Goal: Task Accomplishment & Management: Use online tool/utility

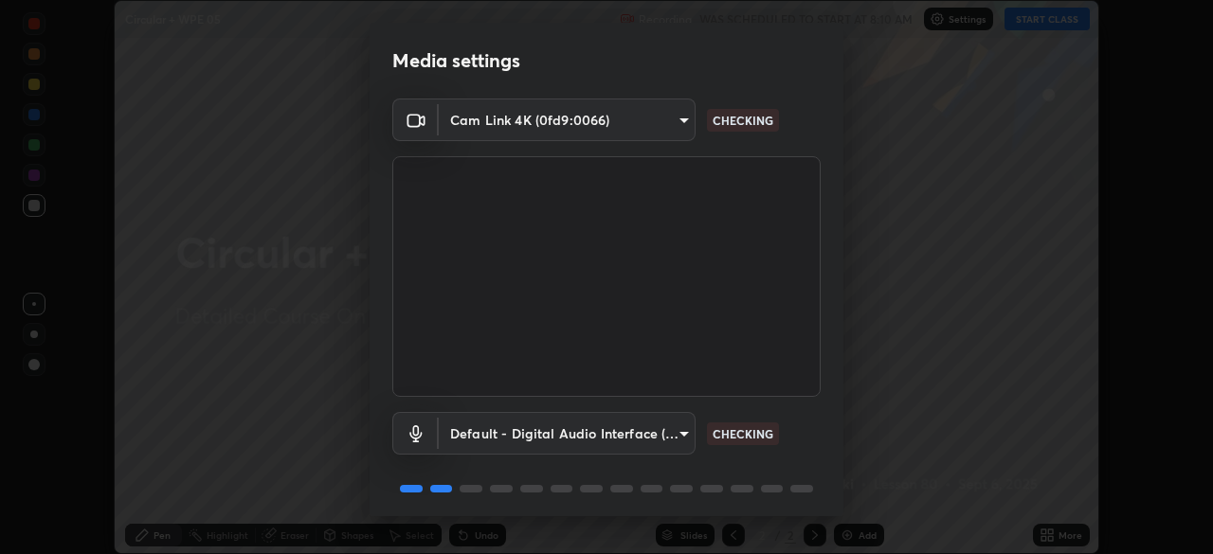
scroll to position [67, 0]
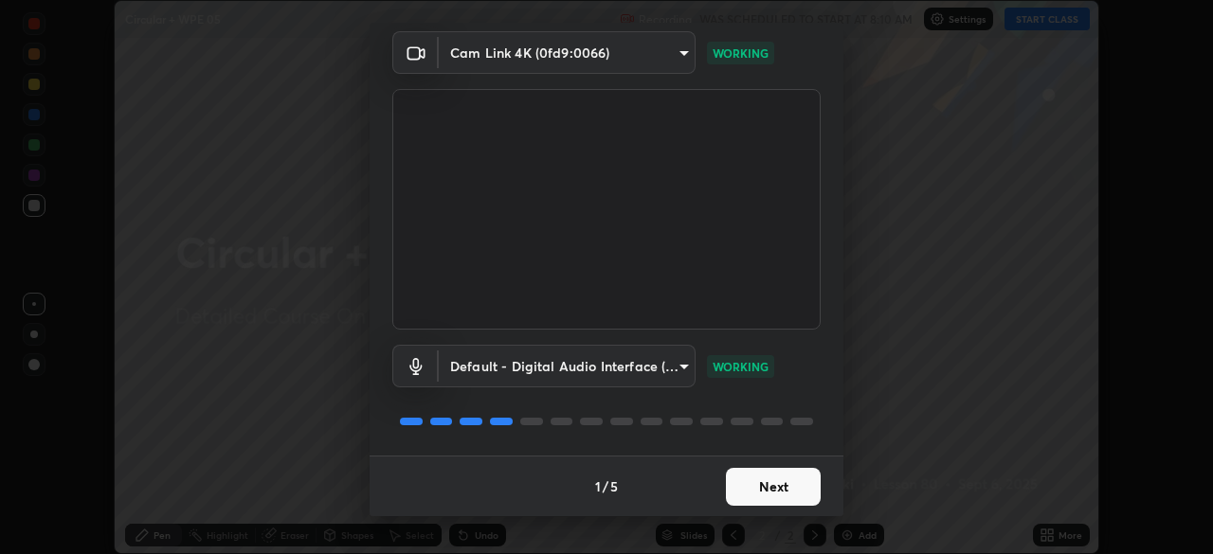
click at [736, 491] on button "Next" at bounding box center [773, 487] width 95 height 38
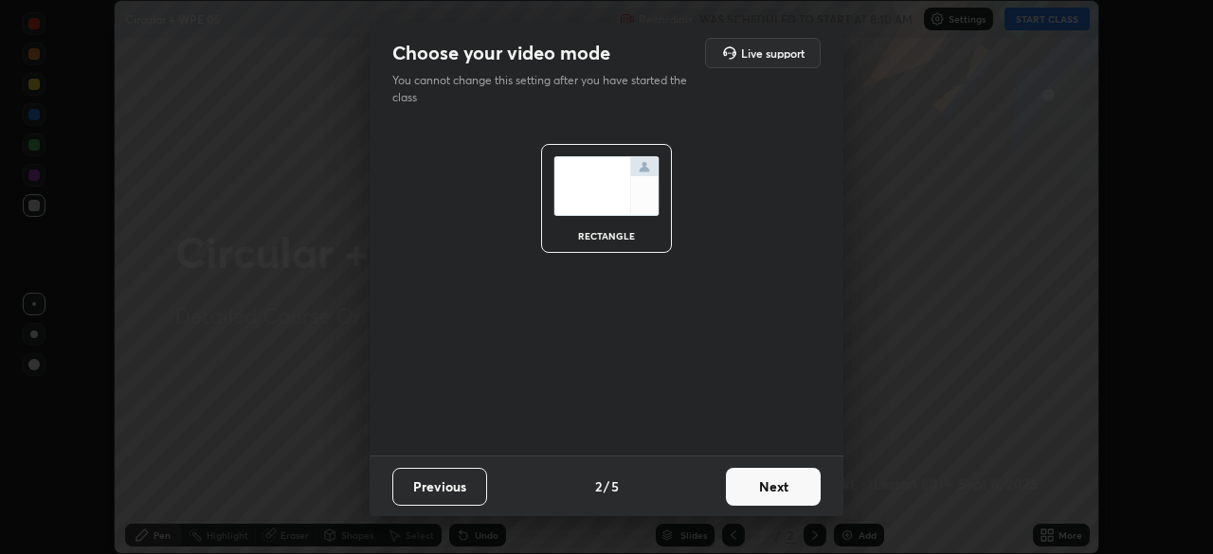
click at [738, 481] on button "Next" at bounding box center [773, 487] width 95 height 38
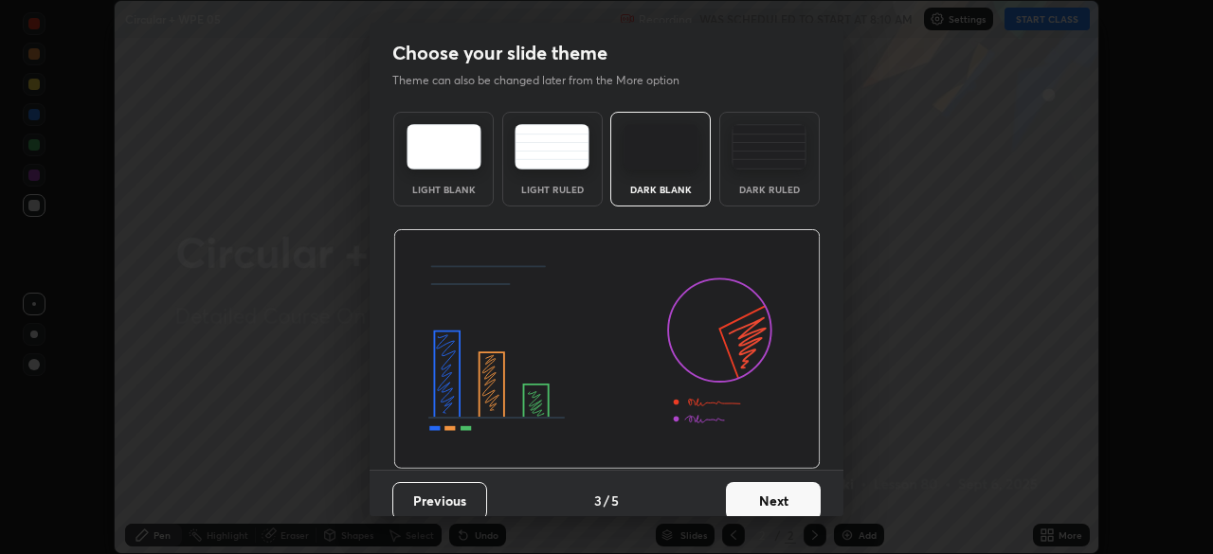
click at [739, 494] on button "Next" at bounding box center [773, 501] width 95 height 38
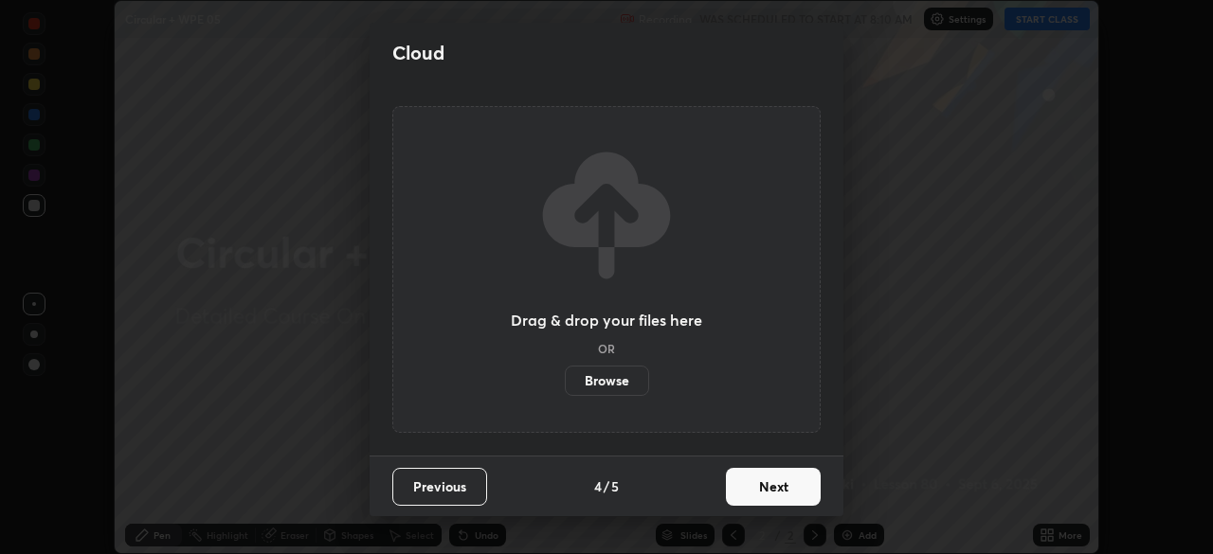
click at [743, 495] on button "Next" at bounding box center [773, 487] width 95 height 38
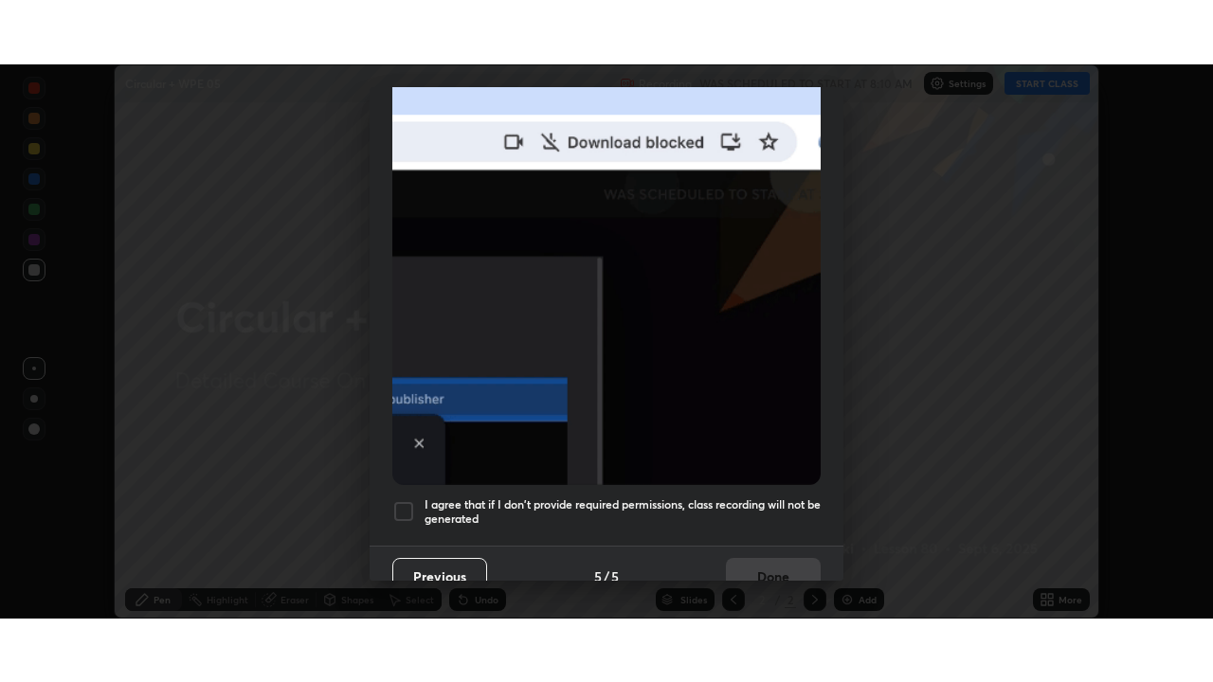
scroll to position [440, 0]
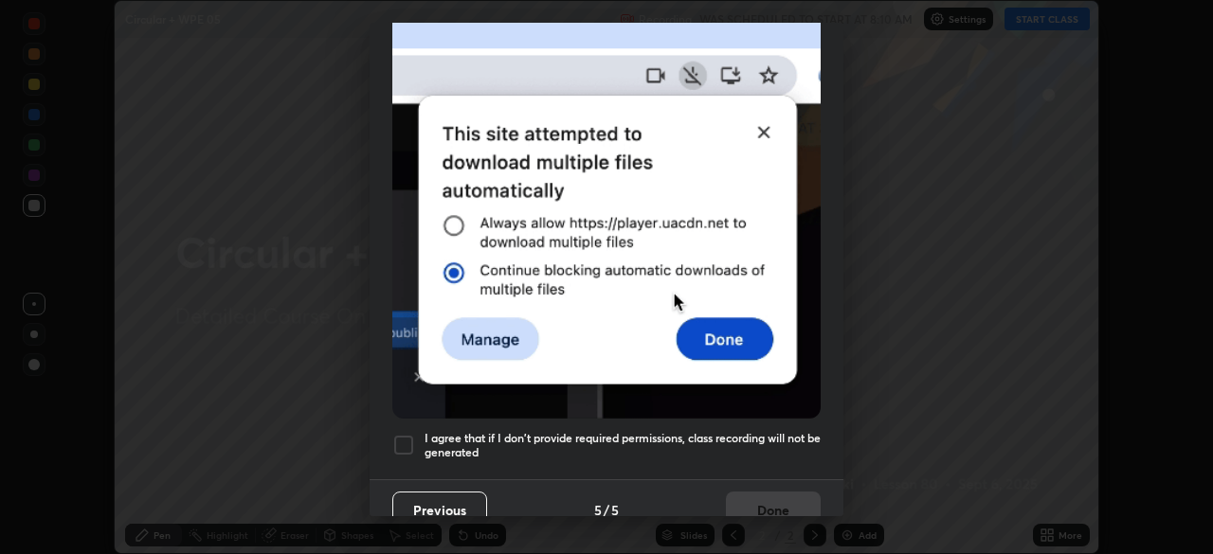
click at [492, 431] on h5 "I agree that if I don't provide required permissions, class recording will not …" at bounding box center [622, 445] width 396 height 29
click at [746, 502] on button "Done" at bounding box center [773, 511] width 95 height 38
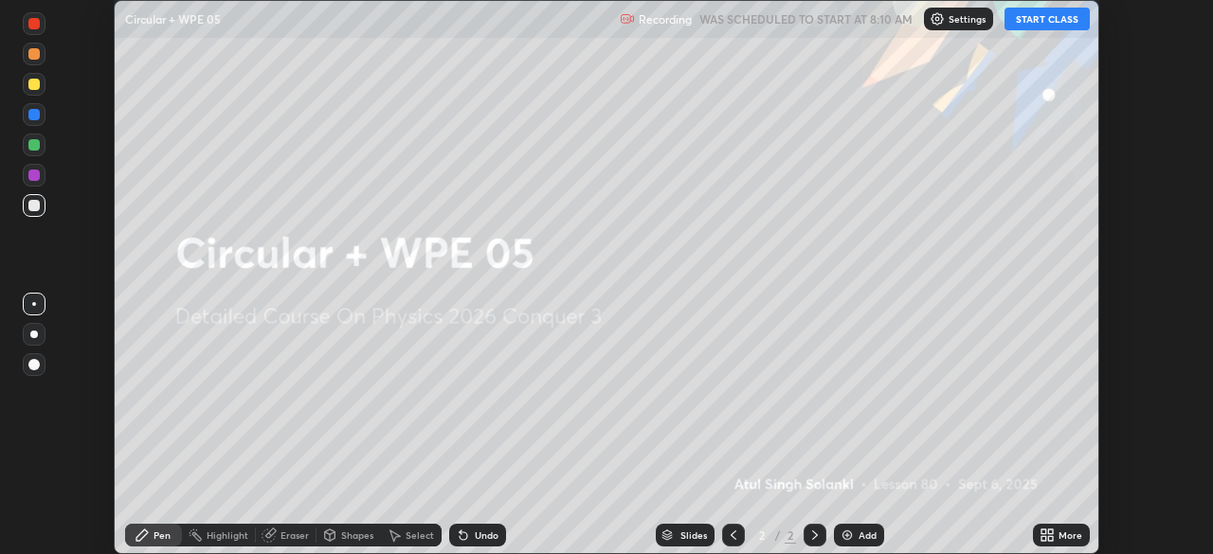
click at [1049, 531] on icon at bounding box center [1050, 532] width 5 height 5
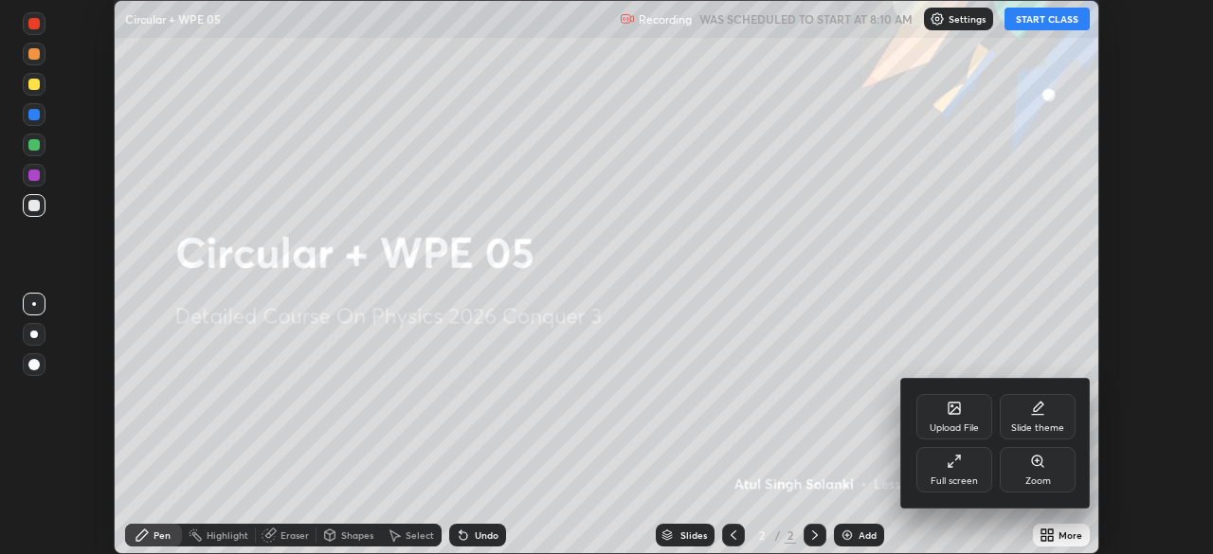
click at [956, 473] on div "Full screen" at bounding box center [954, 469] width 76 height 45
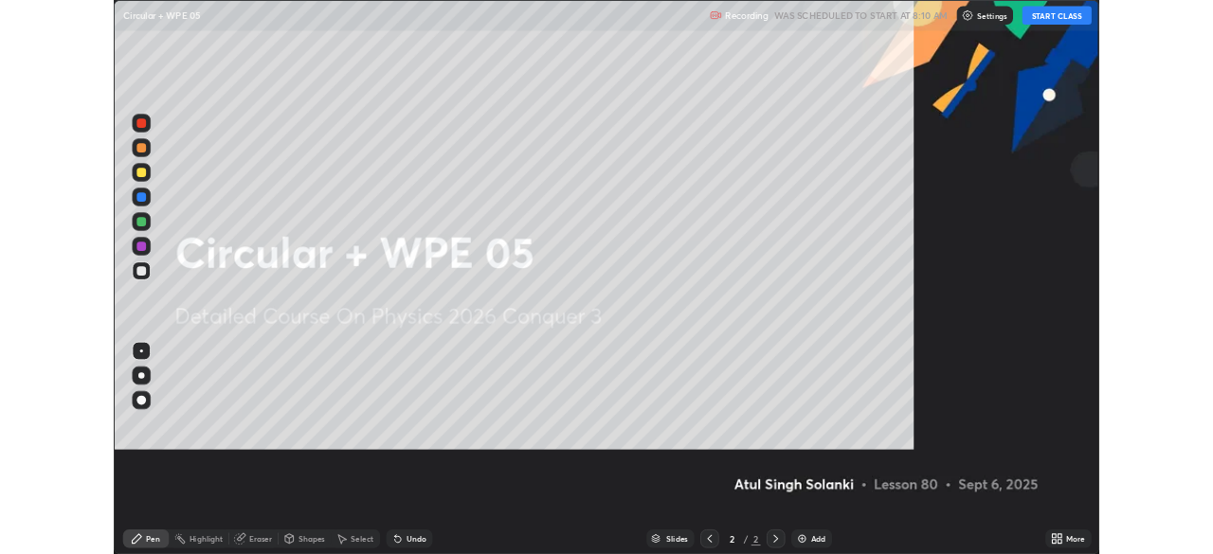
scroll to position [682, 1213]
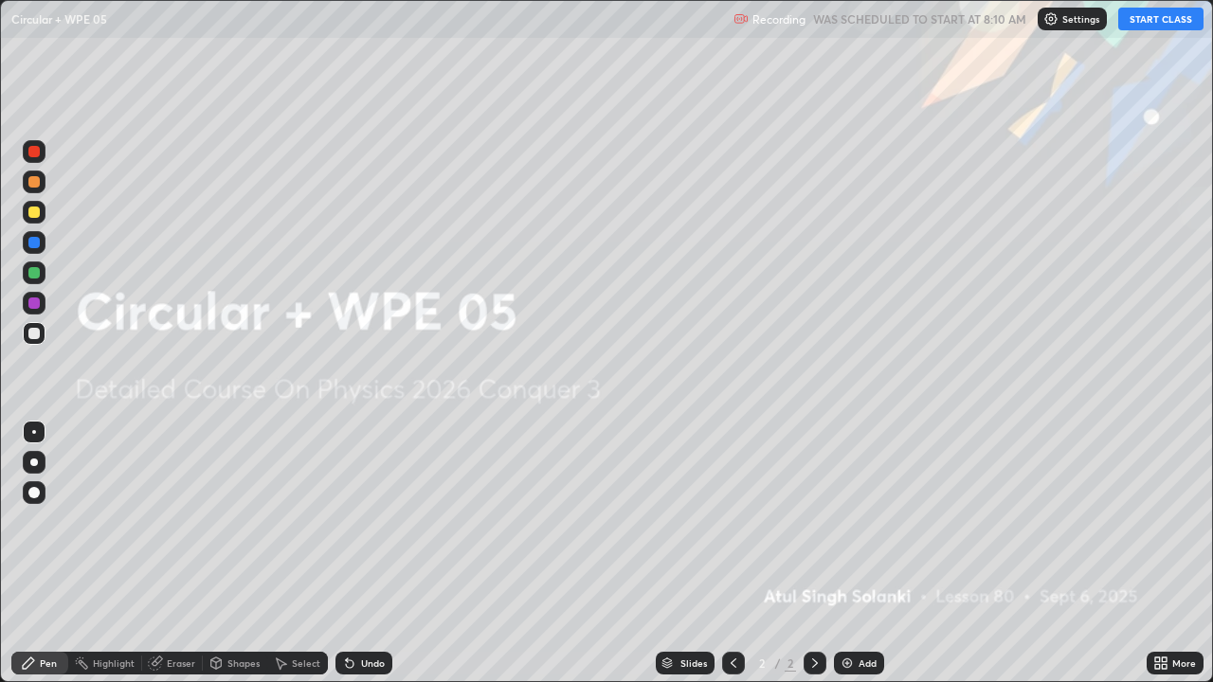
click at [858, 553] on div "Add" at bounding box center [867, 662] width 18 height 9
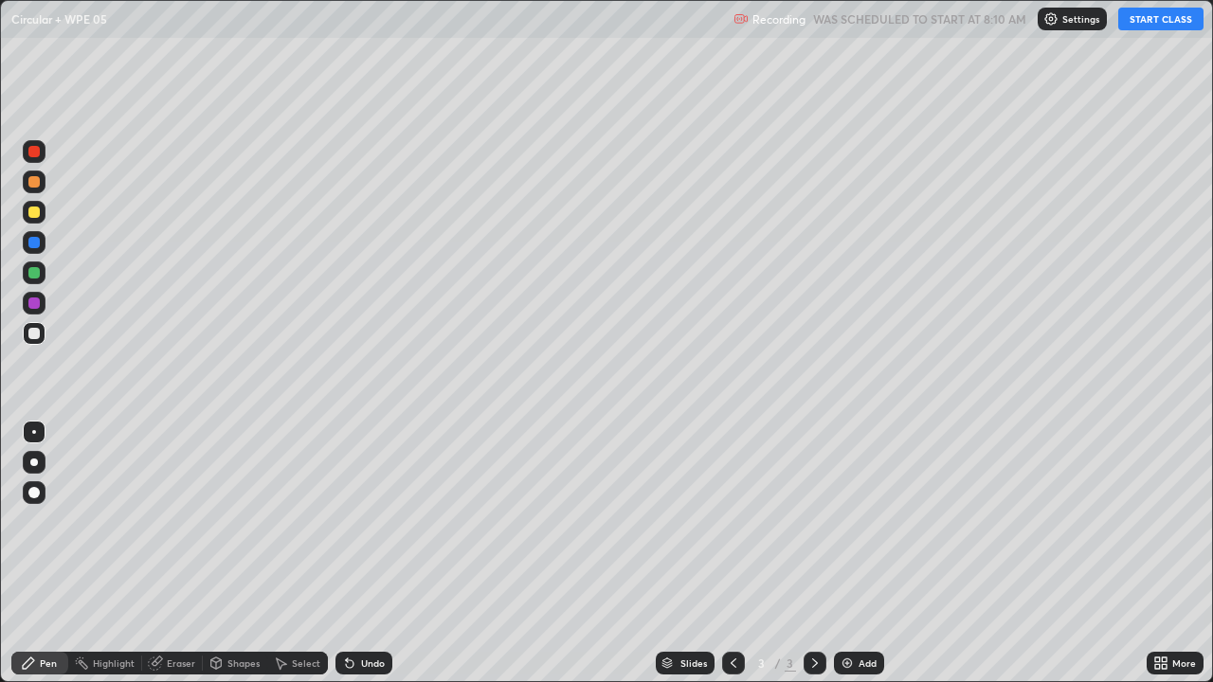
click at [1148, 19] on button "START CLASS" at bounding box center [1160, 19] width 85 height 23
click at [34, 491] on div at bounding box center [33, 492] width 11 height 11
click at [230, 553] on div "Shapes" at bounding box center [243, 662] width 32 height 9
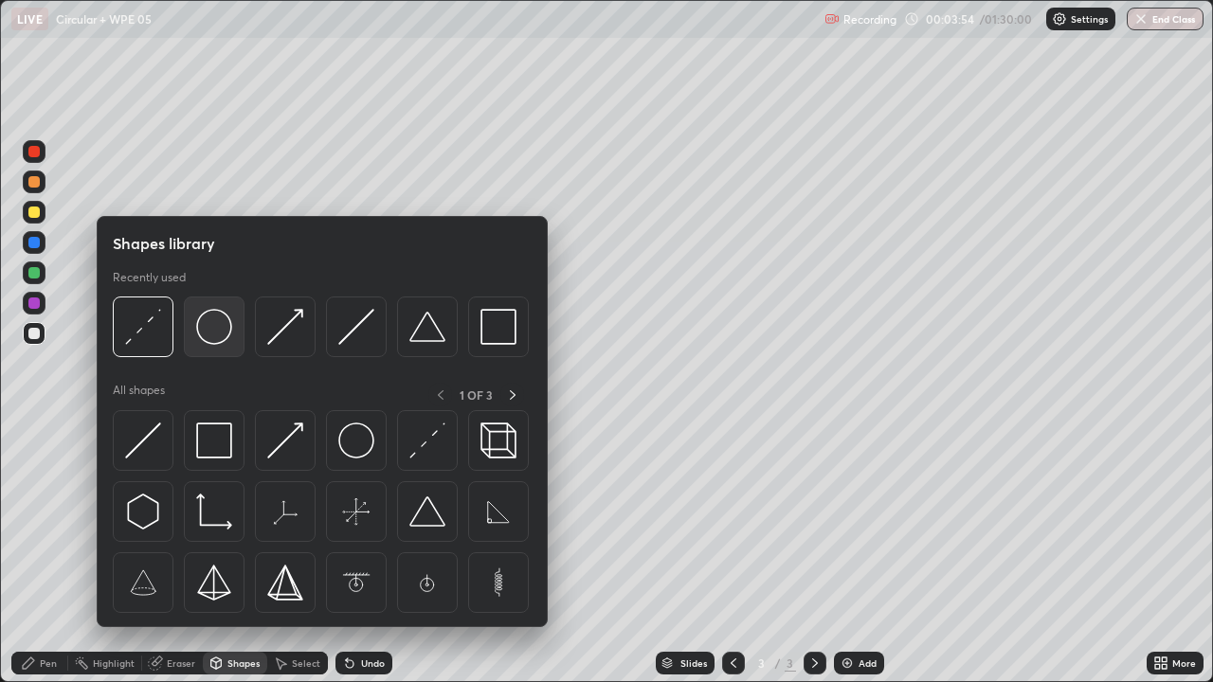
click at [226, 334] on img at bounding box center [214, 327] width 36 height 36
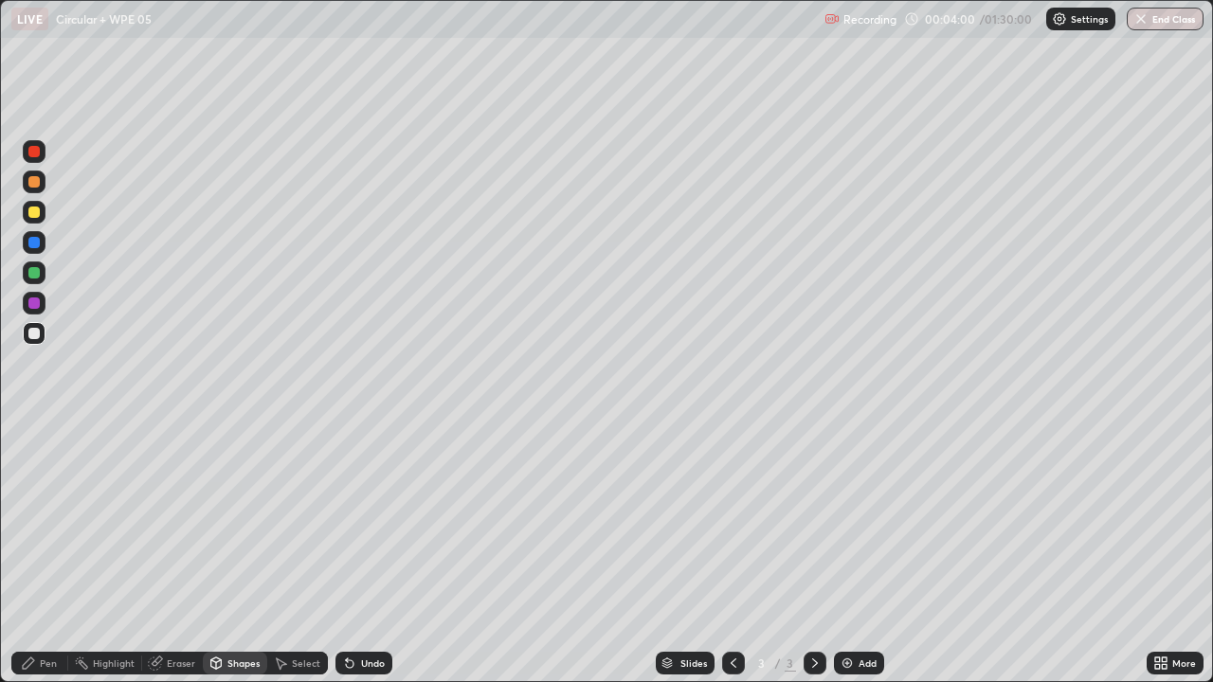
click at [48, 553] on div "Pen" at bounding box center [48, 662] width 17 height 9
click at [38, 277] on div at bounding box center [33, 272] width 11 height 11
click at [853, 553] on div "Add" at bounding box center [859, 663] width 50 height 23
click at [237, 553] on div "Shapes" at bounding box center [243, 662] width 32 height 9
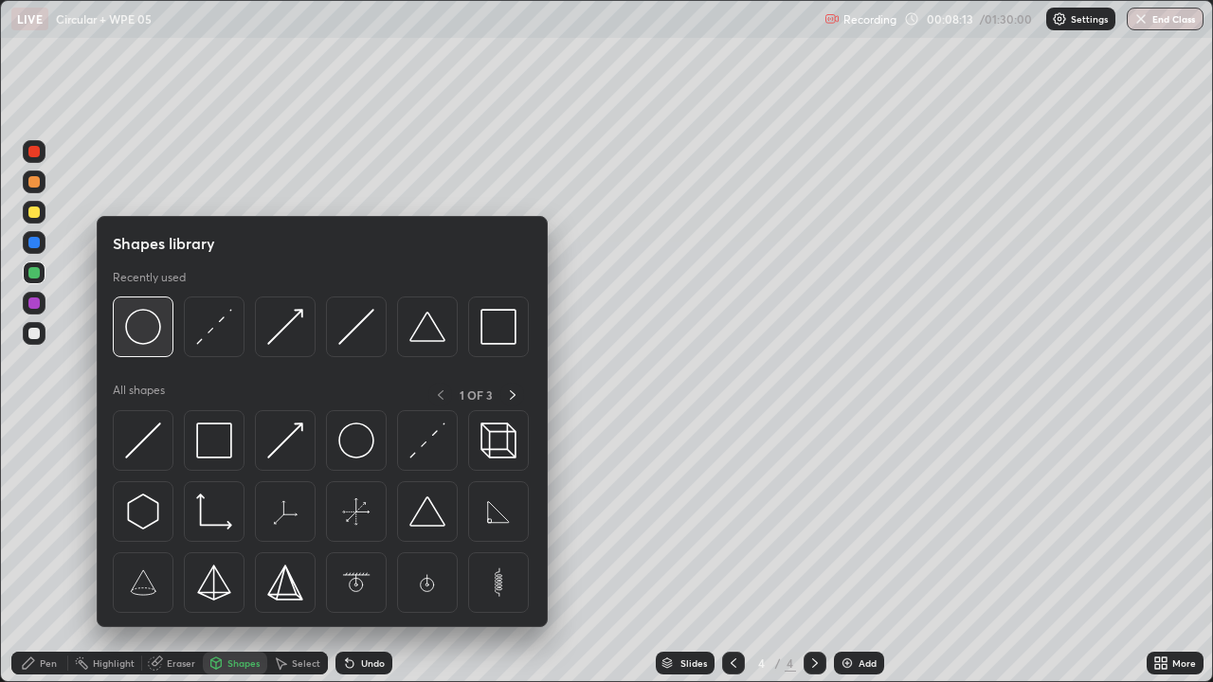
click at [159, 335] on img at bounding box center [143, 327] width 36 height 36
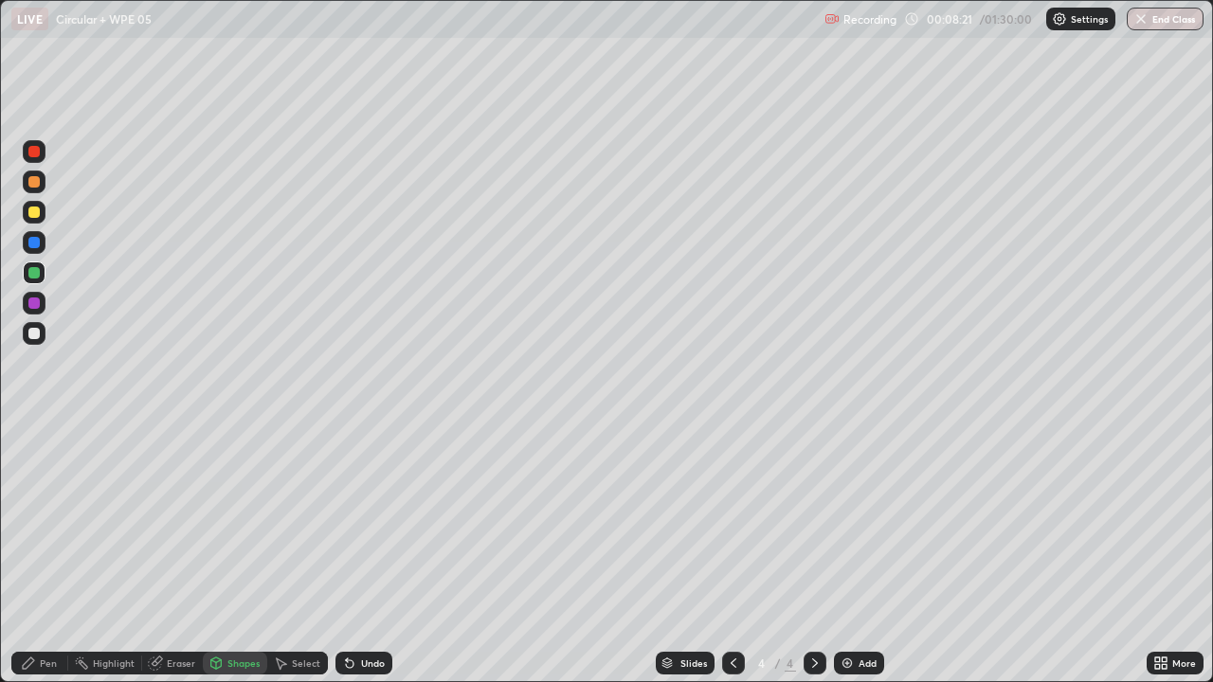
click at [232, 553] on div "Shapes" at bounding box center [243, 662] width 32 height 9
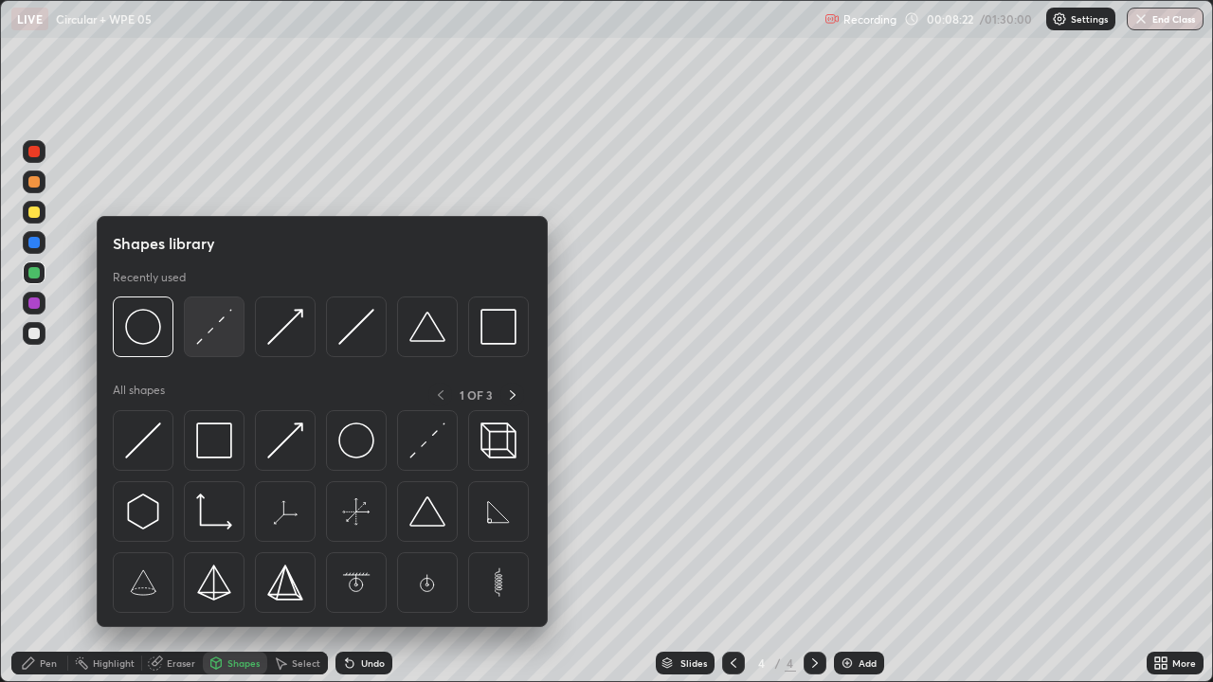
click at [220, 334] on img at bounding box center [214, 327] width 36 height 36
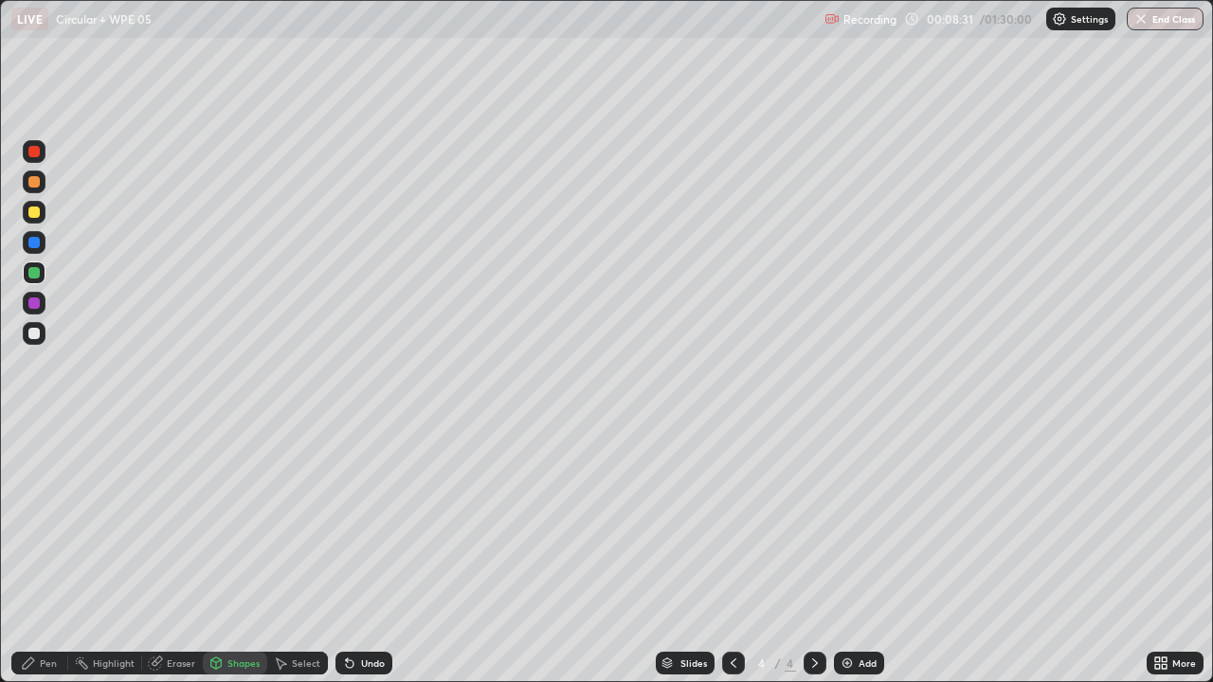
click at [51, 553] on div "Pen" at bounding box center [48, 662] width 17 height 9
click at [35, 243] on div at bounding box center [33, 242] width 11 height 11
click at [34, 181] on div at bounding box center [33, 181] width 11 height 11
click at [43, 340] on div at bounding box center [34, 333] width 23 height 23
click at [35, 243] on div at bounding box center [33, 242] width 11 height 11
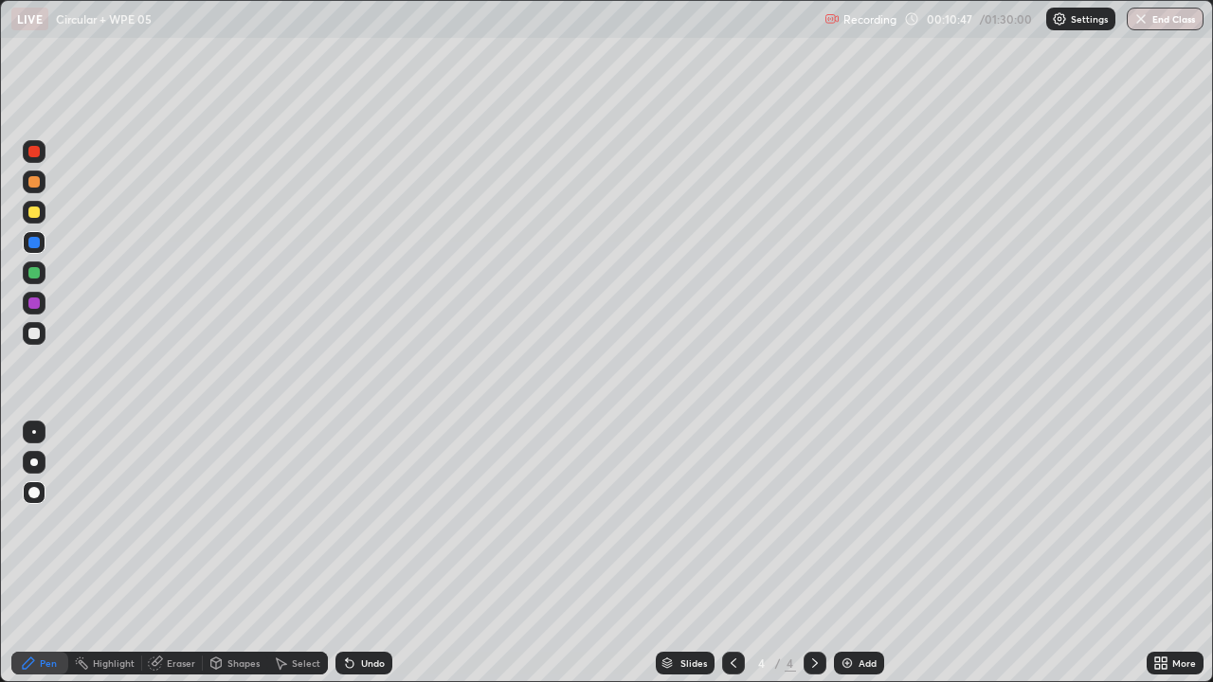
click at [39, 280] on div at bounding box center [34, 272] width 23 height 23
click at [36, 245] on div at bounding box center [33, 242] width 11 height 11
click at [35, 333] on div at bounding box center [33, 333] width 11 height 11
click at [35, 182] on div at bounding box center [33, 181] width 11 height 11
click at [36, 333] on div at bounding box center [33, 333] width 11 height 11
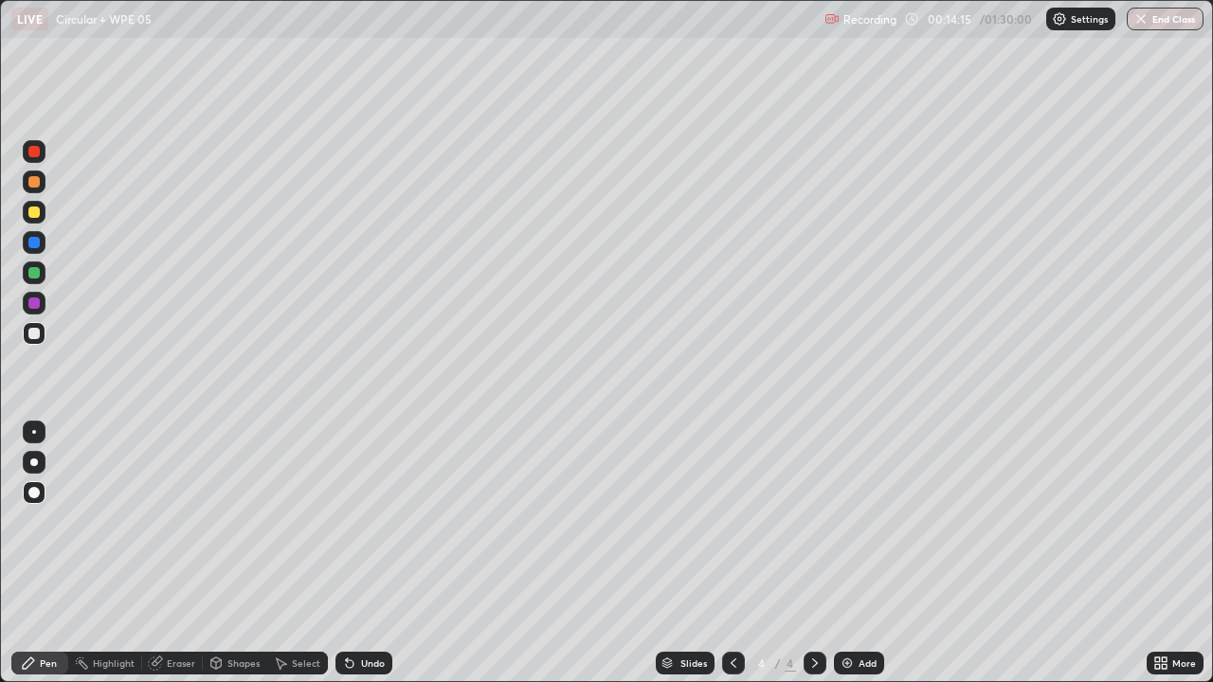
click at [860, 553] on div "Add" at bounding box center [867, 662] width 18 height 9
click at [231, 553] on div "Shapes" at bounding box center [243, 662] width 32 height 9
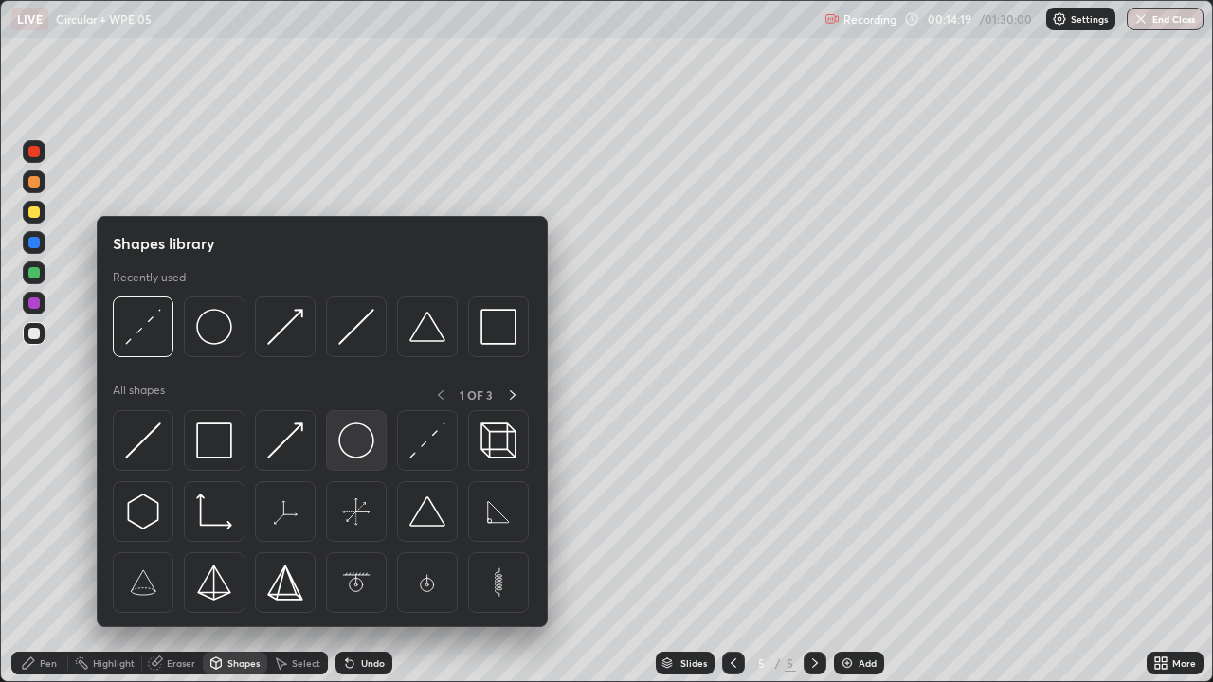
click at [367, 448] on img at bounding box center [356, 440] width 36 height 36
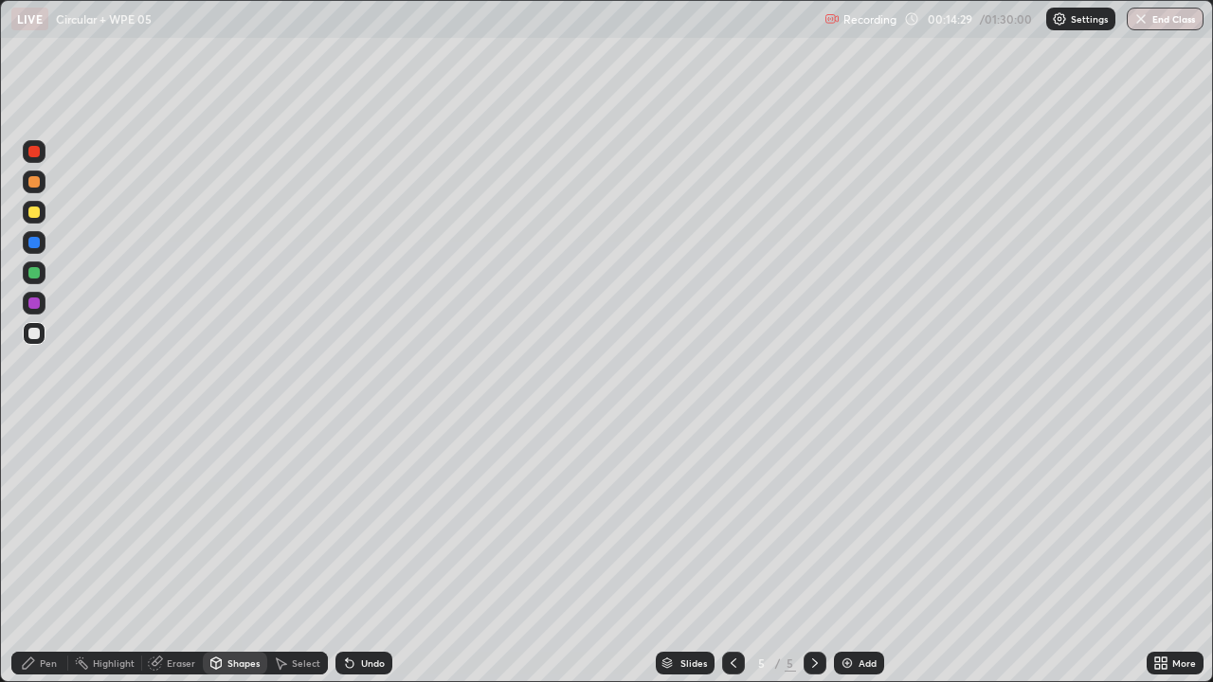
click at [234, 553] on div "Shapes" at bounding box center [243, 662] width 32 height 9
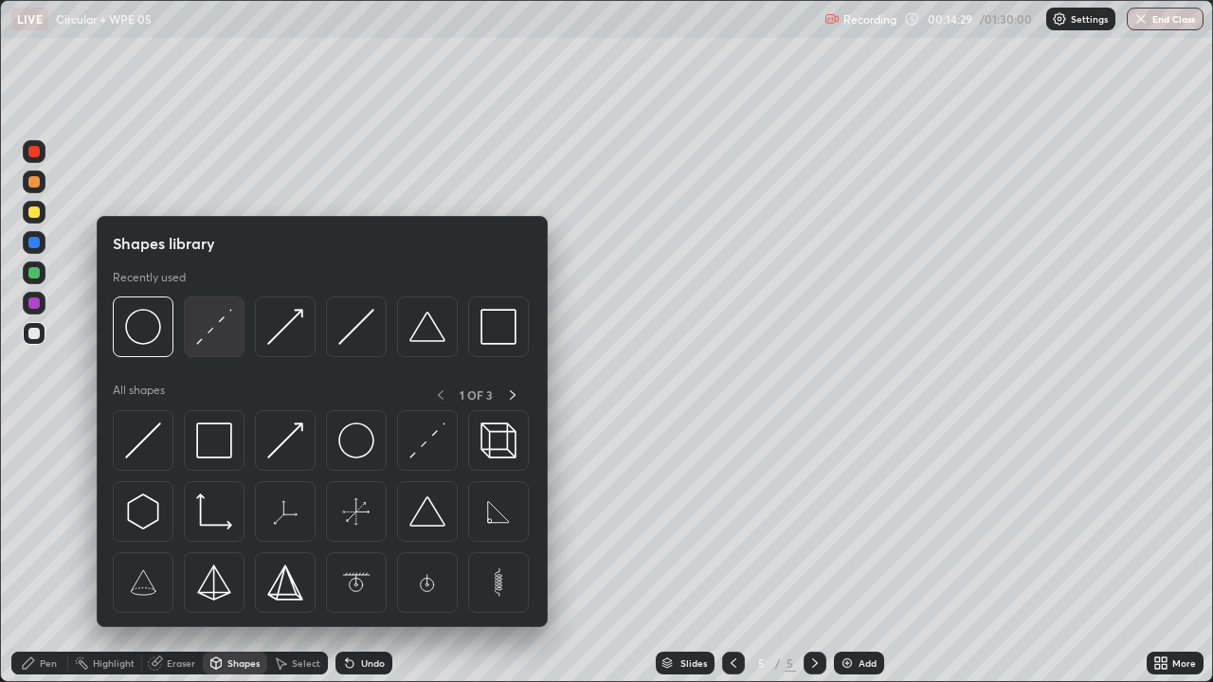
click at [220, 345] on img at bounding box center [214, 327] width 36 height 36
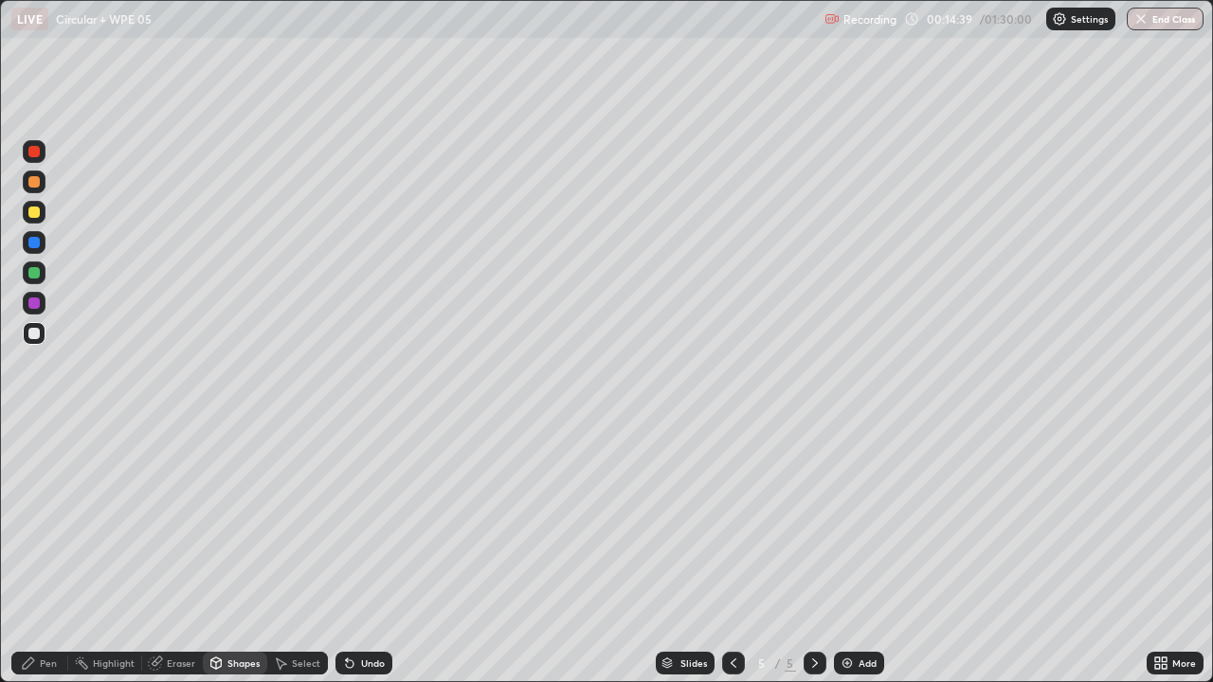
click at [41, 304] on div at bounding box center [34, 303] width 23 height 23
click at [29, 553] on icon at bounding box center [28, 663] width 15 height 15
click at [731, 553] on icon at bounding box center [733, 663] width 15 height 15
click at [853, 553] on div "Add" at bounding box center [859, 663] width 50 height 23
click at [35, 333] on div at bounding box center [33, 333] width 11 height 11
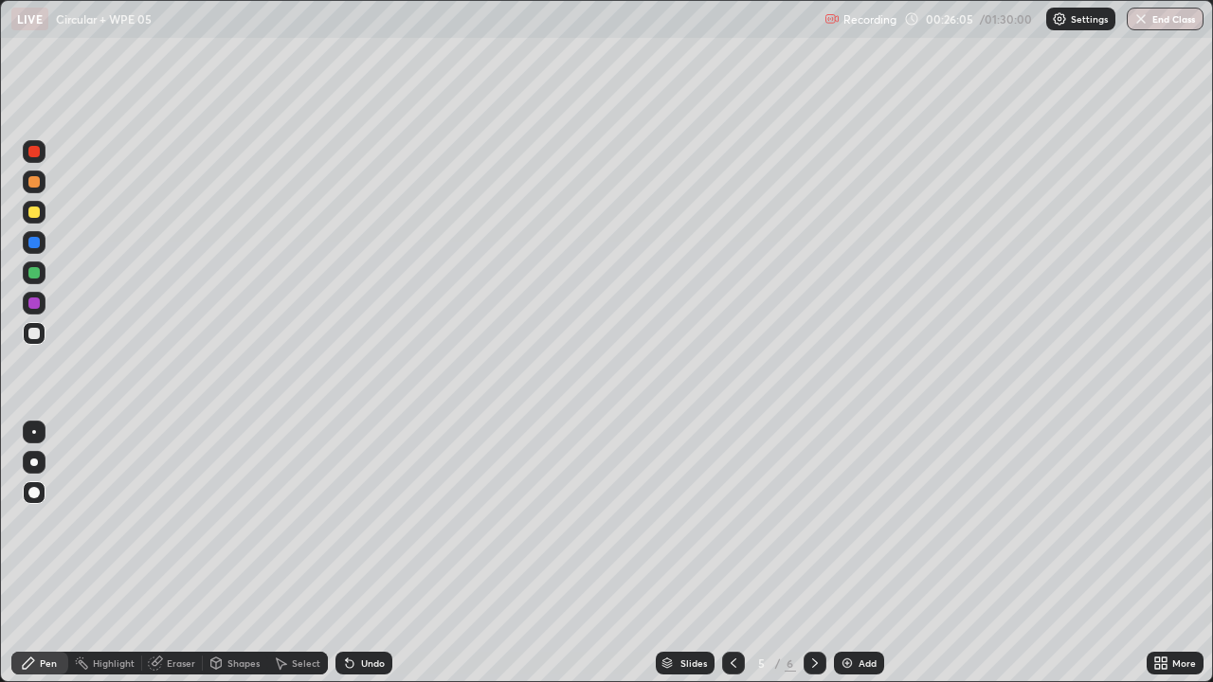
click at [35, 152] on div at bounding box center [33, 151] width 11 height 11
click at [39, 274] on div at bounding box center [33, 272] width 11 height 11
click at [35, 303] on div at bounding box center [33, 302] width 11 height 11
click at [34, 334] on div at bounding box center [33, 333] width 11 height 11
click at [37, 155] on div at bounding box center [33, 151] width 11 height 11
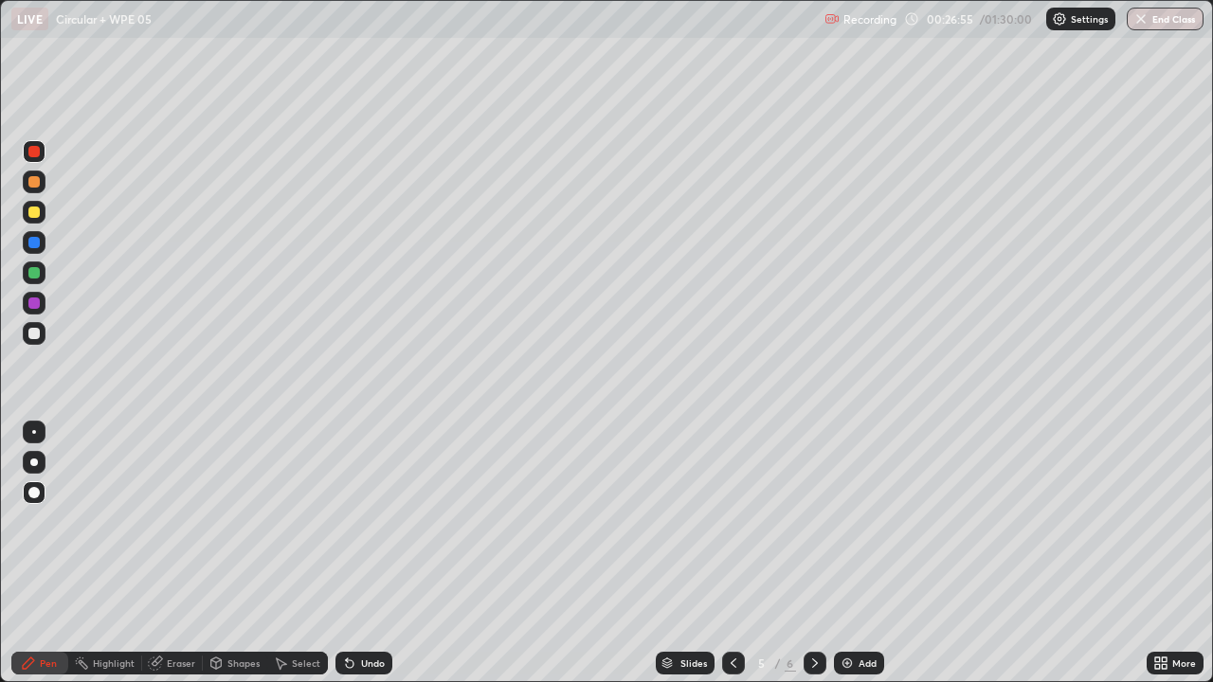
click at [41, 305] on div at bounding box center [34, 303] width 23 height 23
click at [37, 277] on div at bounding box center [33, 272] width 11 height 11
click at [35, 153] on div at bounding box center [33, 151] width 11 height 11
click at [38, 242] on div at bounding box center [33, 242] width 11 height 11
click at [37, 153] on div at bounding box center [33, 151] width 11 height 11
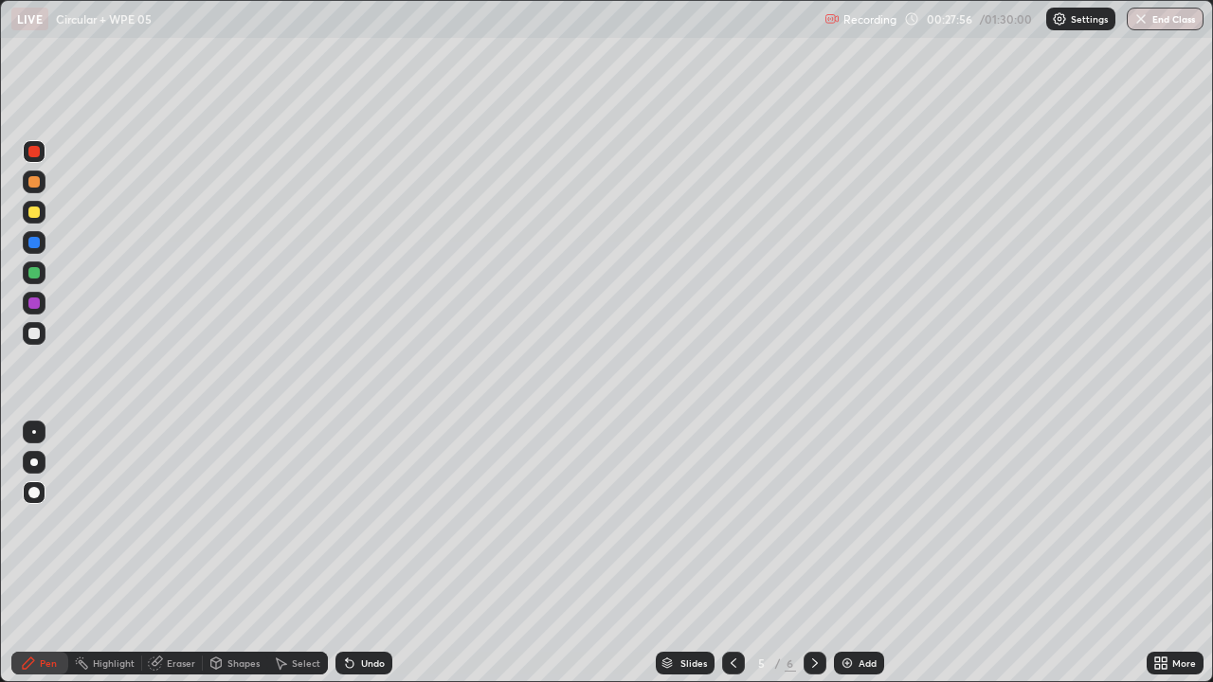
click at [35, 241] on div at bounding box center [33, 242] width 11 height 11
click at [35, 273] on div at bounding box center [33, 272] width 11 height 11
click at [173, 553] on div "Eraser" at bounding box center [181, 662] width 28 height 9
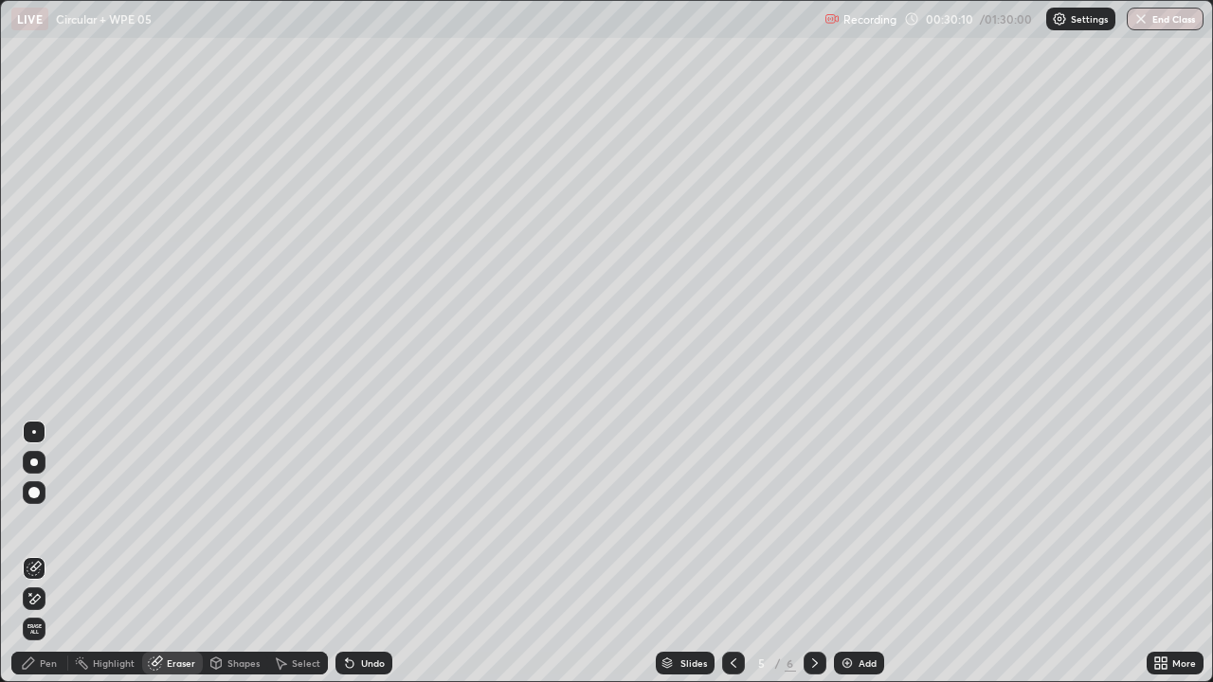
click at [40, 553] on div "Pen" at bounding box center [48, 662] width 17 height 9
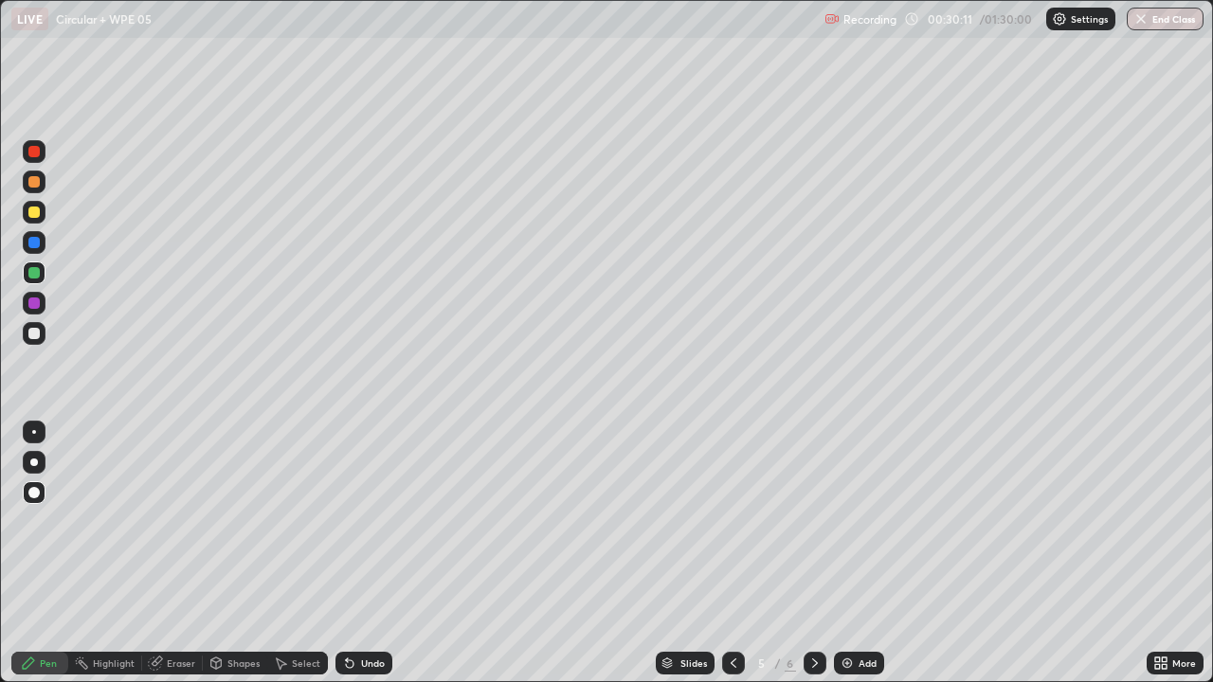
click at [35, 243] on div at bounding box center [33, 242] width 11 height 11
click at [43, 210] on div at bounding box center [34, 212] width 23 height 23
click at [37, 151] on div at bounding box center [33, 151] width 11 height 11
click at [306, 553] on div "Select" at bounding box center [306, 662] width 28 height 9
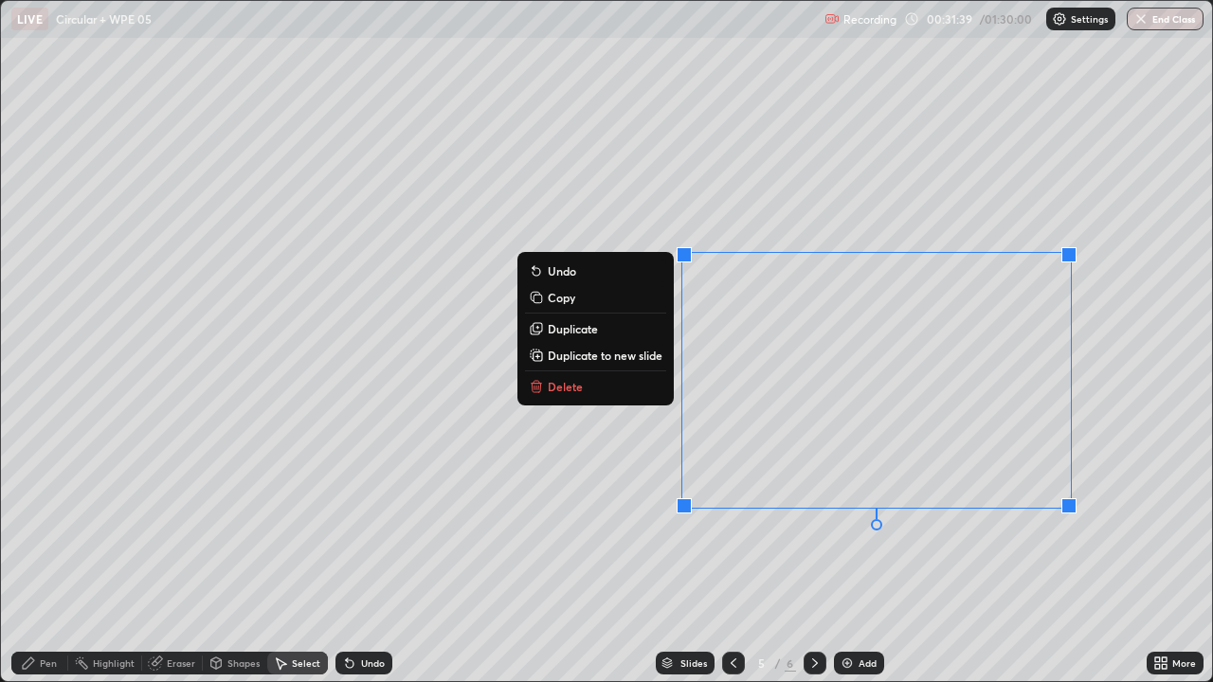
click at [647, 383] on button "Delete" at bounding box center [595, 386] width 141 height 23
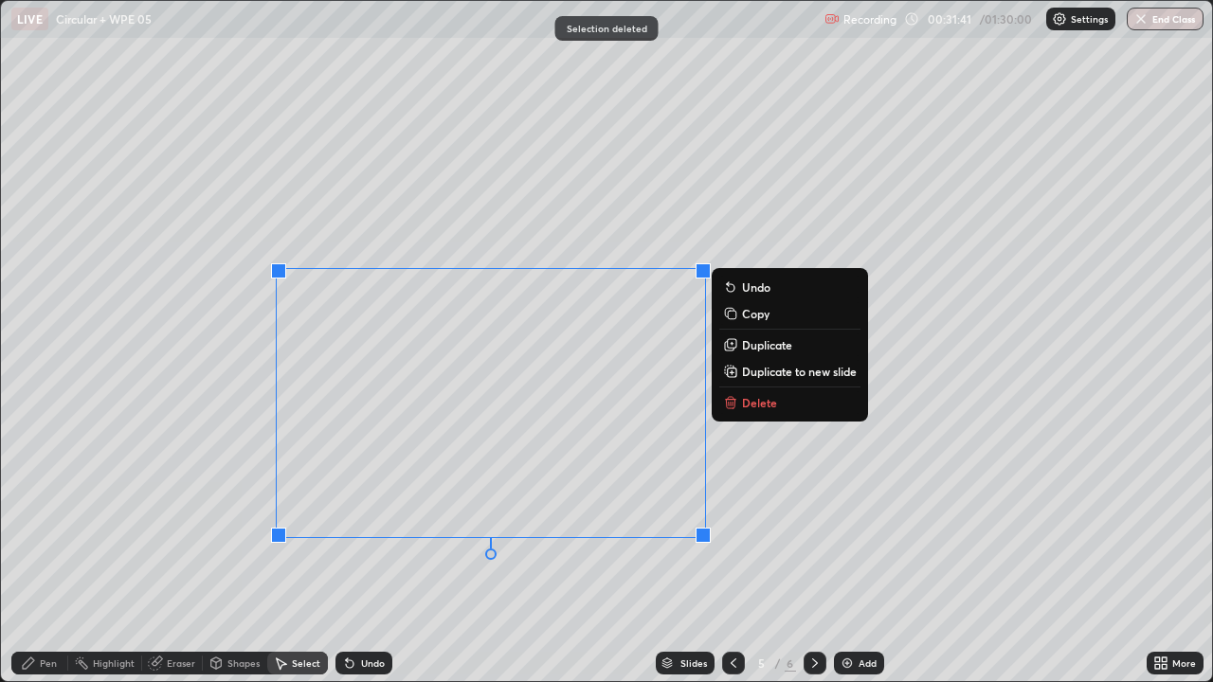
click at [787, 409] on button "Delete" at bounding box center [789, 402] width 141 height 23
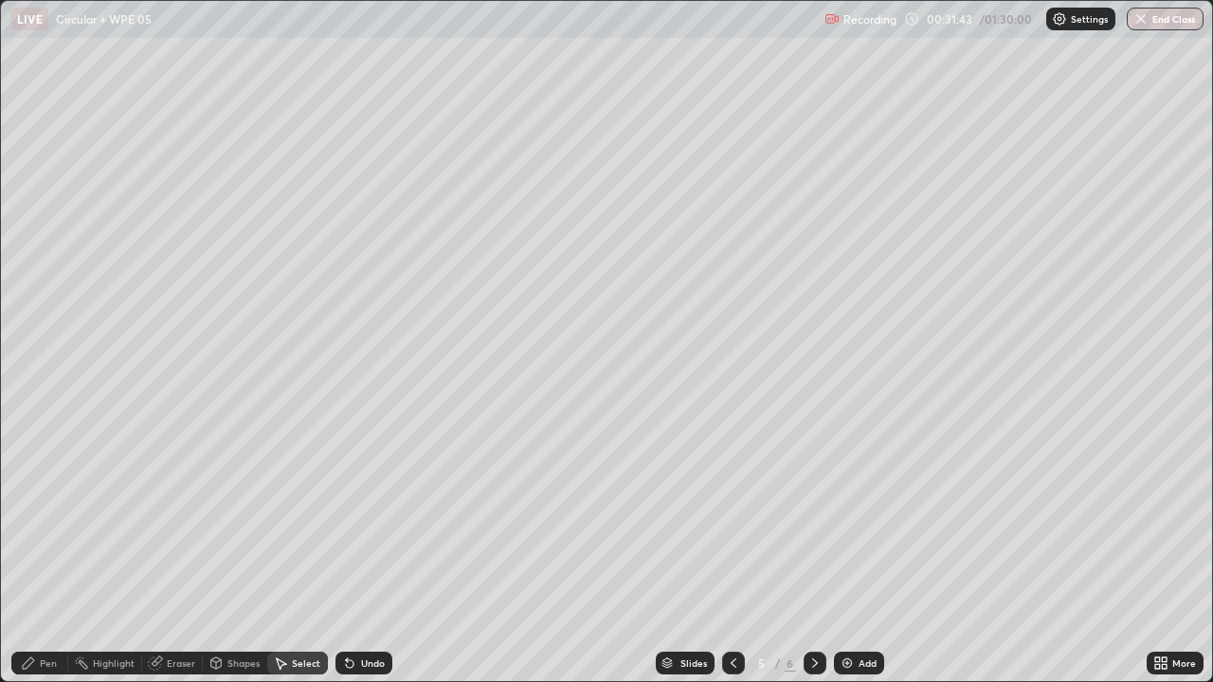
click at [43, 553] on div "Pen" at bounding box center [48, 662] width 17 height 9
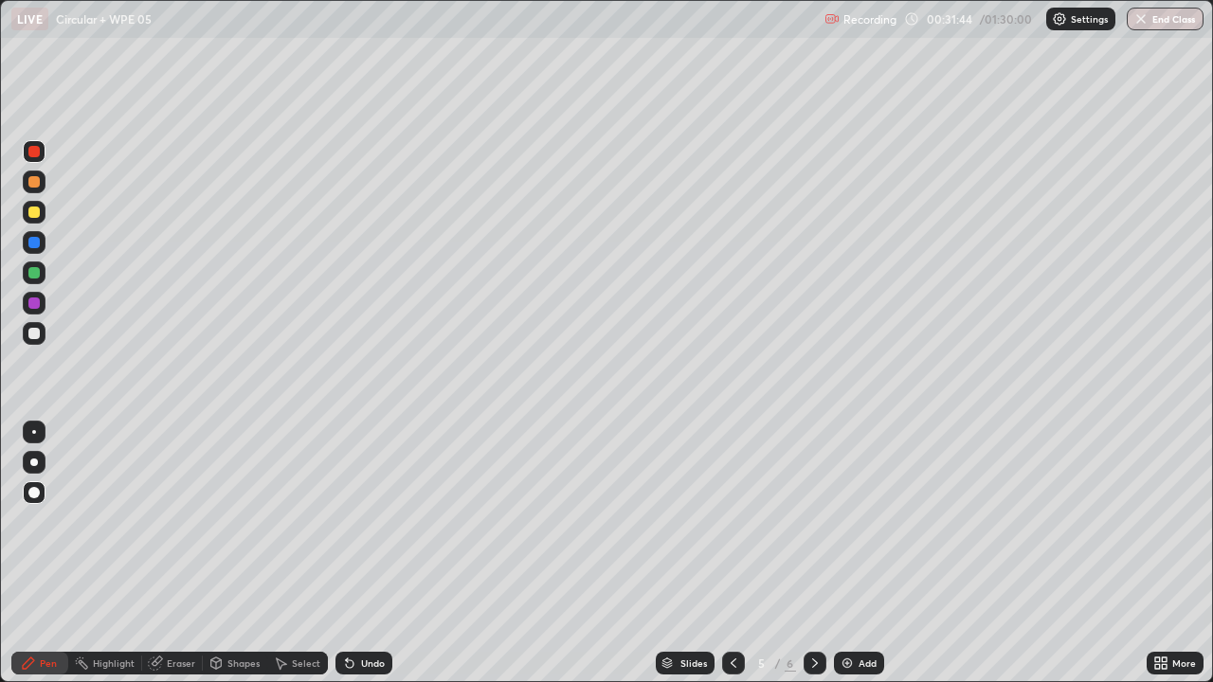
click at [45, 155] on div at bounding box center [34, 151] width 23 height 23
click at [183, 553] on div "Eraser" at bounding box center [181, 662] width 28 height 9
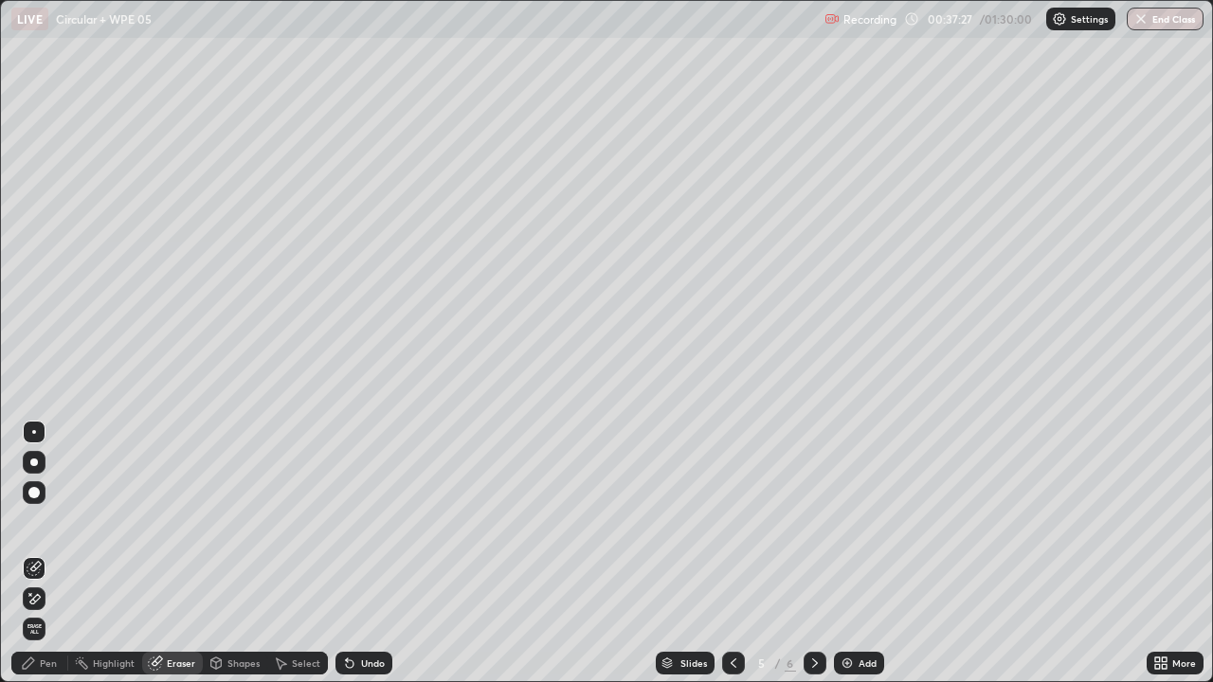
click at [43, 553] on div "Pen" at bounding box center [48, 662] width 17 height 9
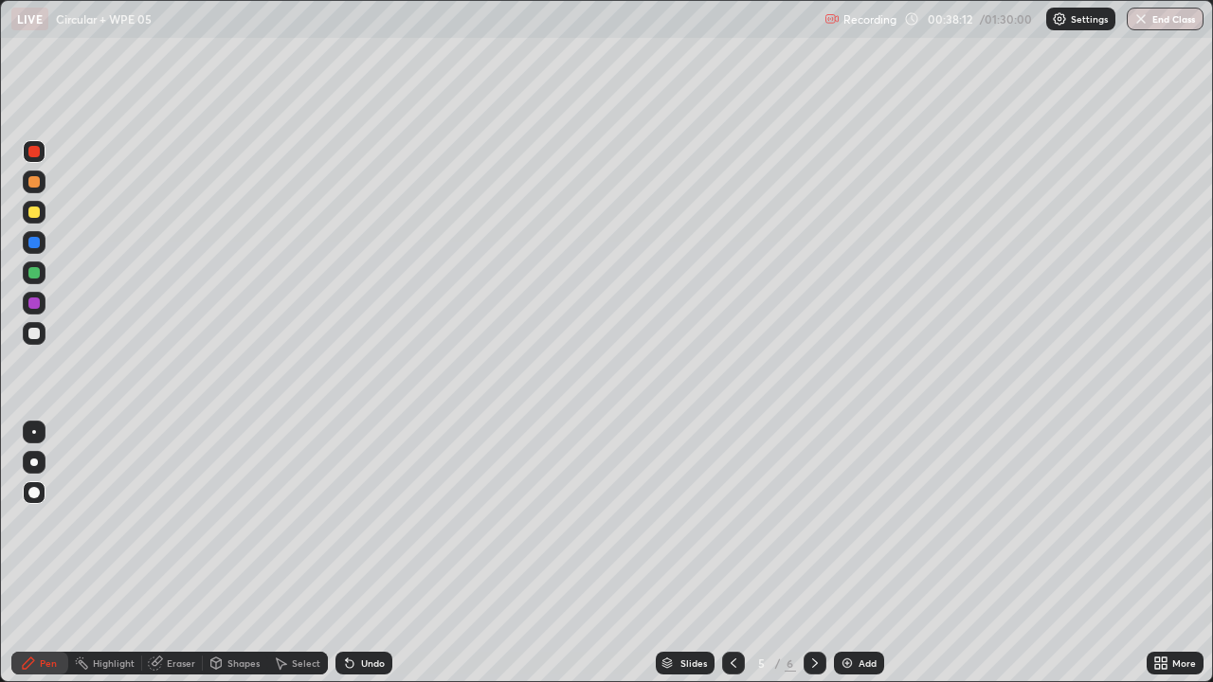
click at [860, 553] on div "Add" at bounding box center [867, 662] width 18 height 9
click at [42, 340] on div at bounding box center [34, 333] width 23 height 23
click at [35, 212] on div at bounding box center [33, 212] width 11 height 11
click at [38, 153] on div at bounding box center [33, 151] width 11 height 11
click at [39, 243] on div at bounding box center [33, 242] width 11 height 11
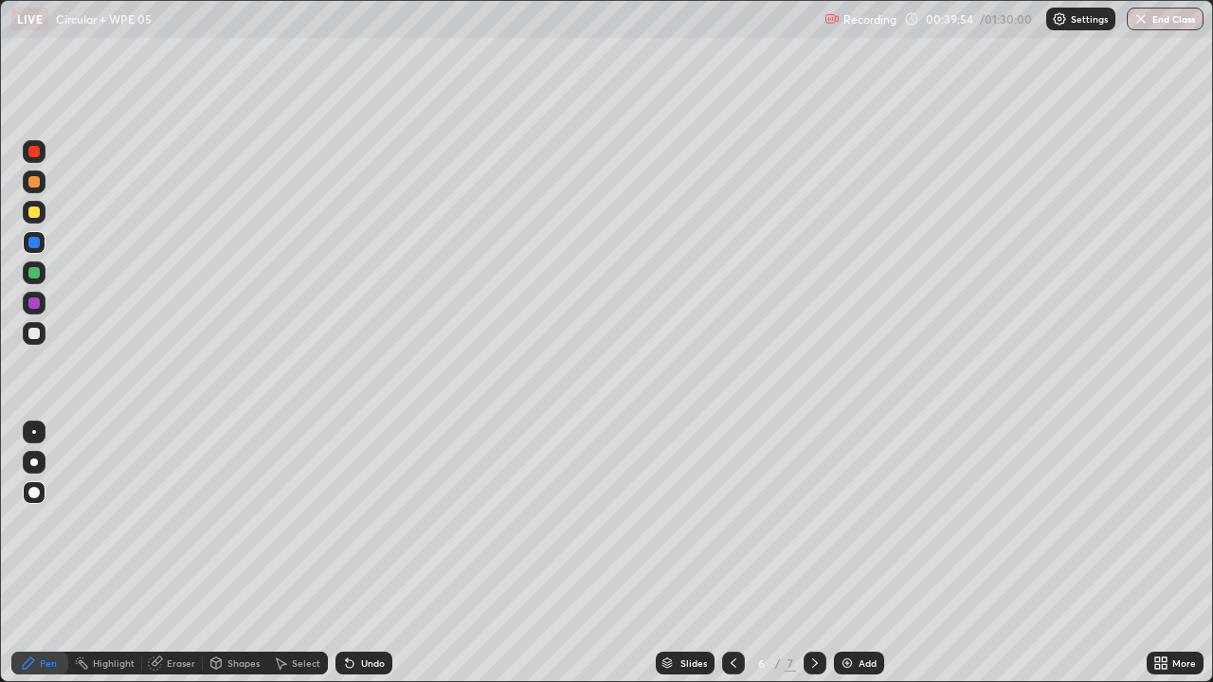
click at [35, 152] on div at bounding box center [33, 151] width 11 height 11
click at [42, 272] on div at bounding box center [34, 272] width 23 height 23
click at [42, 334] on div at bounding box center [34, 333] width 23 height 23
click at [861, 553] on div "Add" at bounding box center [867, 662] width 18 height 9
click at [42, 274] on div at bounding box center [34, 272] width 23 height 23
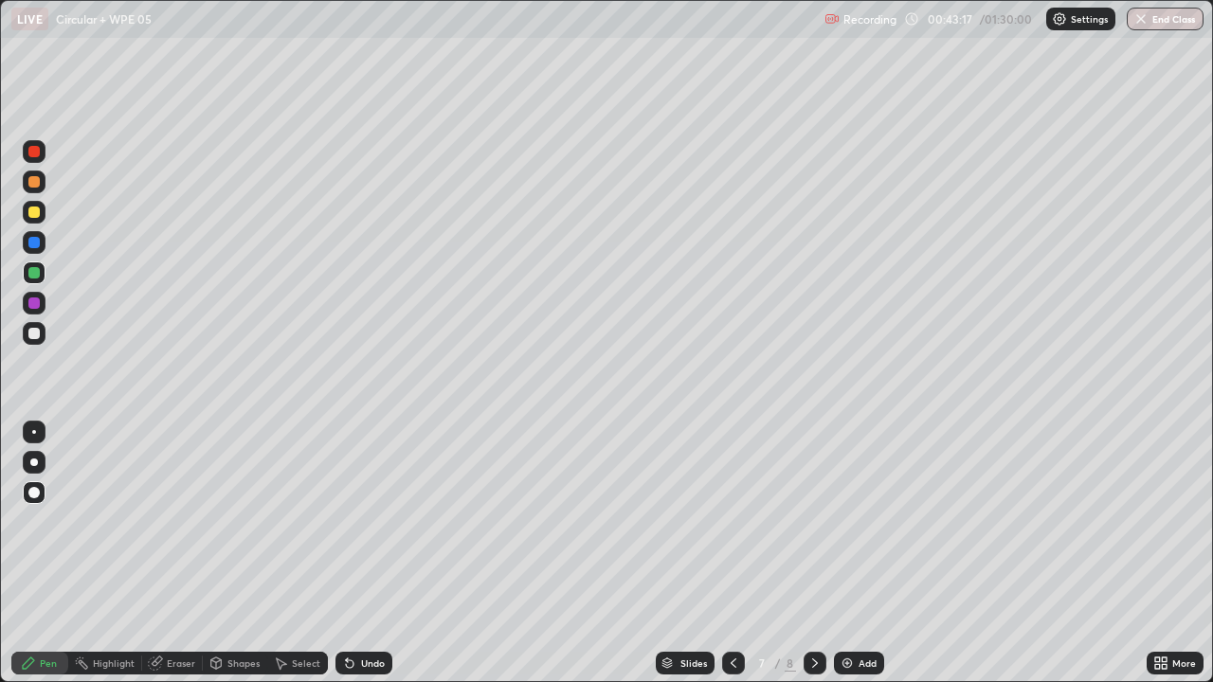
click at [39, 330] on div at bounding box center [33, 333] width 11 height 11
click at [238, 553] on div "Shapes" at bounding box center [243, 662] width 32 height 9
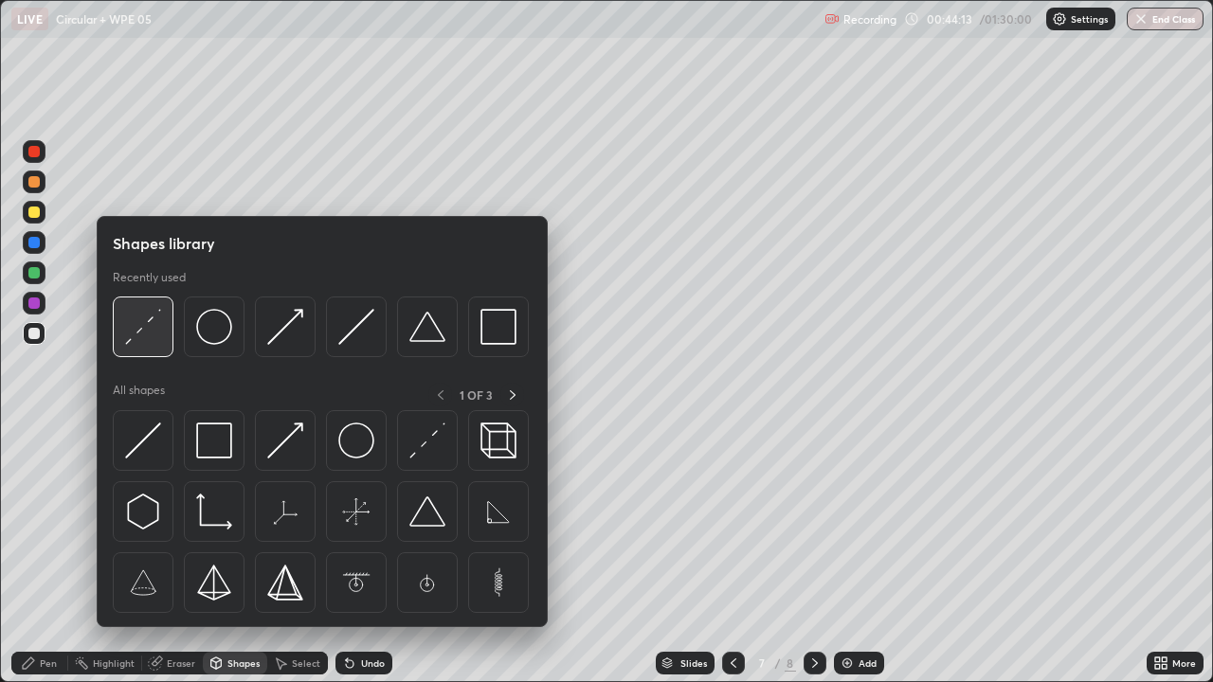
click at [158, 341] on img at bounding box center [143, 327] width 36 height 36
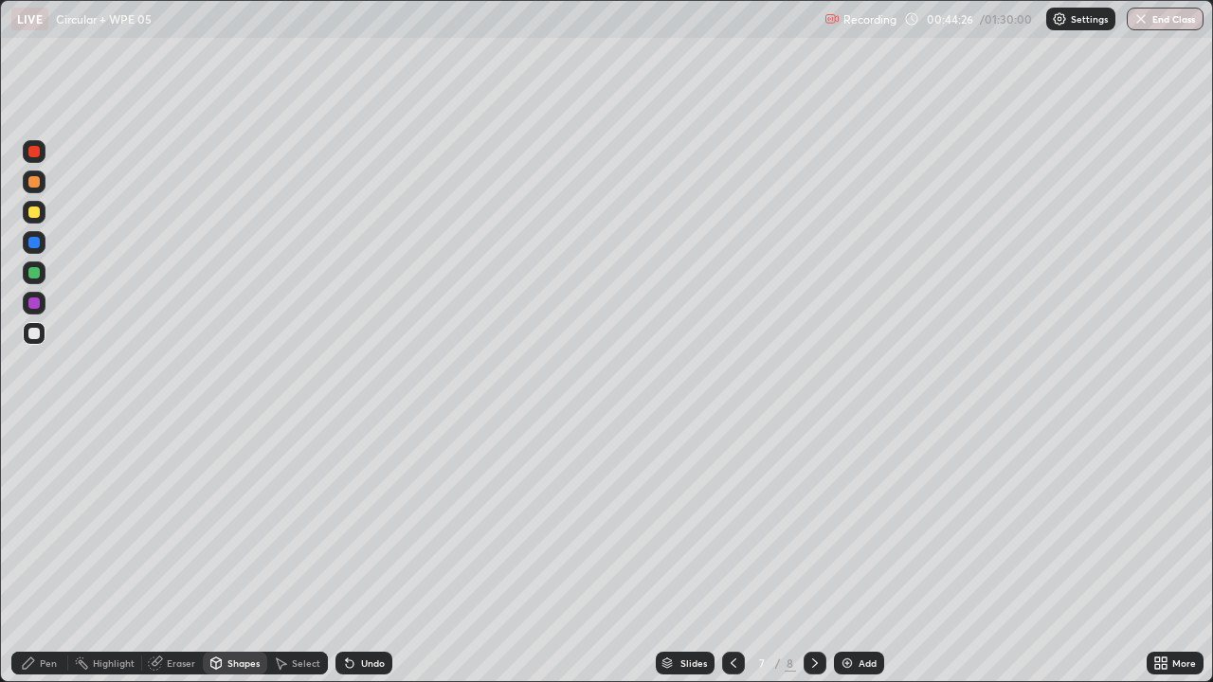
click at [47, 553] on div "Pen" at bounding box center [48, 662] width 17 height 9
click at [42, 271] on div at bounding box center [34, 272] width 23 height 23
click at [38, 331] on div at bounding box center [33, 333] width 11 height 11
click at [164, 553] on div "Eraser" at bounding box center [172, 663] width 61 height 23
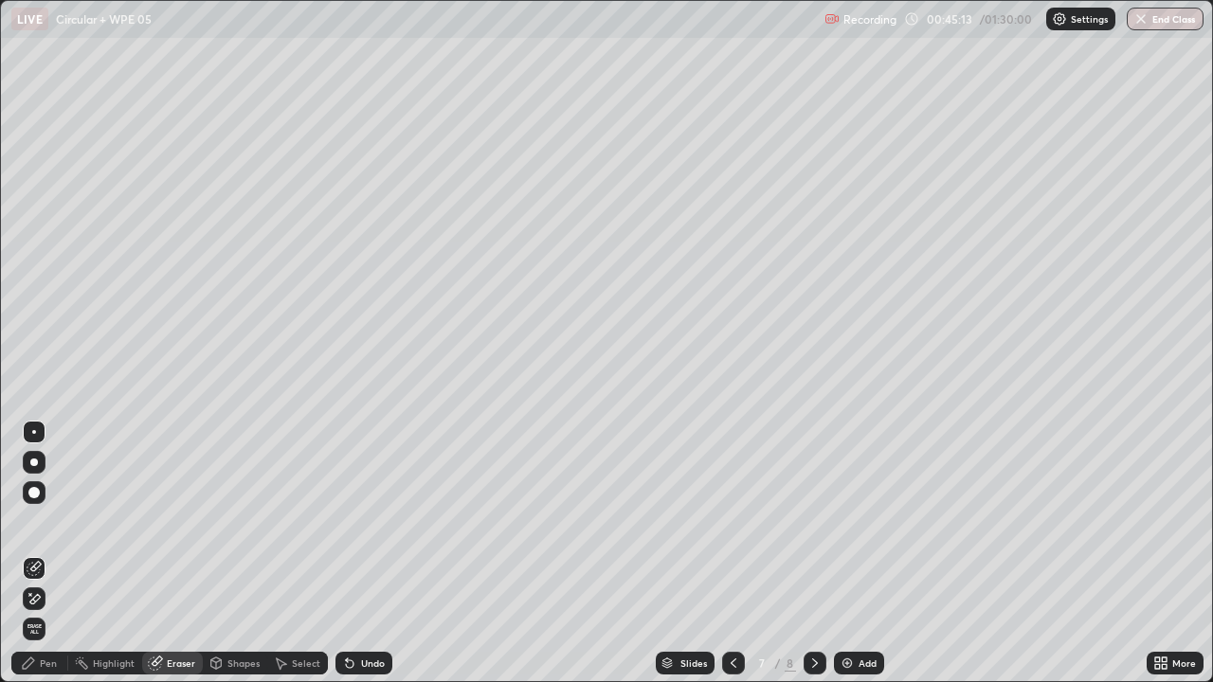
click at [42, 553] on div "Pen" at bounding box center [48, 662] width 17 height 9
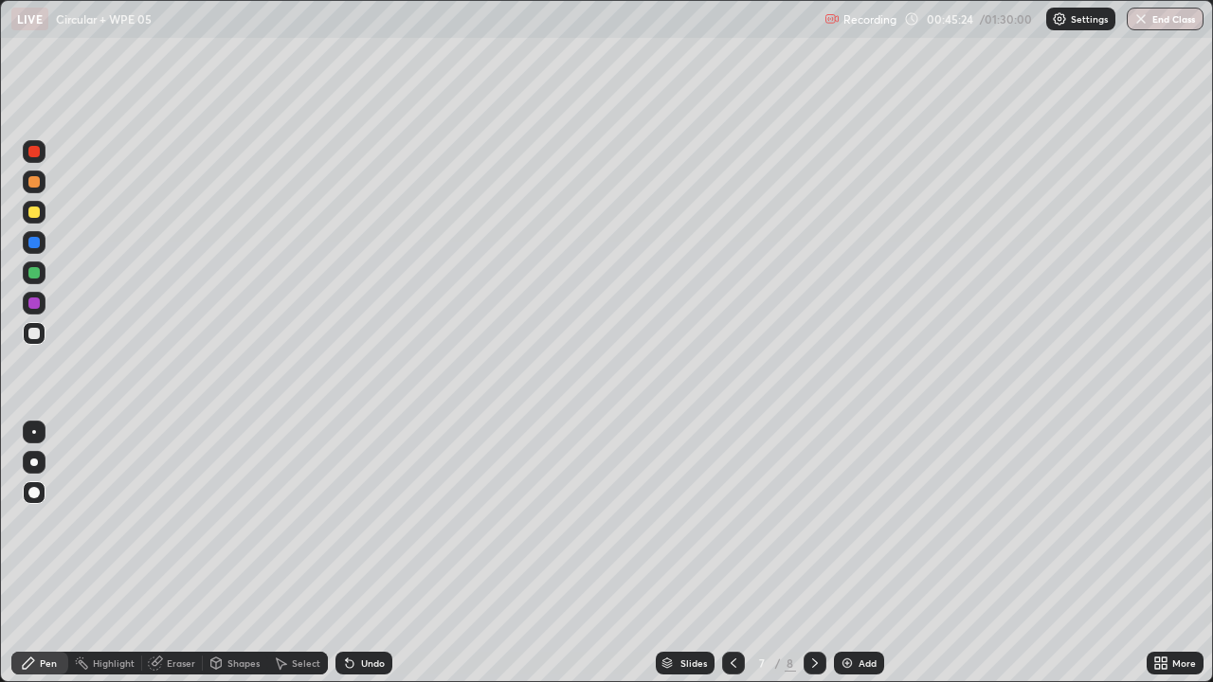
click at [38, 243] on div at bounding box center [33, 242] width 11 height 11
click at [35, 273] on div at bounding box center [33, 272] width 11 height 11
click at [172, 553] on div "Eraser" at bounding box center [181, 662] width 28 height 9
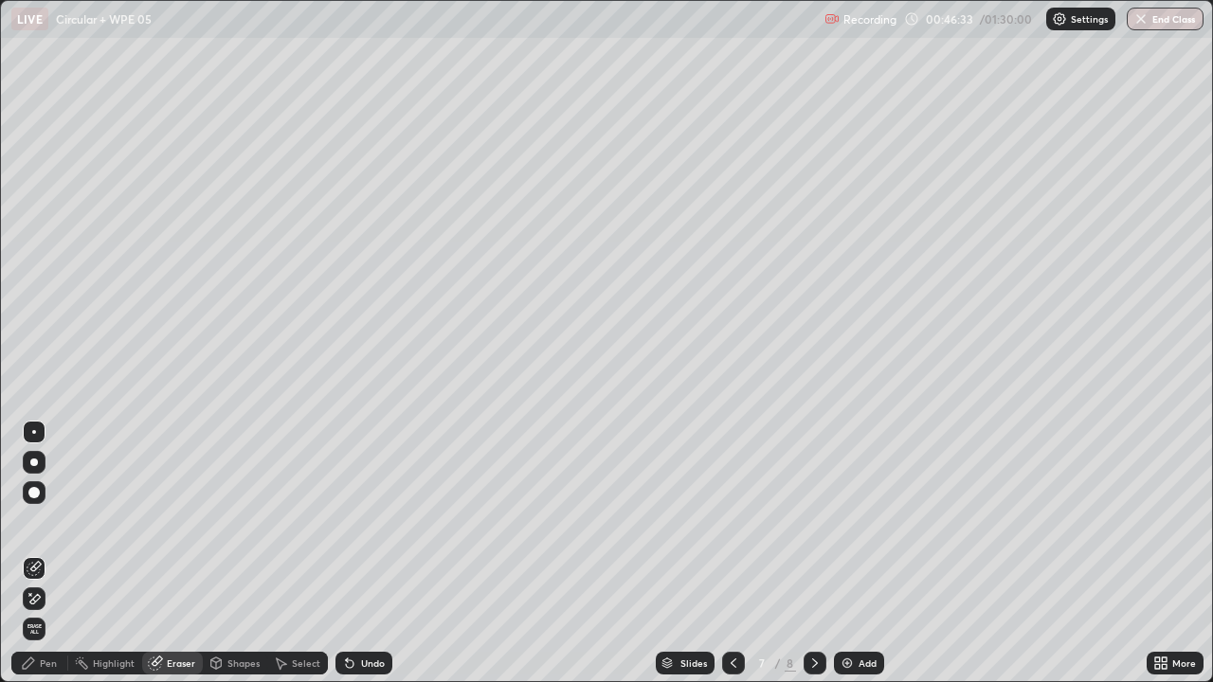
click at [39, 553] on div "Pen" at bounding box center [39, 663] width 57 height 23
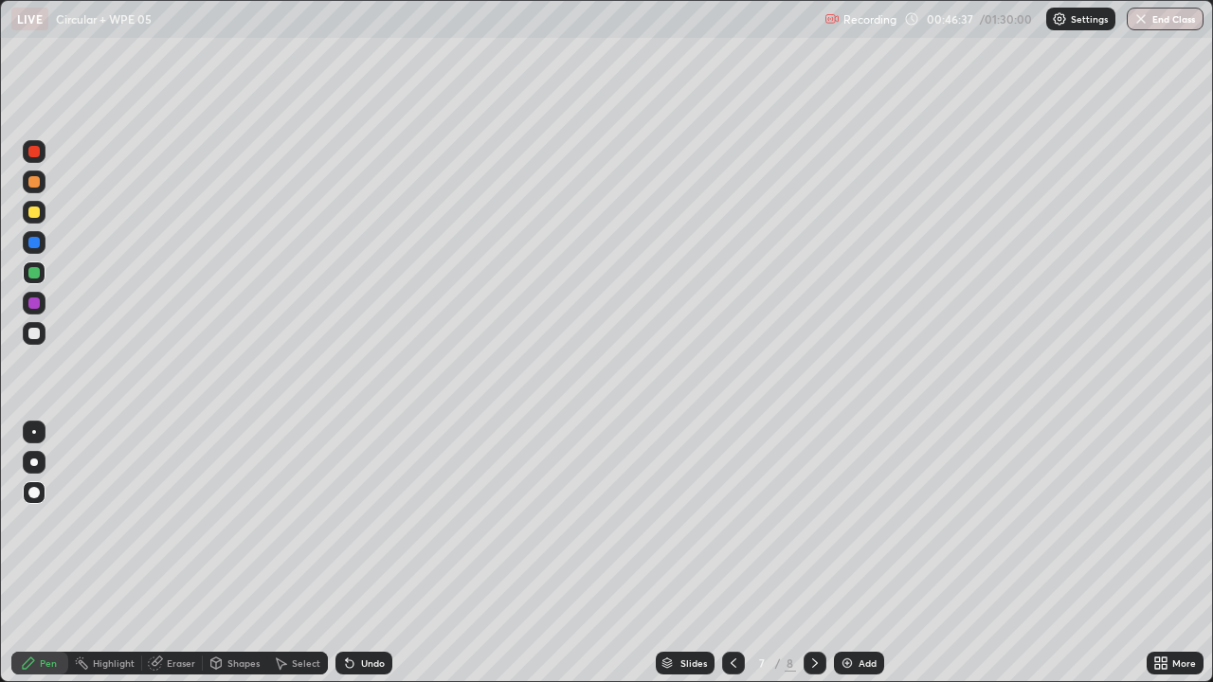
click at [38, 152] on div at bounding box center [33, 151] width 11 height 11
click at [169, 553] on div "Eraser" at bounding box center [181, 662] width 28 height 9
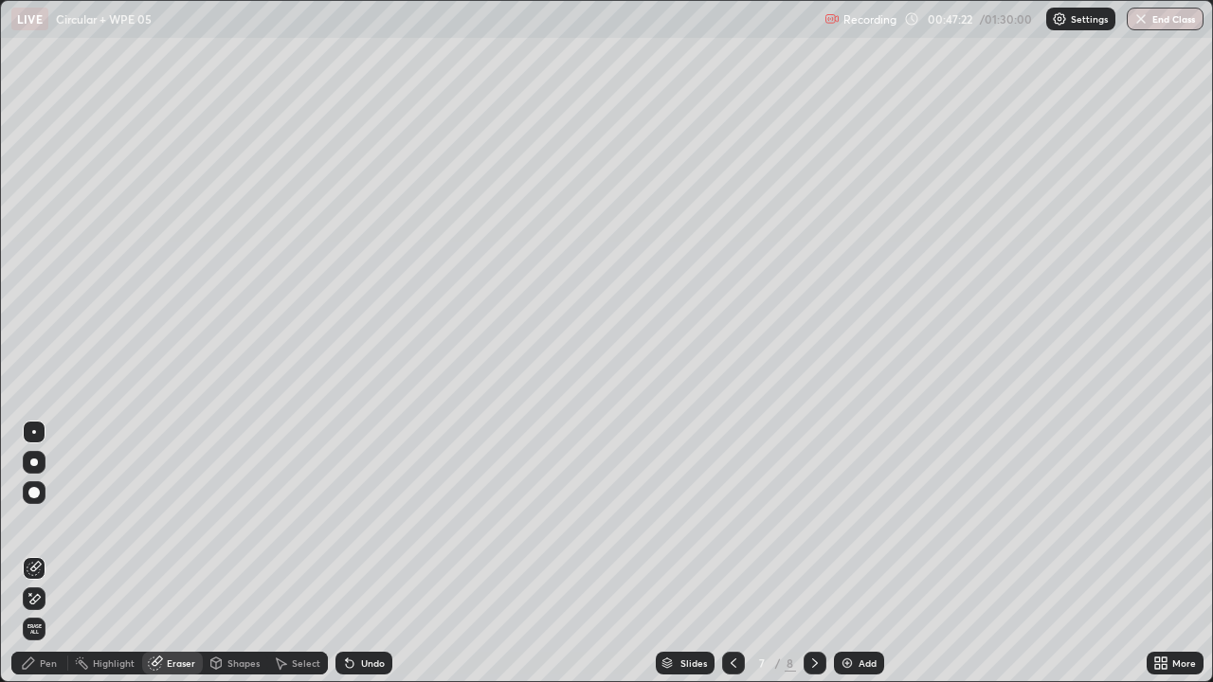
click at [42, 553] on div "Pen" at bounding box center [48, 662] width 17 height 9
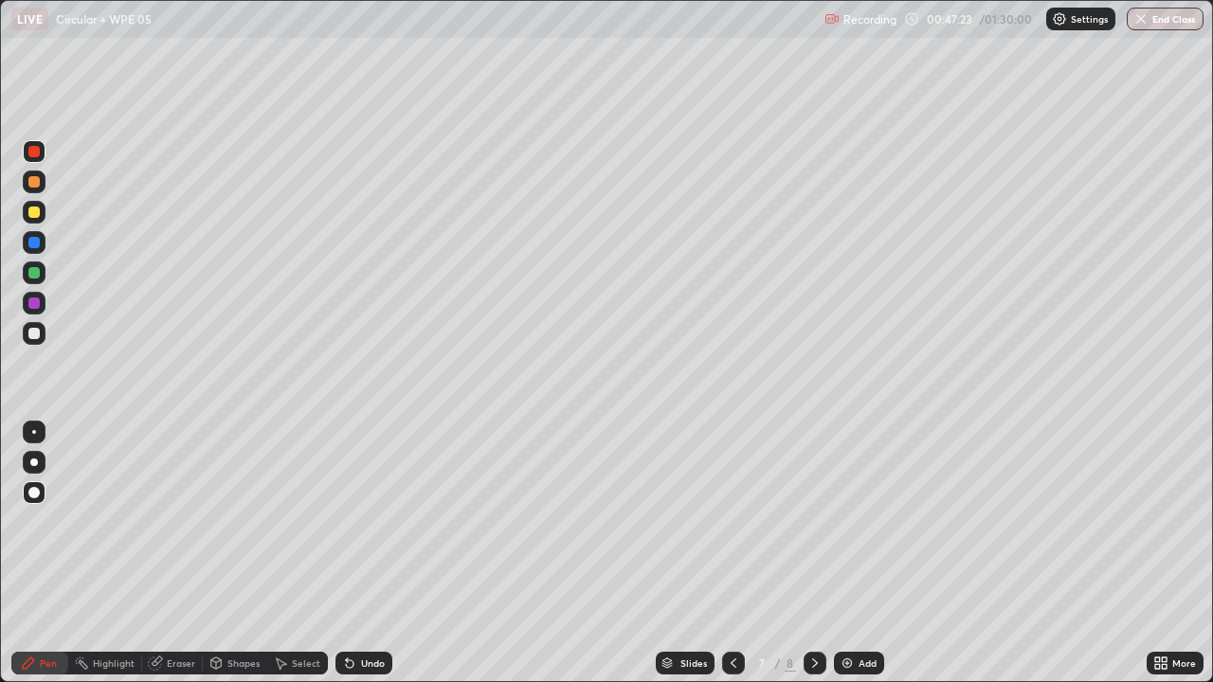
click at [35, 273] on div at bounding box center [33, 272] width 11 height 11
click at [39, 154] on div at bounding box center [33, 151] width 11 height 11
click at [37, 238] on div at bounding box center [33, 242] width 11 height 11
click at [35, 182] on div at bounding box center [33, 181] width 11 height 11
click at [34, 243] on div at bounding box center [33, 242] width 11 height 11
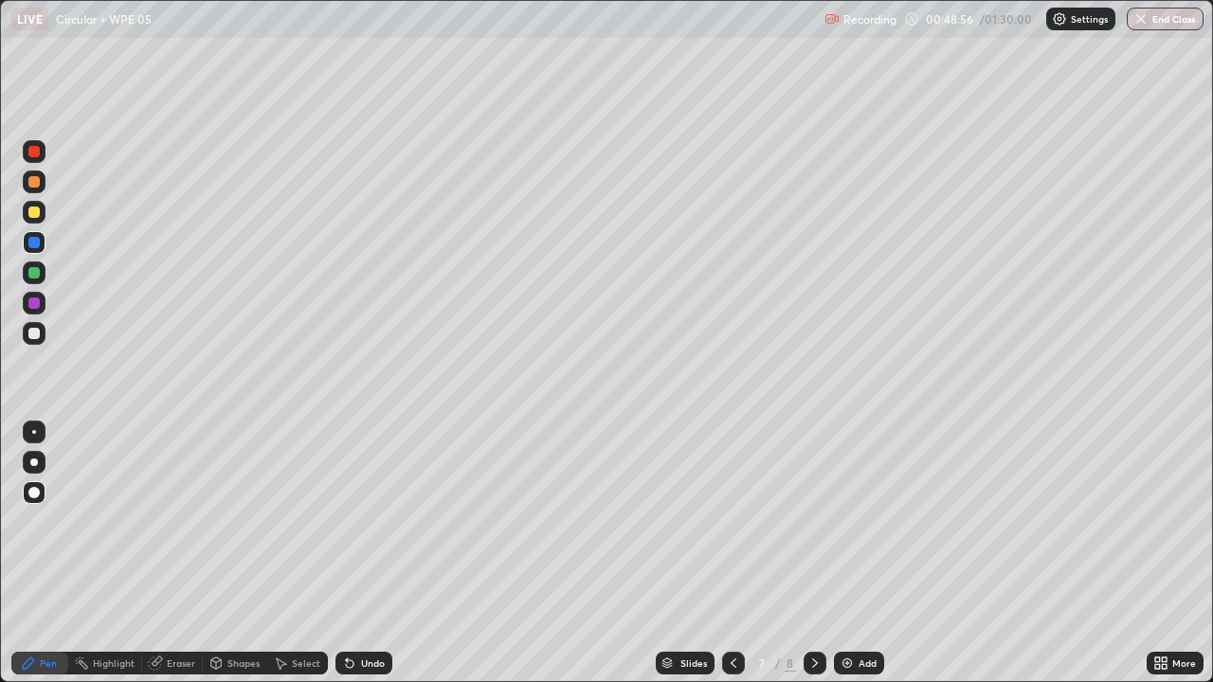
click at [179, 553] on div "Eraser" at bounding box center [181, 662] width 28 height 9
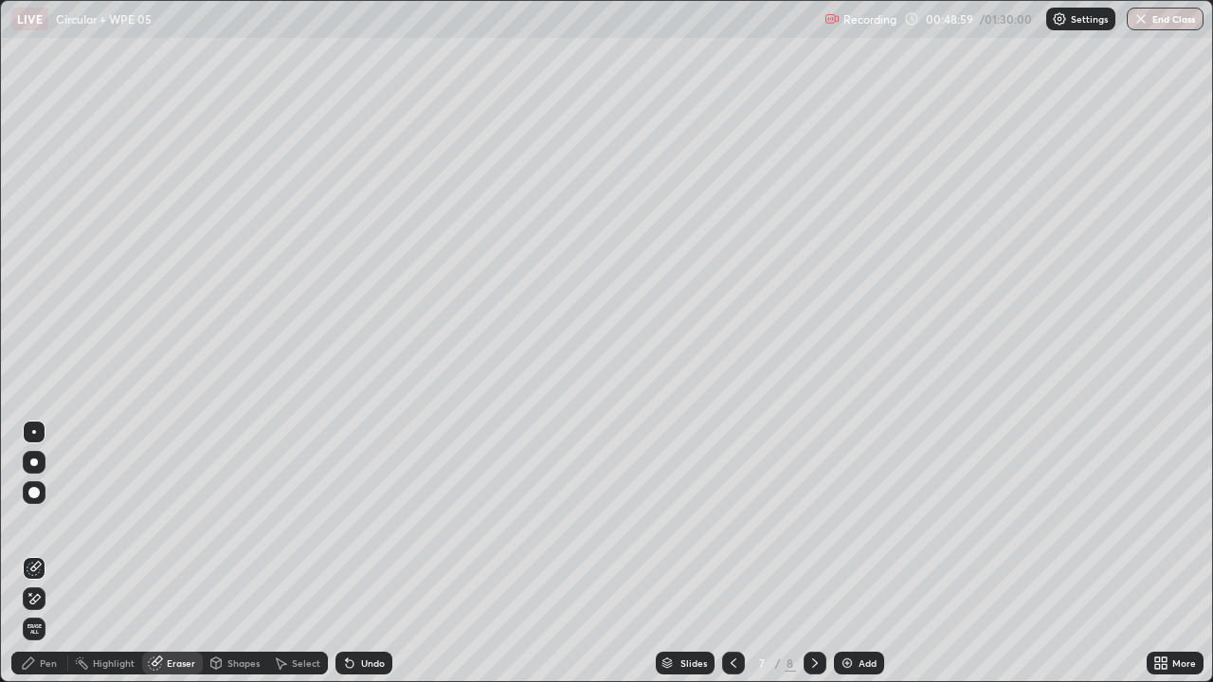
click at [46, 553] on div "Pen" at bounding box center [48, 662] width 17 height 9
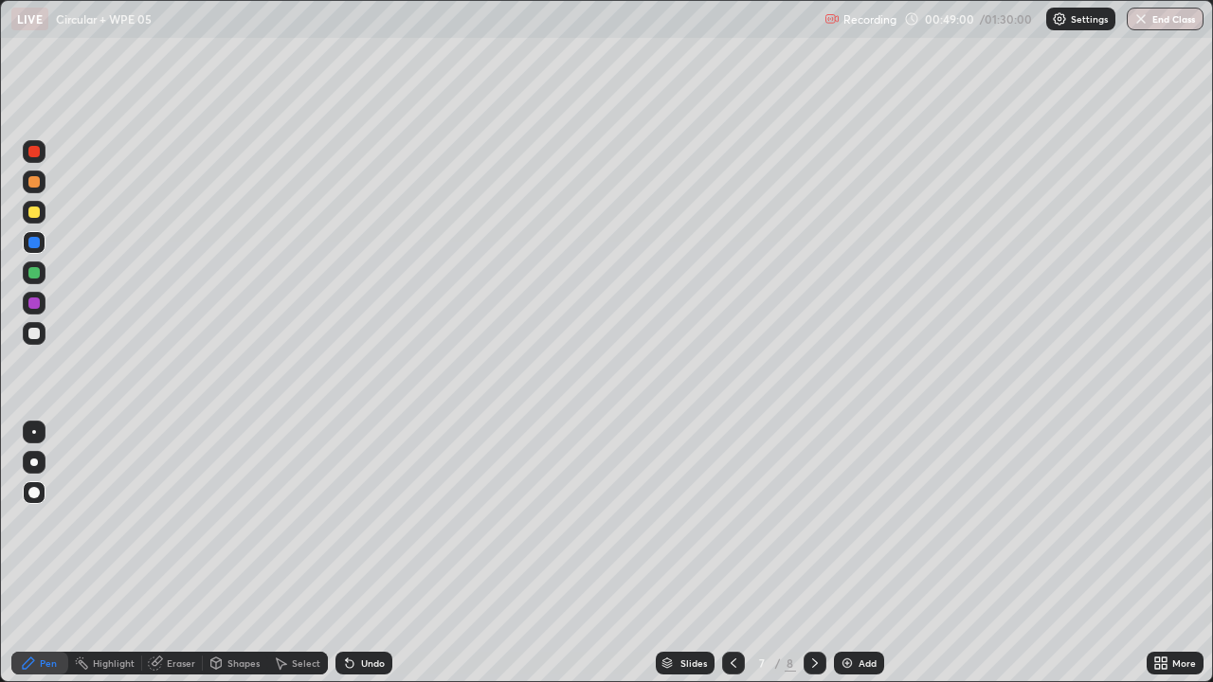
click at [35, 273] on div at bounding box center [33, 272] width 11 height 11
click at [860, 553] on div "Add" at bounding box center [867, 662] width 18 height 9
click at [41, 333] on div at bounding box center [34, 333] width 23 height 23
click at [35, 273] on div at bounding box center [33, 272] width 11 height 11
click at [41, 305] on div at bounding box center [34, 303] width 23 height 23
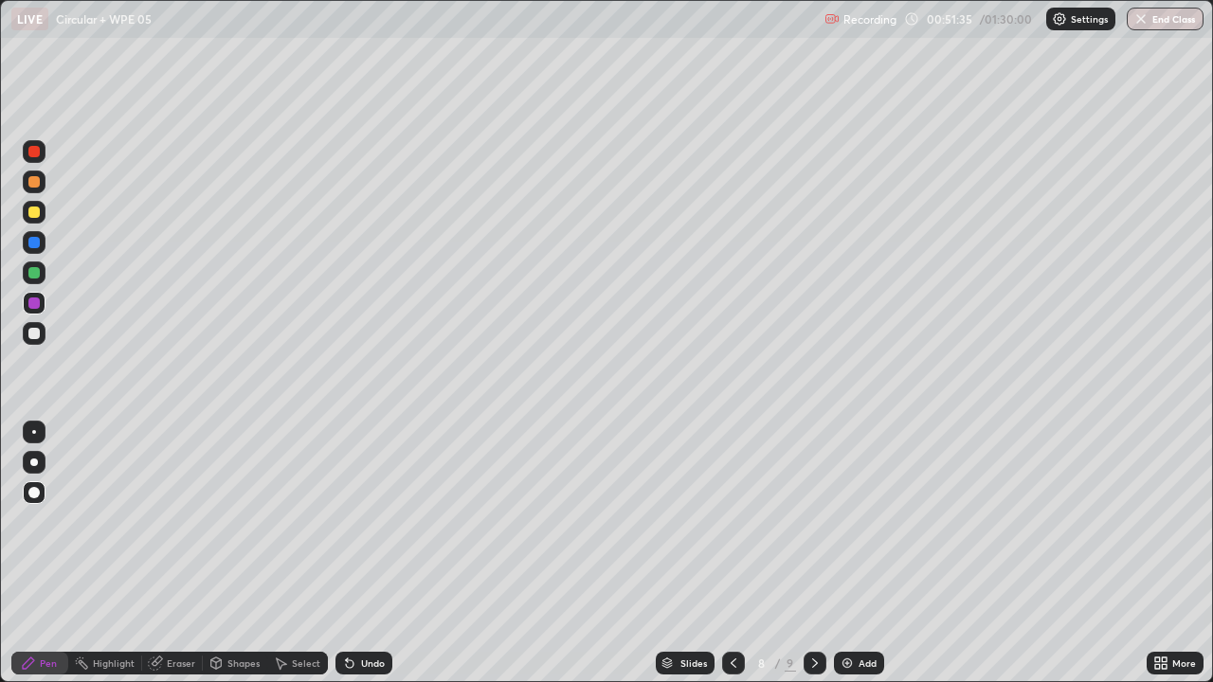
click at [176, 553] on div "Eraser" at bounding box center [181, 662] width 28 height 9
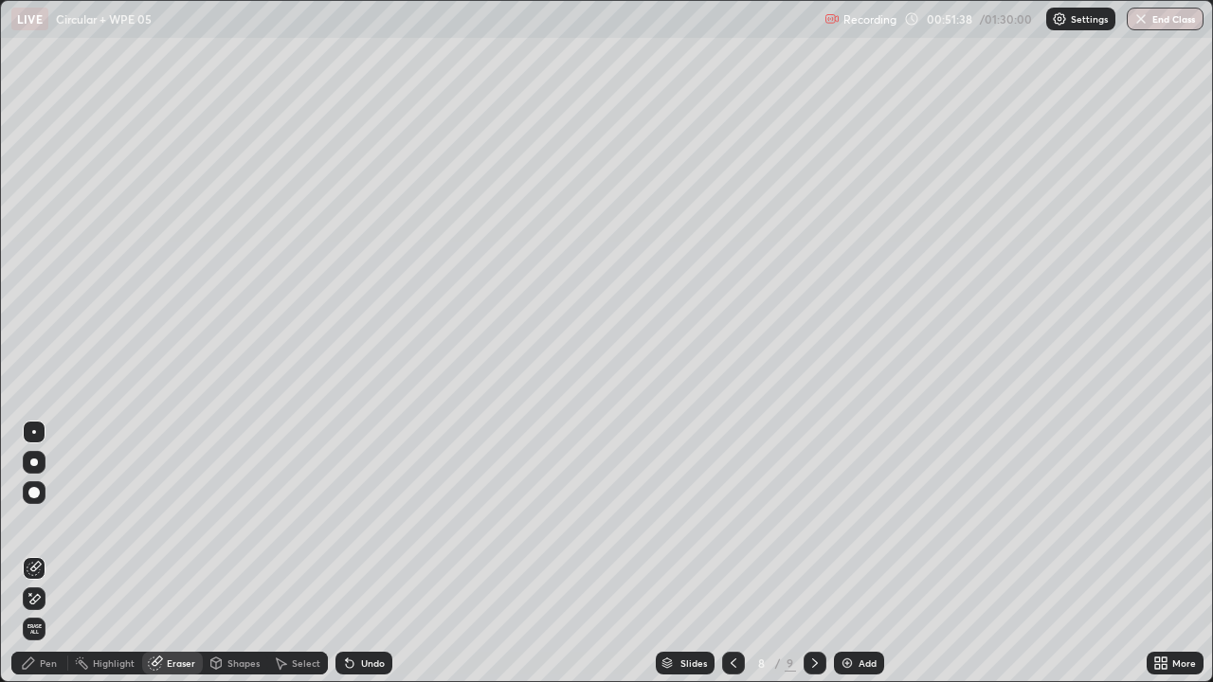
click at [34, 494] on div at bounding box center [33, 492] width 11 height 11
click at [42, 553] on div "Pen" at bounding box center [48, 662] width 17 height 9
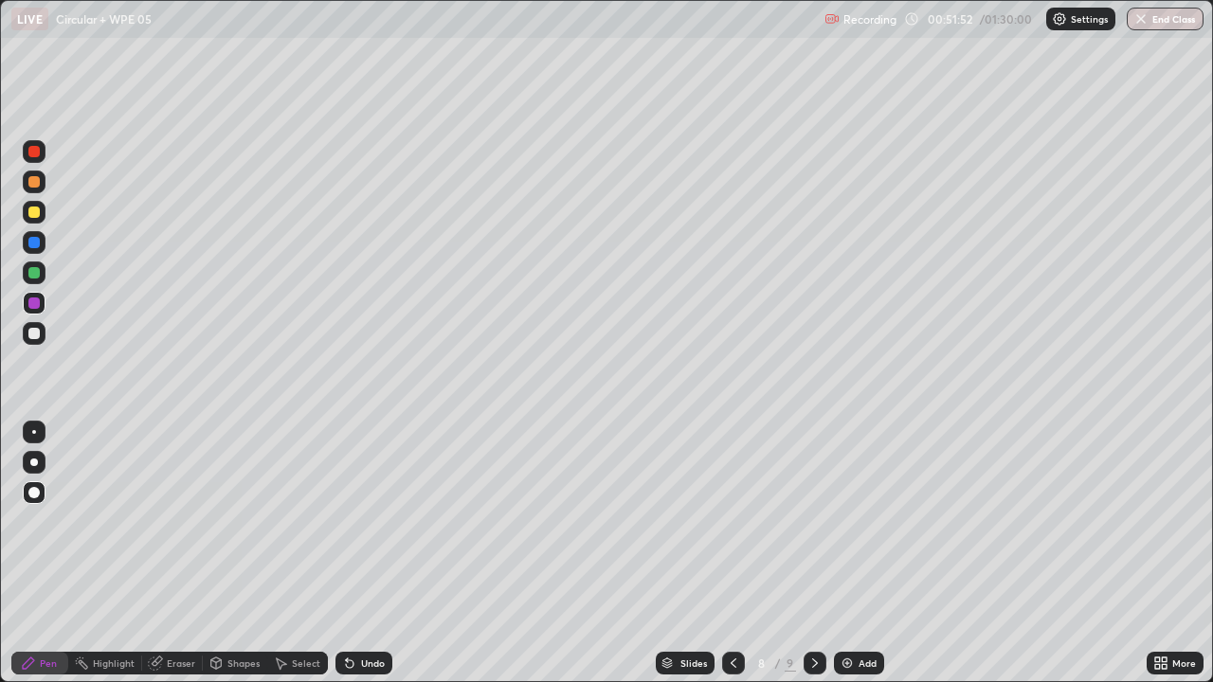
click at [44, 340] on div at bounding box center [34, 333] width 23 height 23
click at [35, 273] on div at bounding box center [33, 272] width 11 height 11
click at [45, 277] on div at bounding box center [34, 272] width 23 height 23
click at [844, 553] on div "Add" at bounding box center [859, 663] width 50 height 23
click at [42, 334] on div at bounding box center [34, 333] width 23 height 23
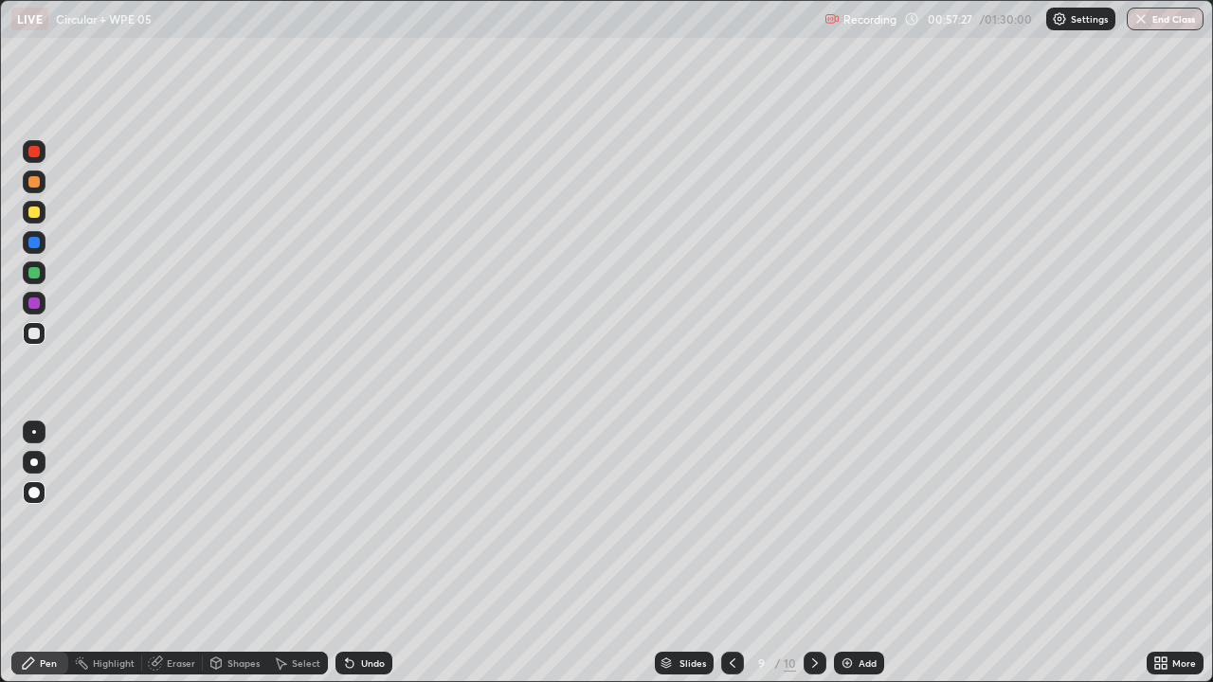
click at [41, 274] on div at bounding box center [34, 272] width 23 height 23
click at [35, 243] on div at bounding box center [33, 242] width 11 height 11
click at [41, 340] on div at bounding box center [34, 333] width 23 height 23
click at [37, 244] on div at bounding box center [33, 242] width 11 height 11
click at [44, 332] on div at bounding box center [34, 333] width 23 height 23
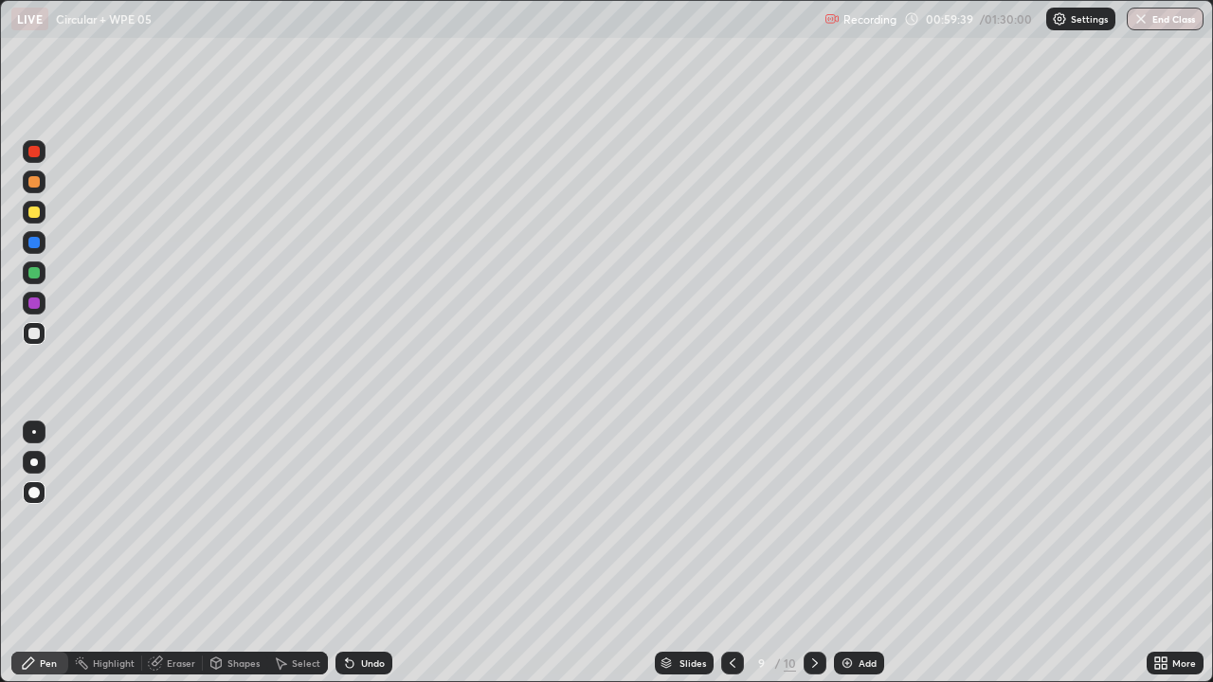
click at [858, 553] on div "Add" at bounding box center [867, 662] width 18 height 9
click at [235, 553] on div "Shapes" at bounding box center [243, 662] width 32 height 9
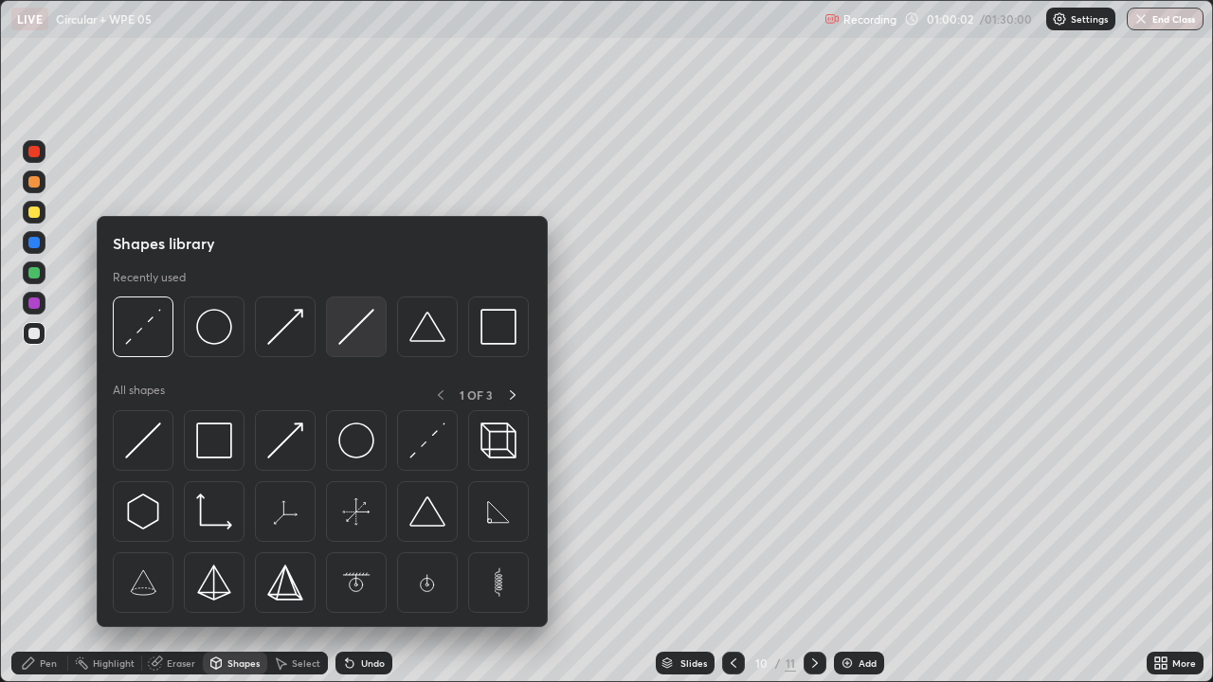
click at [360, 343] on img at bounding box center [356, 327] width 36 height 36
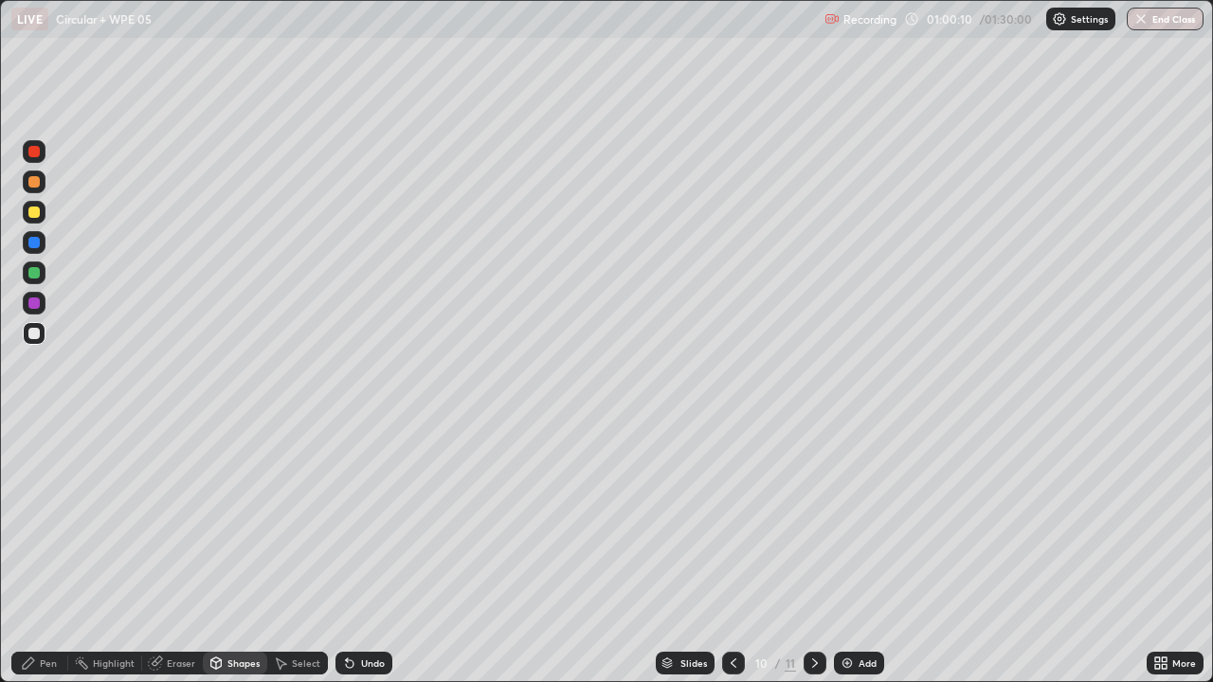
click at [48, 553] on div "Pen" at bounding box center [48, 662] width 17 height 9
click at [38, 240] on div at bounding box center [33, 242] width 11 height 11
click at [188, 553] on div "Eraser" at bounding box center [181, 662] width 28 height 9
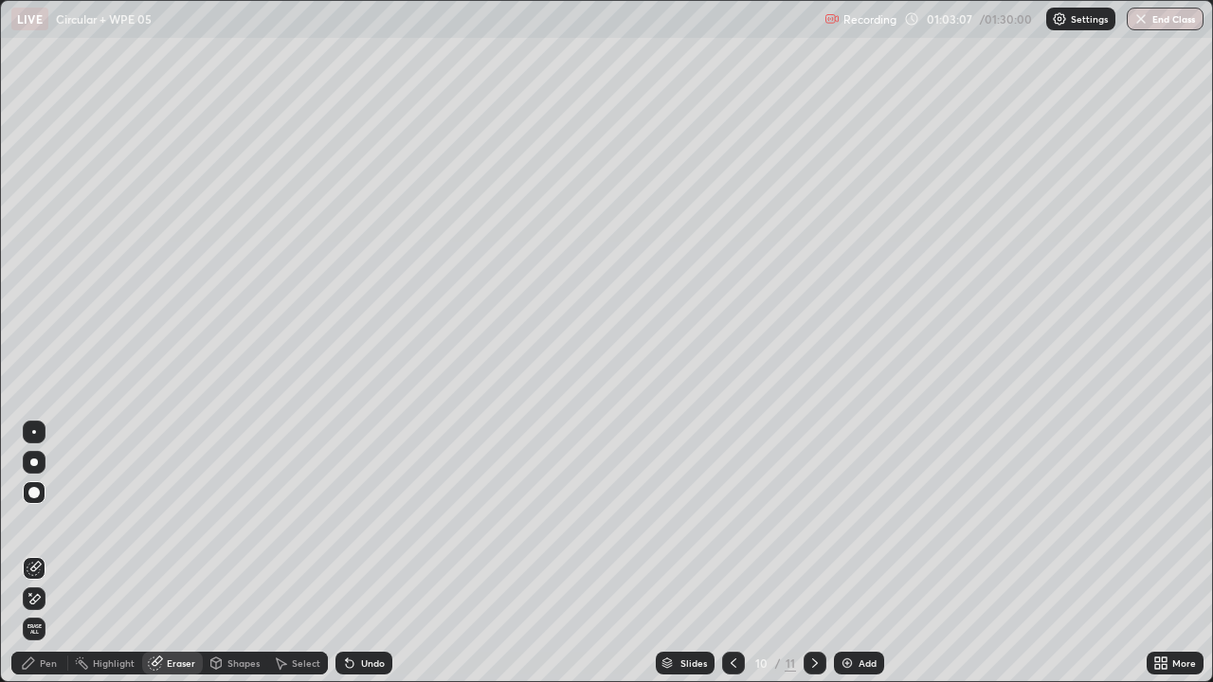
click at [43, 553] on div "Pen" at bounding box center [39, 663] width 57 height 23
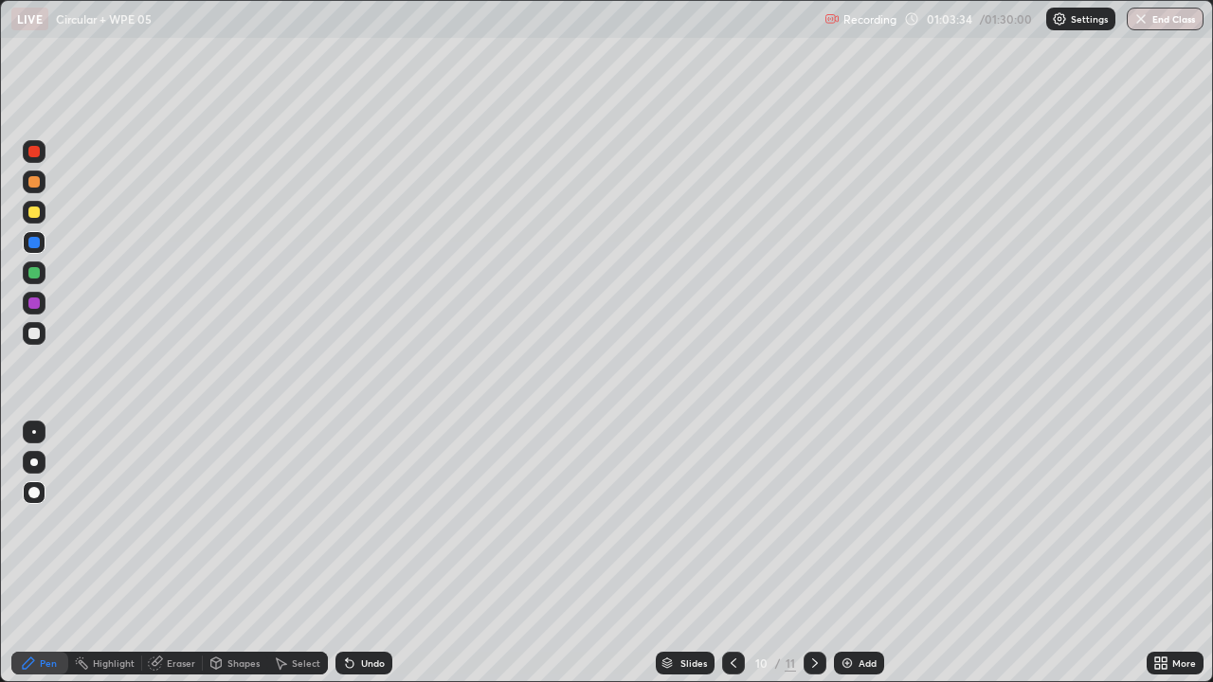
click at [305, 553] on div "Select" at bounding box center [306, 662] width 28 height 9
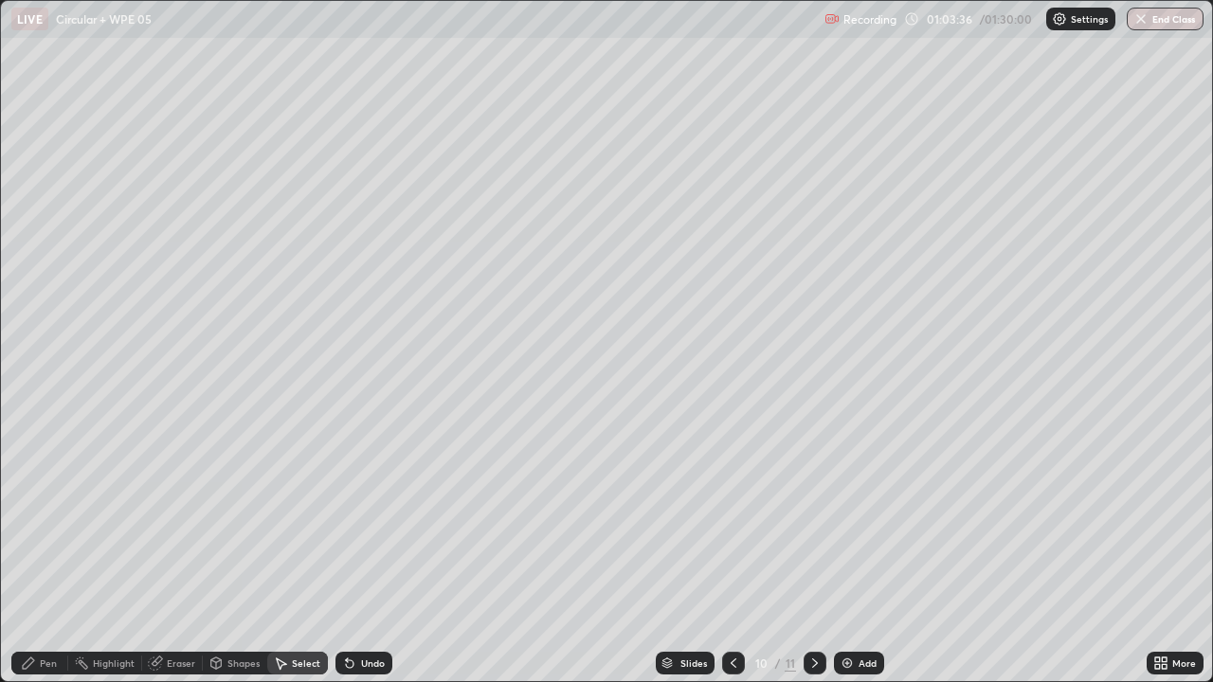
click at [46, 553] on div "Pen" at bounding box center [48, 662] width 17 height 9
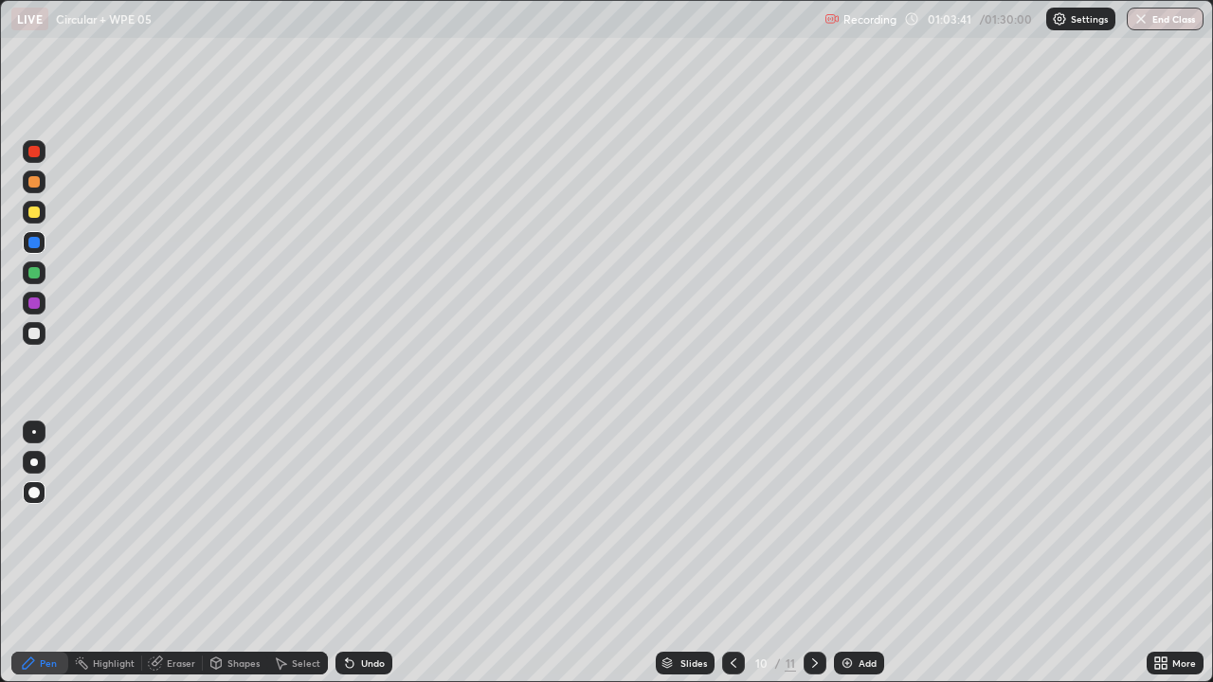
click at [296, 553] on div "Select" at bounding box center [306, 662] width 28 height 9
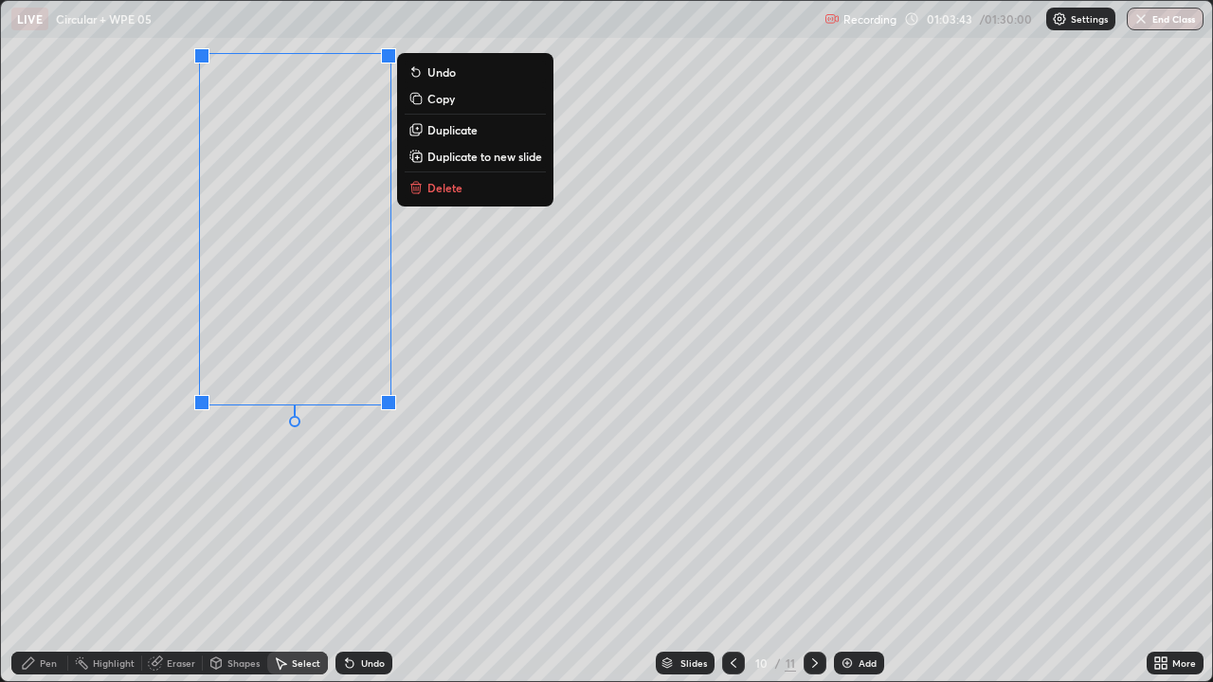
click at [456, 192] on p "Delete" at bounding box center [444, 187] width 35 height 15
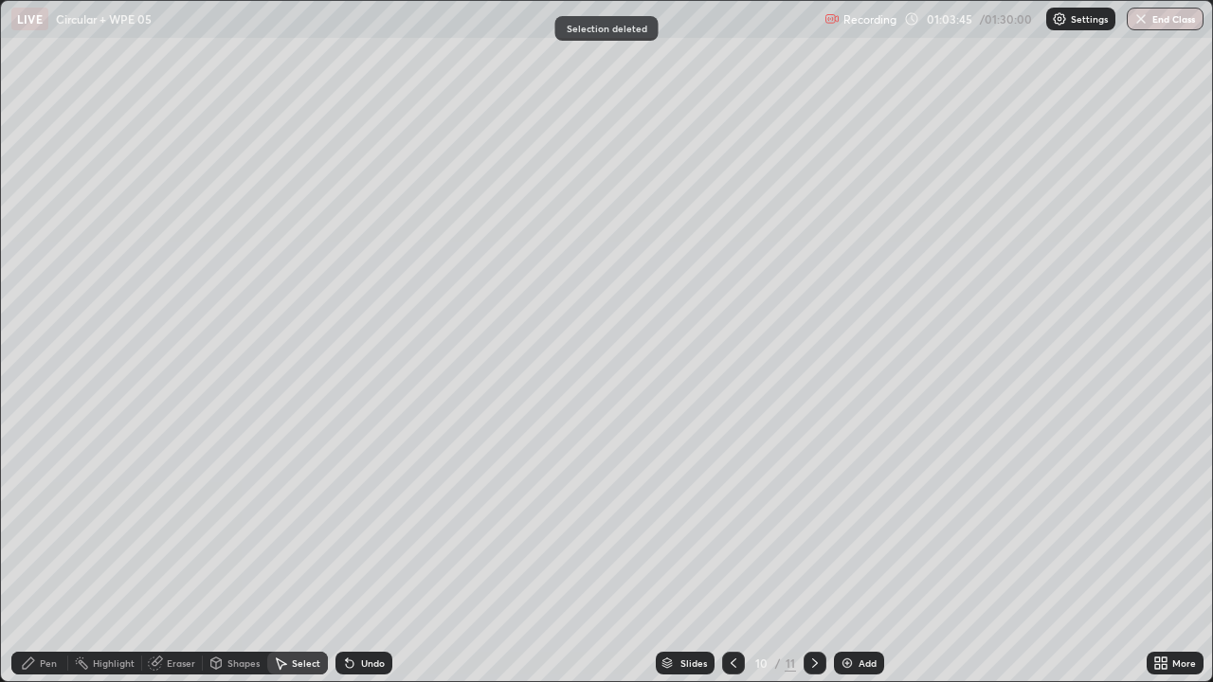
click at [45, 553] on div "Pen" at bounding box center [39, 663] width 57 height 23
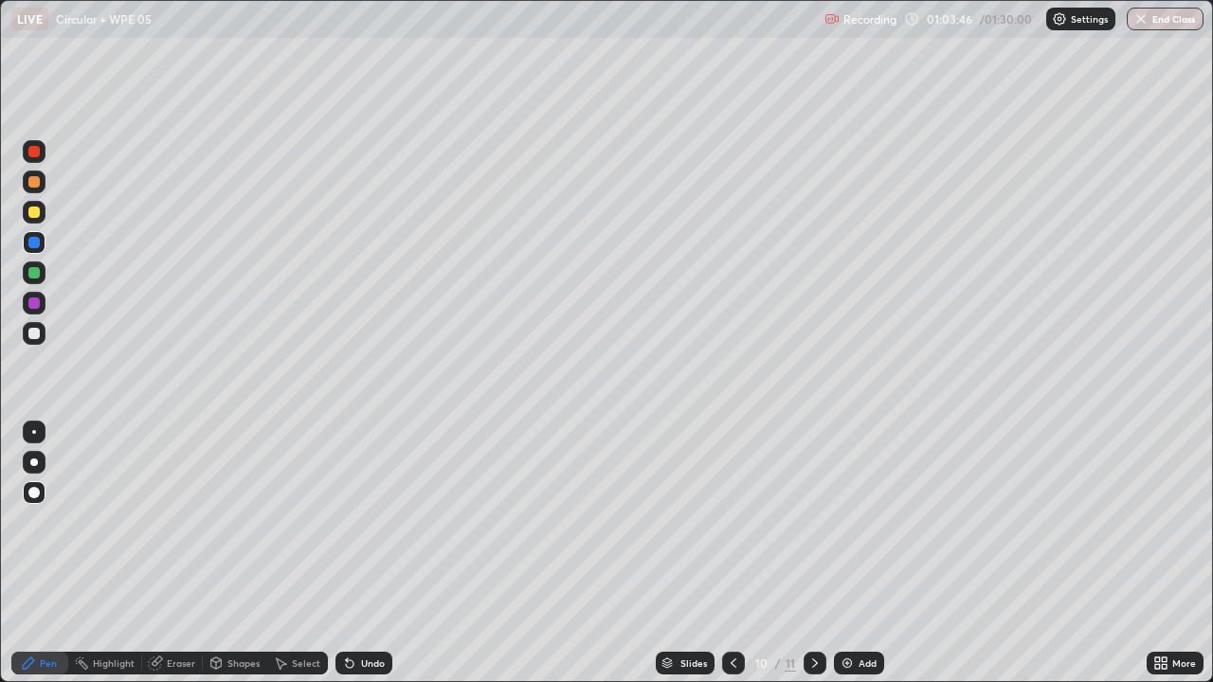
click at [39, 334] on div at bounding box center [33, 333] width 11 height 11
click at [34, 243] on div at bounding box center [33, 242] width 11 height 11
click at [44, 333] on div at bounding box center [34, 333] width 23 height 23
click at [851, 553] on img at bounding box center [846, 663] width 15 height 15
click at [235, 553] on div "Shapes" at bounding box center [243, 662] width 32 height 9
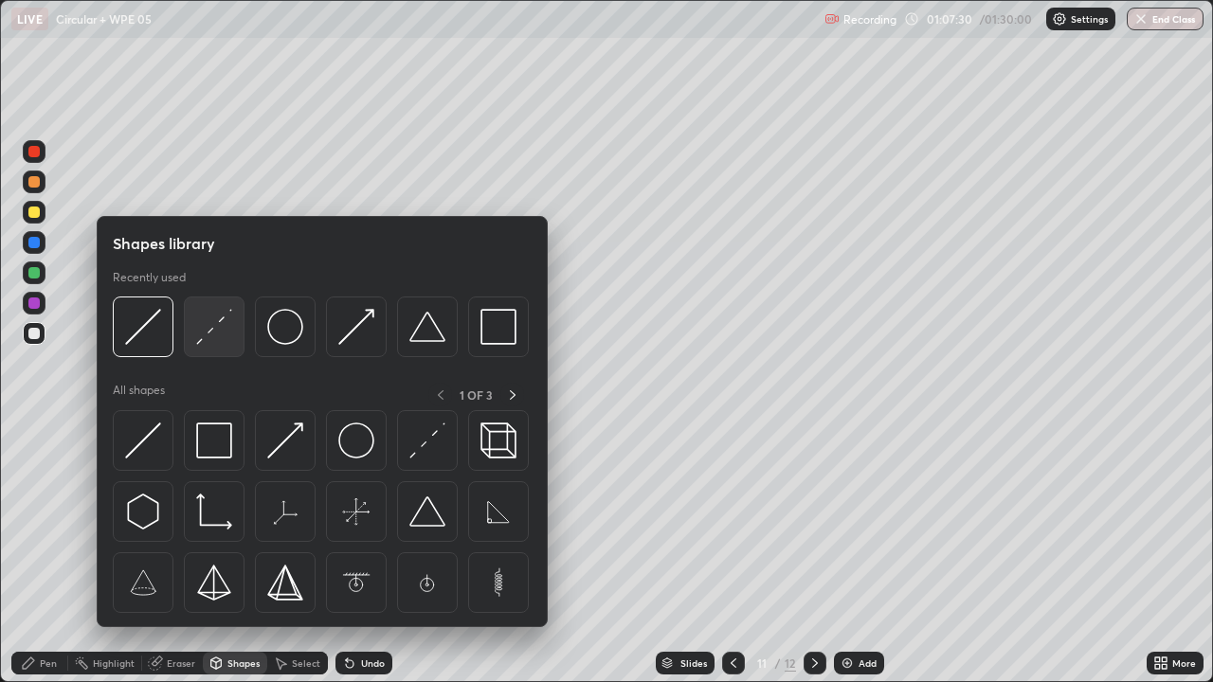
click at [225, 337] on img at bounding box center [214, 327] width 36 height 36
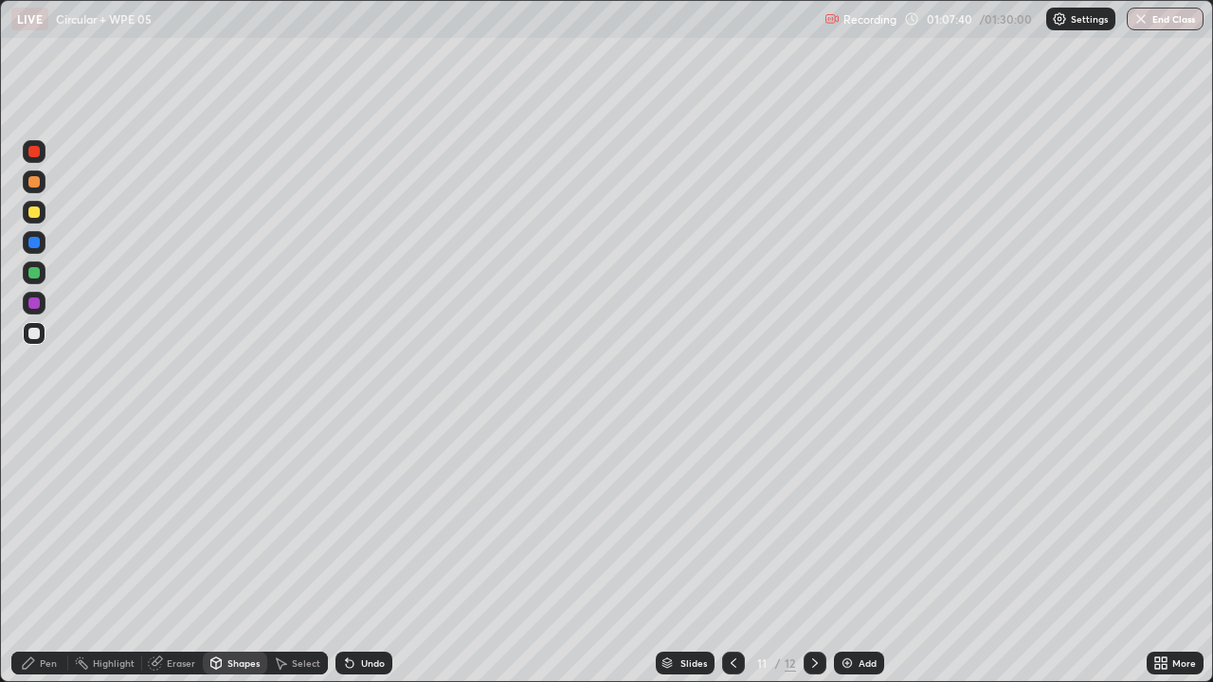
click at [35, 333] on div at bounding box center [33, 333] width 11 height 11
click at [43, 553] on div "Pen" at bounding box center [39, 663] width 57 height 23
click at [41, 275] on div at bounding box center [34, 272] width 23 height 23
click at [42, 332] on div at bounding box center [34, 333] width 23 height 23
click at [39, 187] on div at bounding box center [34, 182] width 23 height 23
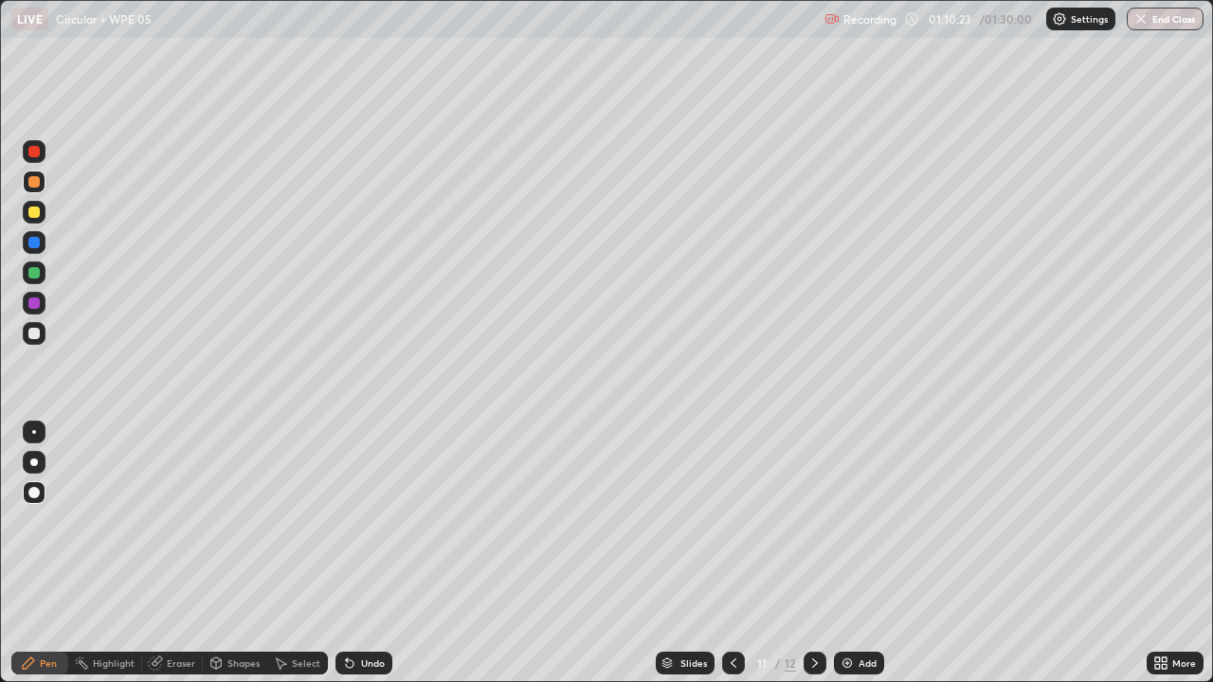
click at [43, 245] on div at bounding box center [34, 242] width 23 height 23
click at [35, 272] on div at bounding box center [33, 272] width 11 height 11
click at [41, 332] on div at bounding box center [34, 333] width 23 height 23
click at [35, 181] on div at bounding box center [33, 181] width 11 height 11
click at [35, 333] on div at bounding box center [33, 333] width 11 height 11
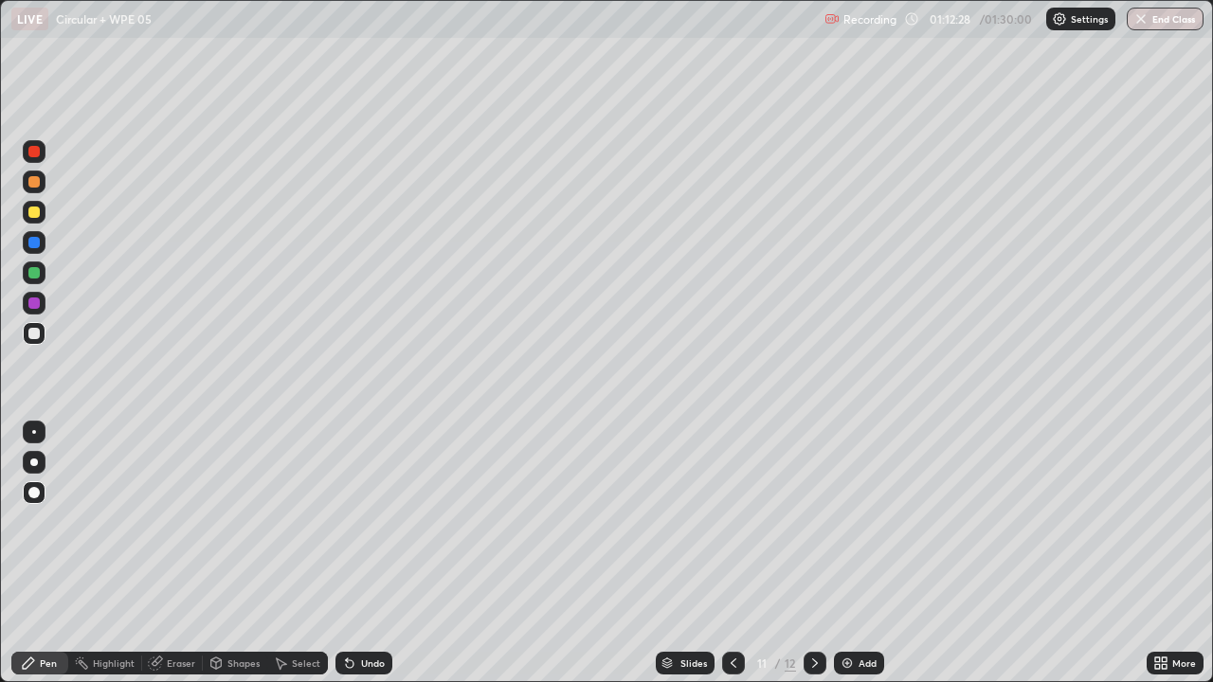
click at [860, 553] on div "Add" at bounding box center [867, 662] width 18 height 9
click at [180, 553] on div "Eraser" at bounding box center [181, 662] width 28 height 9
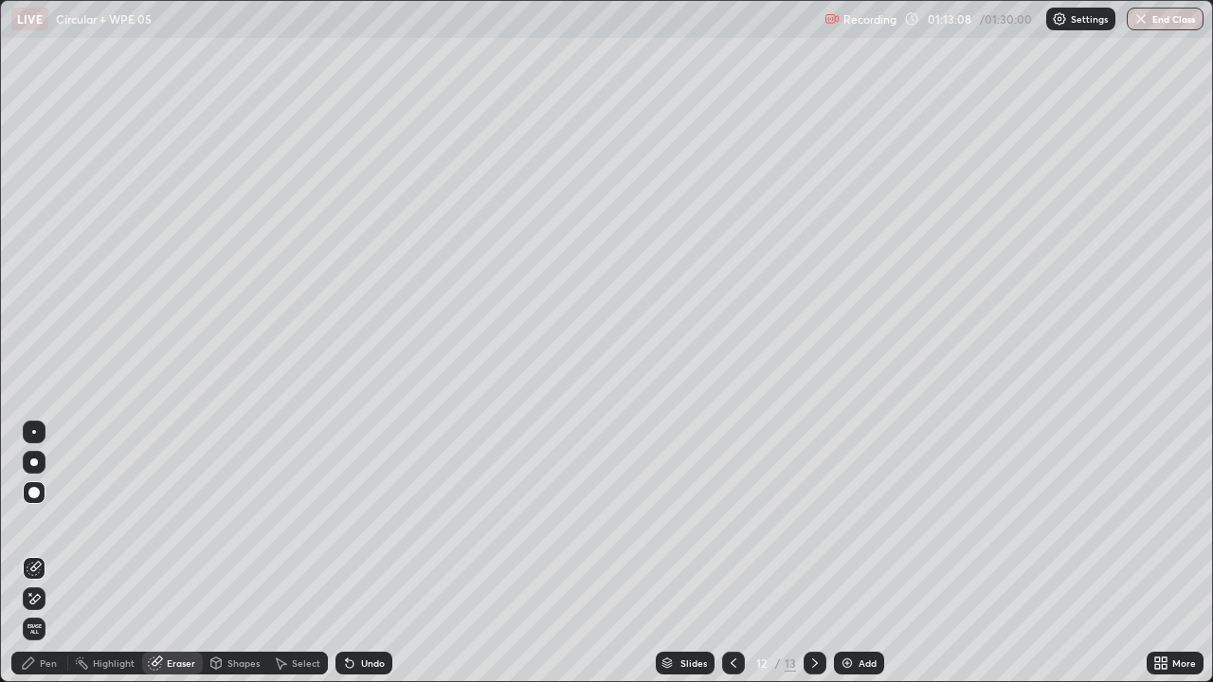
click at [50, 553] on div "Pen" at bounding box center [48, 662] width 17 height 9
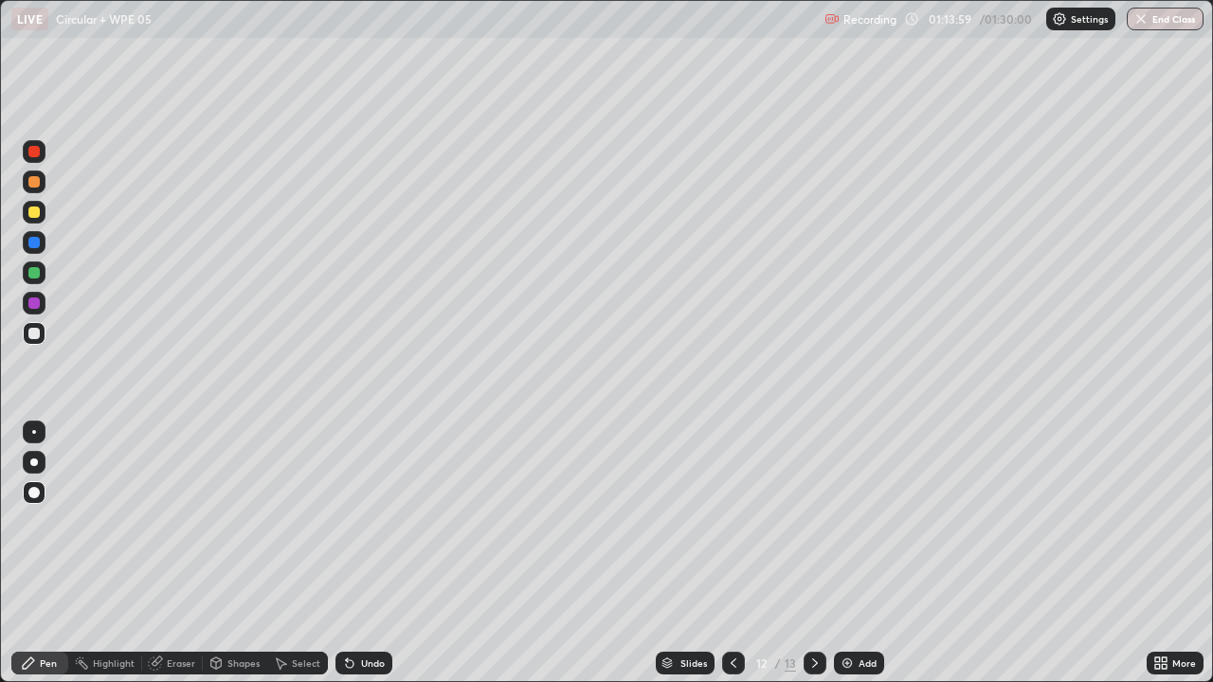
click at [38, 278] on div at bounding box center [34, 272] width 23 height 23
click at [44, 339] on div at bounding box center [34, 333] width 23 height 23
click at [36, 270] on div at bounding box center [33, 272] width 11 height 11
click at [844, 553] on div "Add" at bounding box center [859, 663] width 50 height 23
click at [45, 553] on div "Pen" at bounding box center [39, 663] width 57 height 23
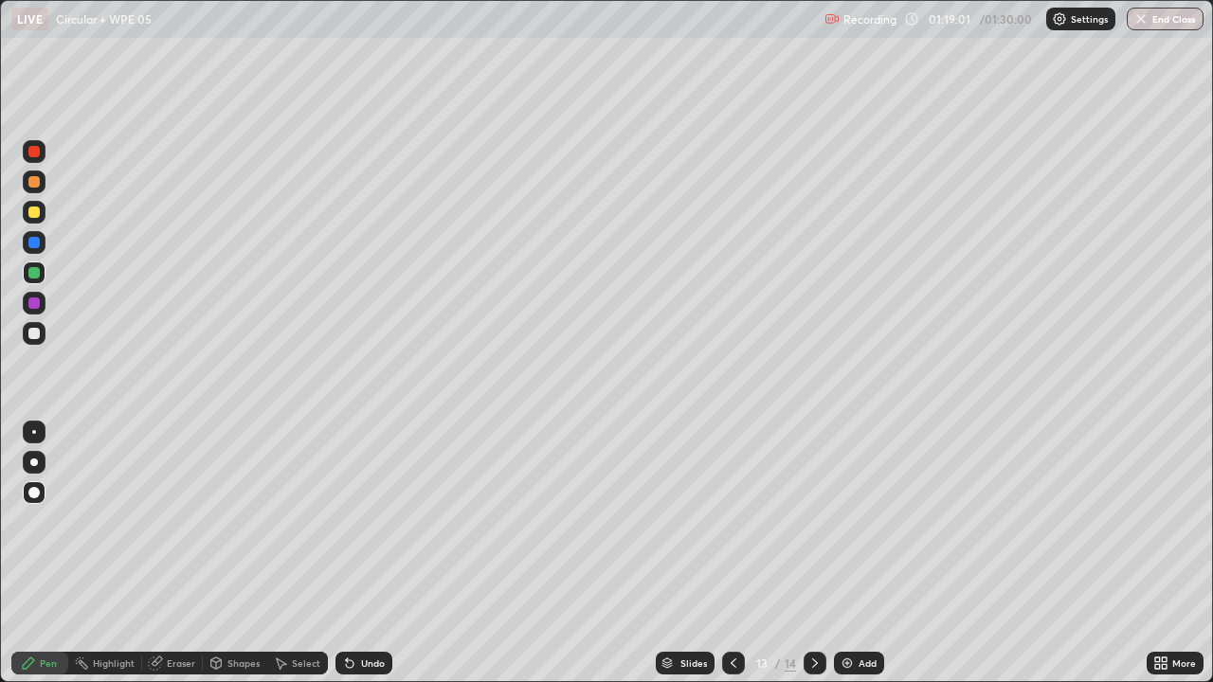
click at [38, 337] on div at bounding box center [33, 333] width 11 height 11
click at [239, 553] on div "Shapes" at bounding box center [243, 662] width 32 height 9
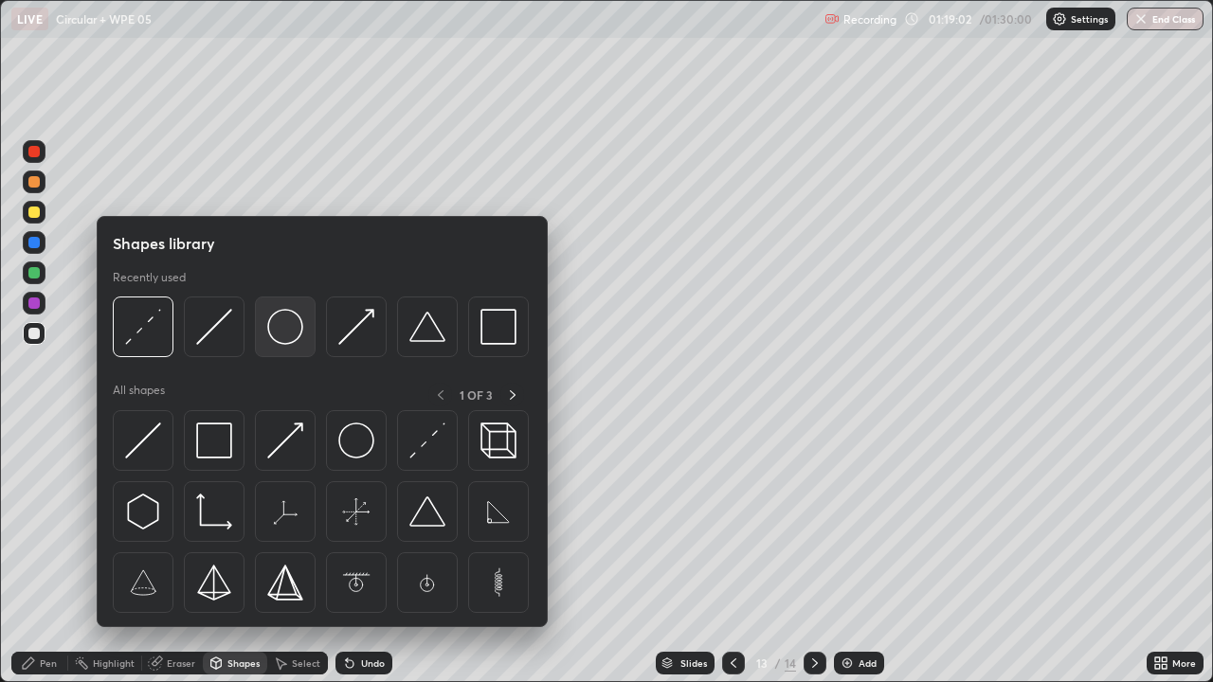
click at [291, 336] on img at bounding box center [285, 327] width 36 height 36
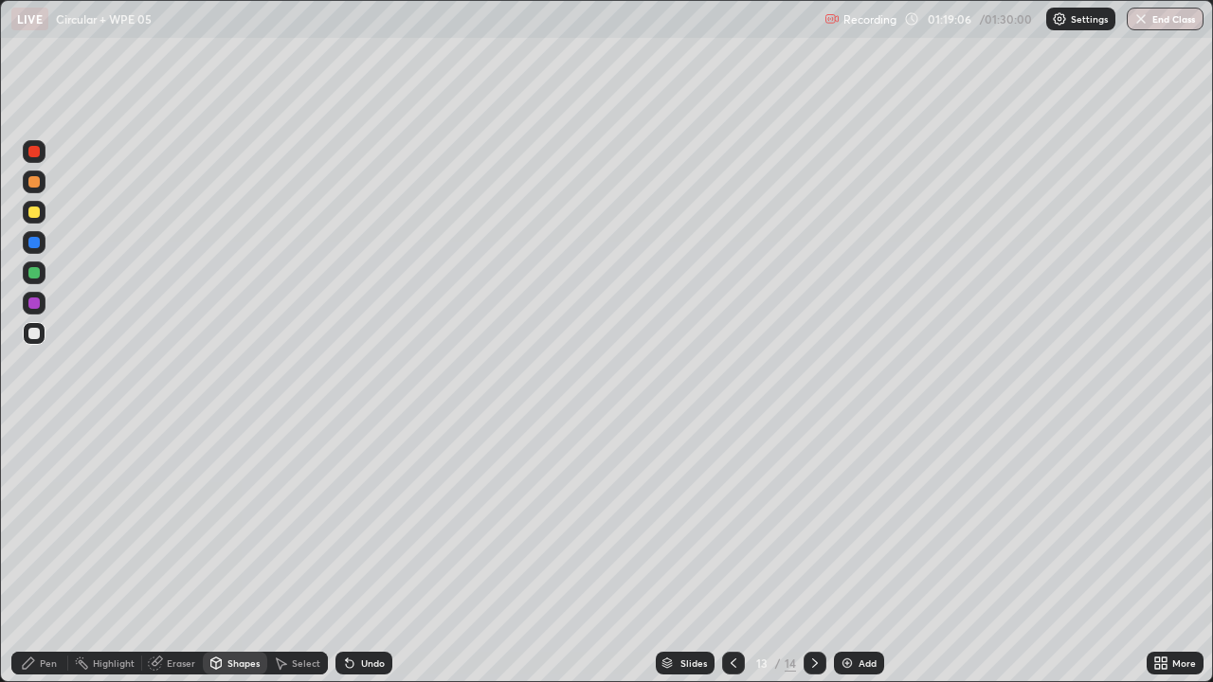
click at [360, 553] on div "Undo" at bounding box center [363, 663] width 57 height 23
click at [225, 553] on div "Shapes" at bounding box center [235, 663] width 64 height 23
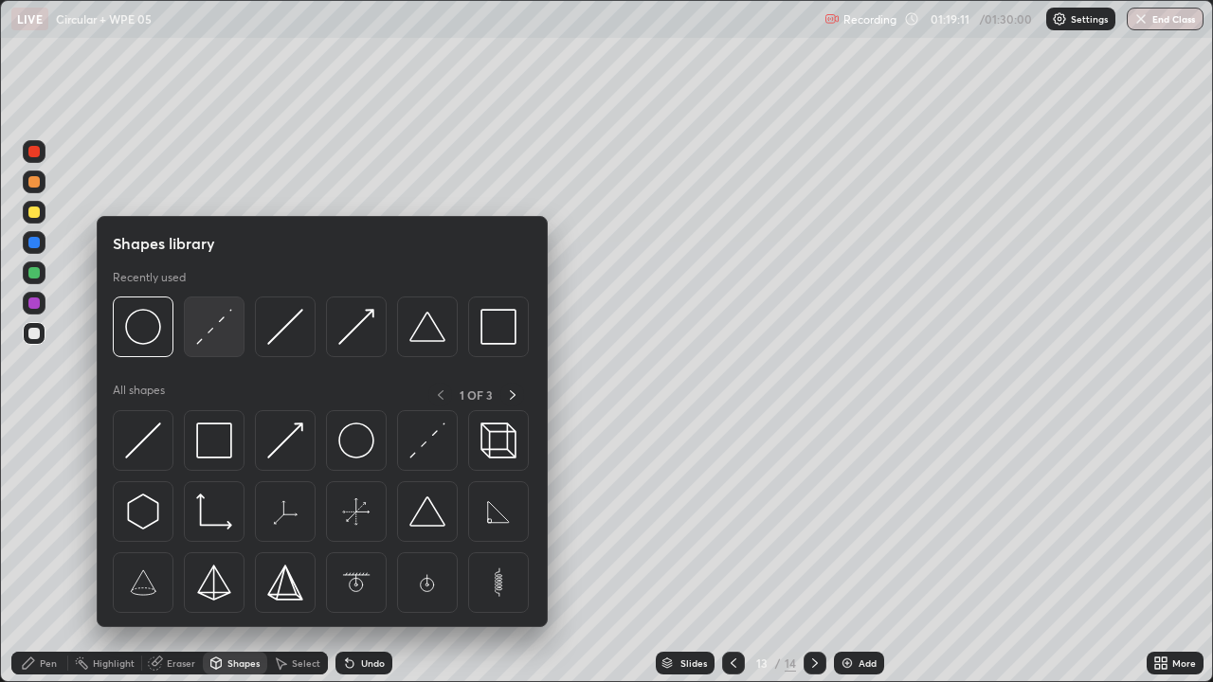
click at [215, 339] on img at bounding box center [214, 327] width 36 height 36
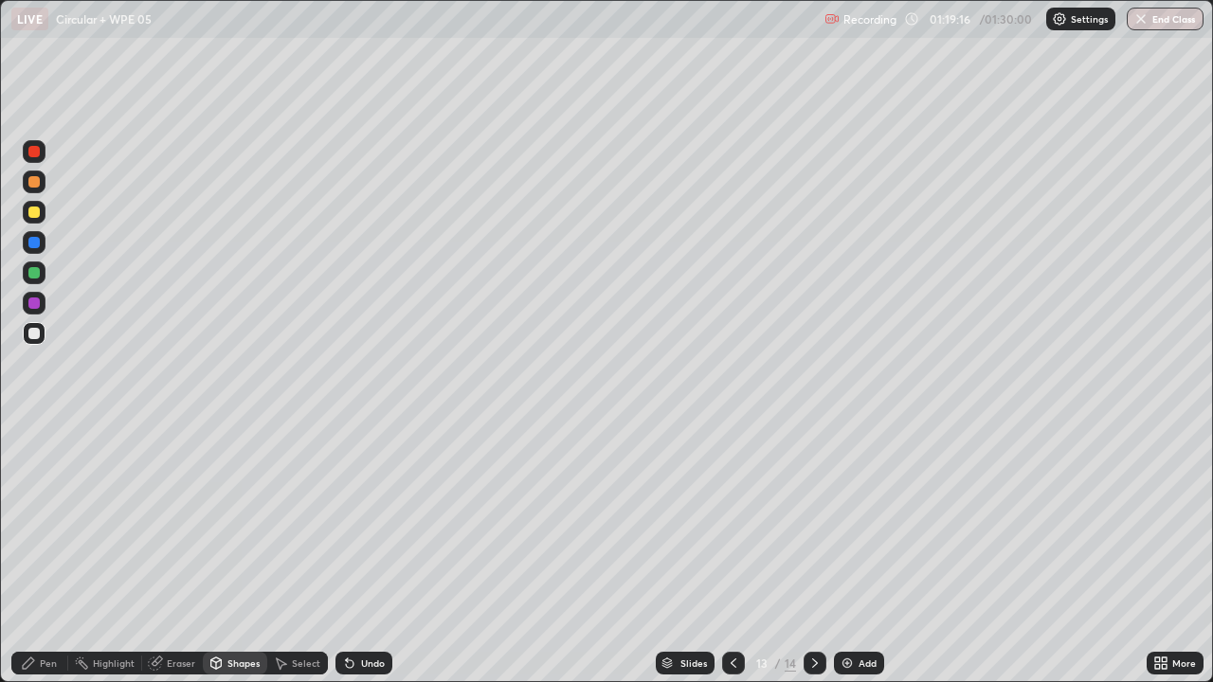
click at [43, 274] on div at bounding box center [34, 272] width 23 height 23
click at [37, 553] on div "Pen" at bounding box center [39, 663] width 57 height 23
click at [41, 304] on div at bounding box center [34, 303] width 23 height 23
click at [41, 340] on div at bounding box center [34, 333] width 23 height 23
click at [237, 553] on div "Shapes" at bounding box center [243, 662] width 32 height 9
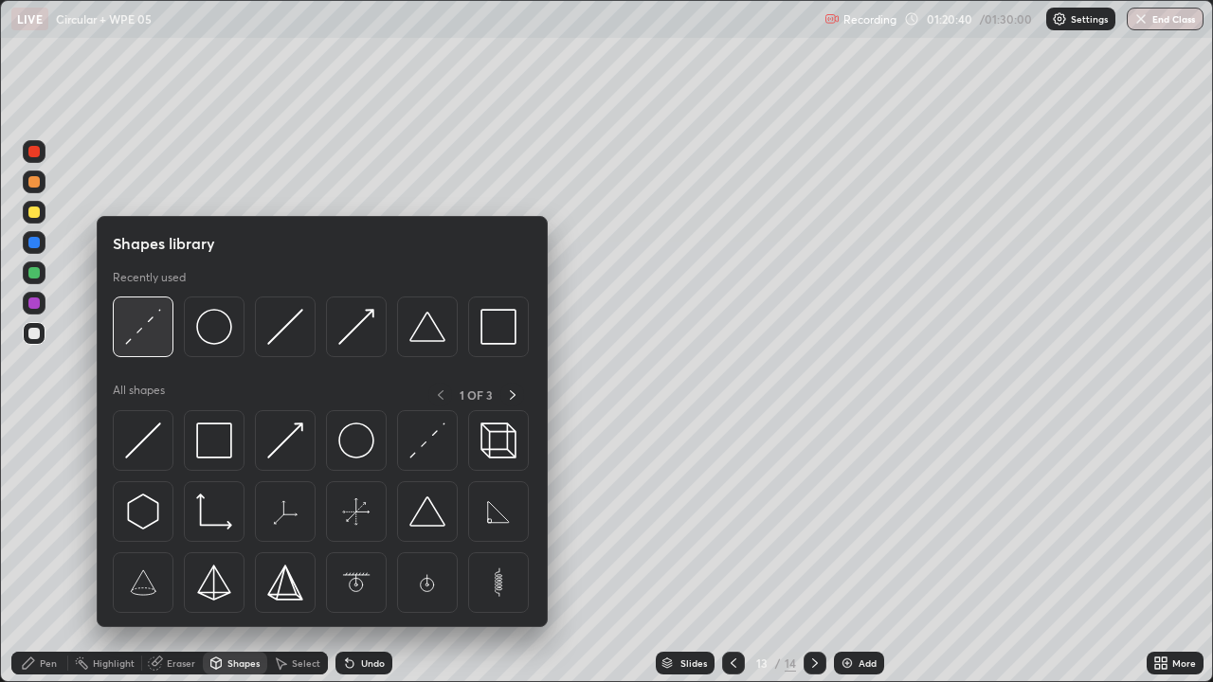
click at [152, 340] on img at bounding box center [143, 327] width 36 height 36
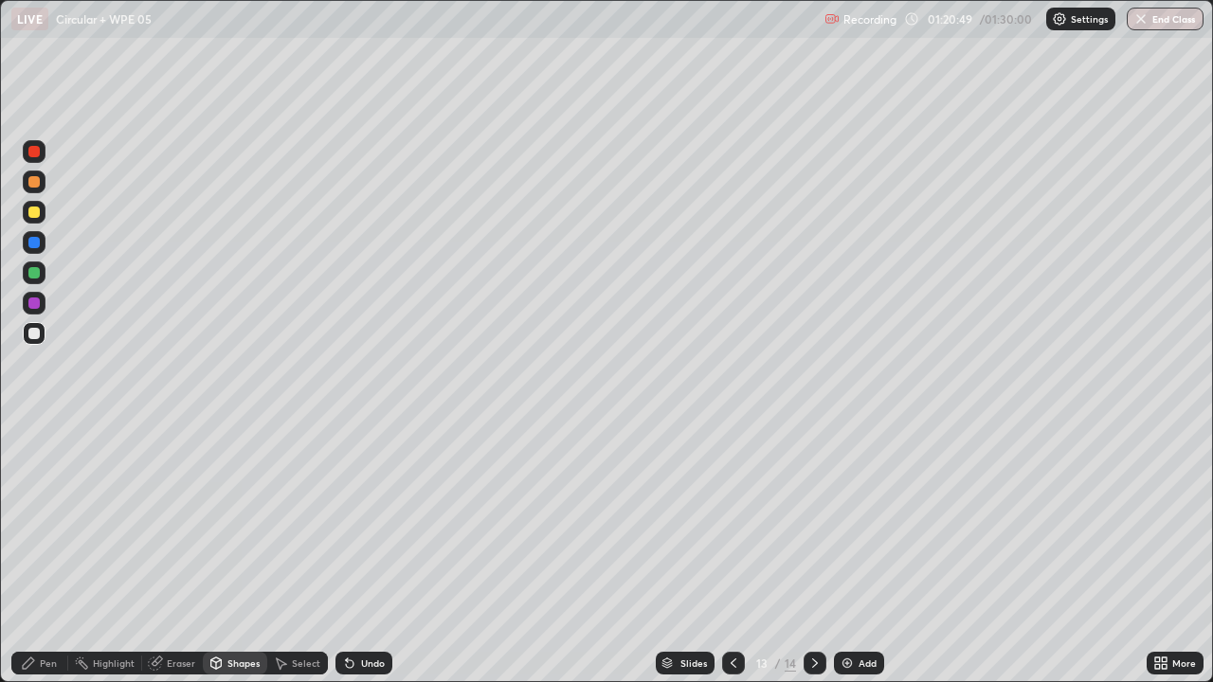
click at [369, 553] on div "Undo" at bounding box center [373, 662] width 24 height 9
click at [45, 553] on div "Pen" at bounding box center [48, 662] width 17 height 9
click at [35, 303] on div at bounding box center [33, 302] width 11 height 11
click at [43, 334] on div at bounding box center [34, 333] width 23 height 23
click at [231, 553] on div "Shapes" at bounding box center [243, 662] width 32 height 9
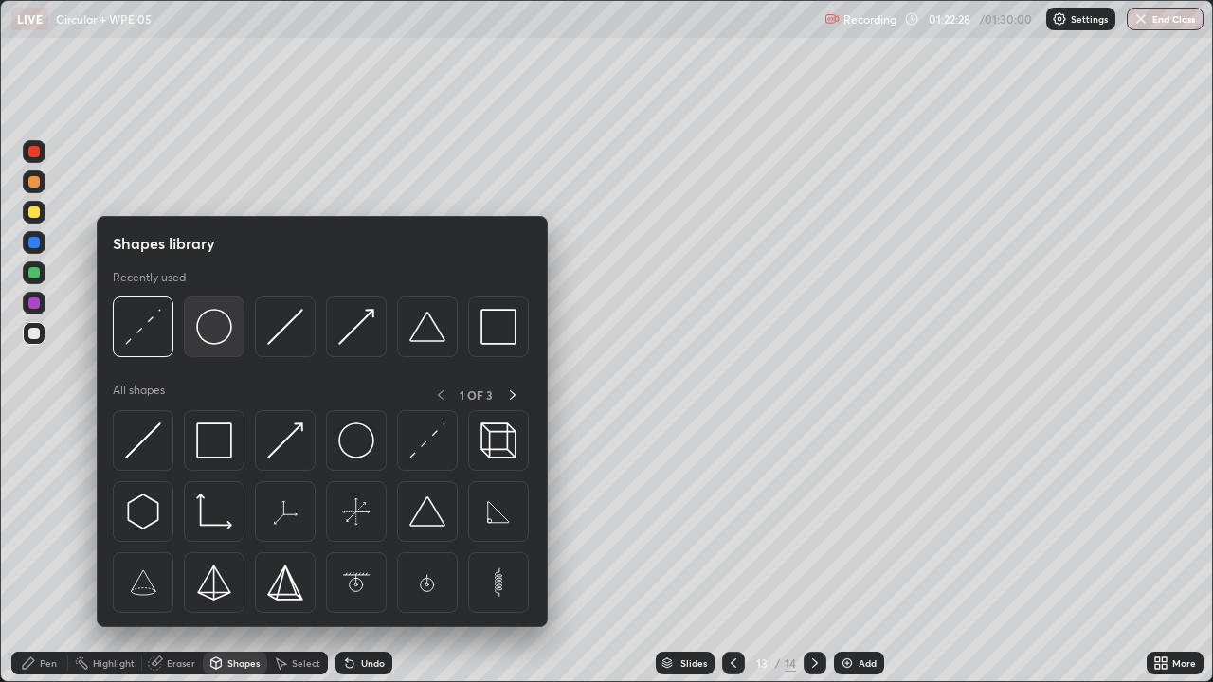
click at [222, 333] on img at bounding box center [214, 327] width 36 height 36
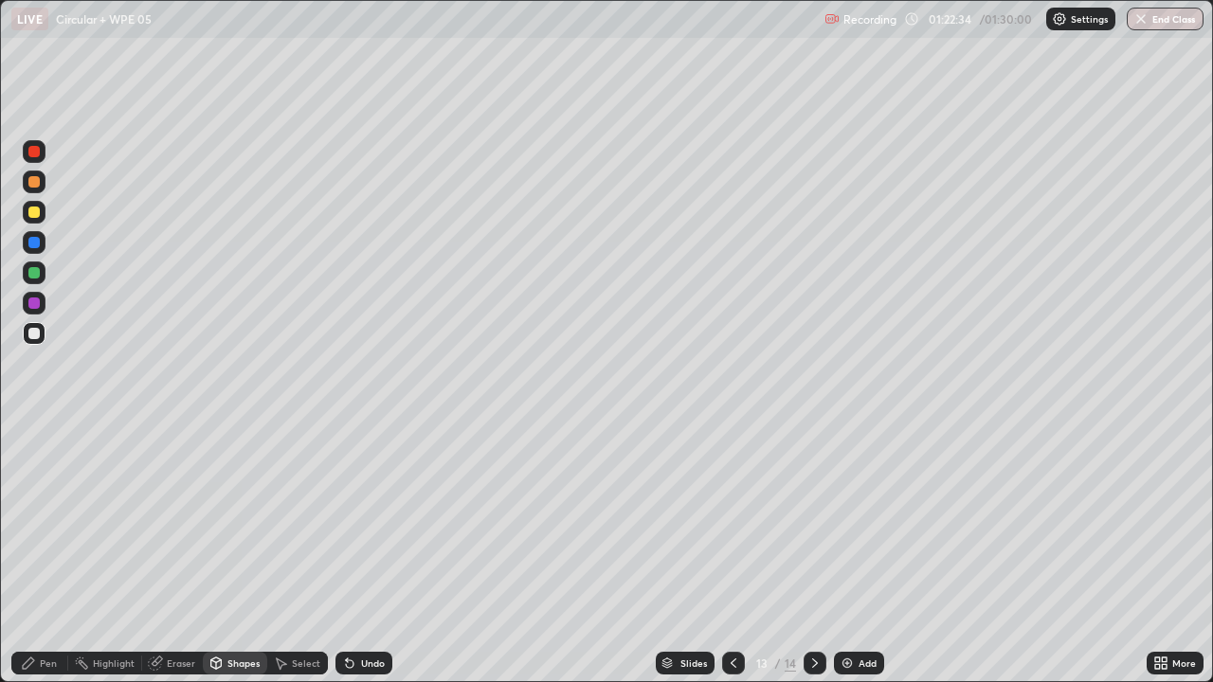
click at [233, 553] on div "Shapes" at bounding box center [243, 662] width 32 height 9
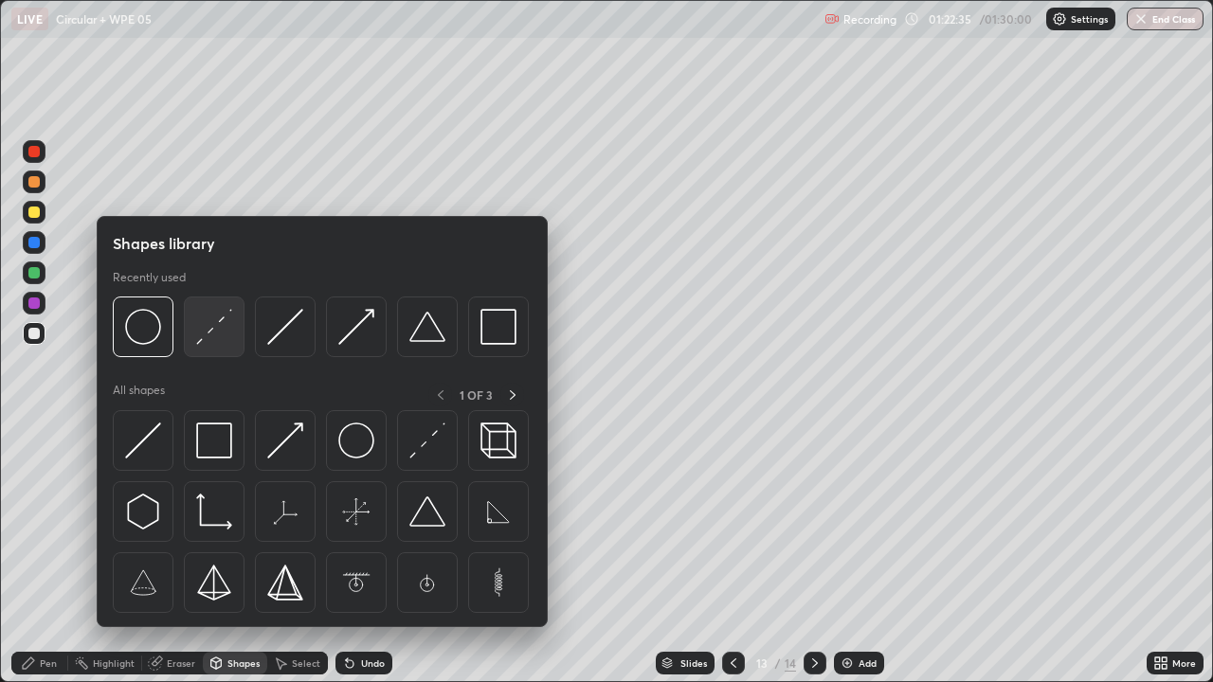
click at [216, 332] on img at bounding box center [214, 327] width 36 height 36
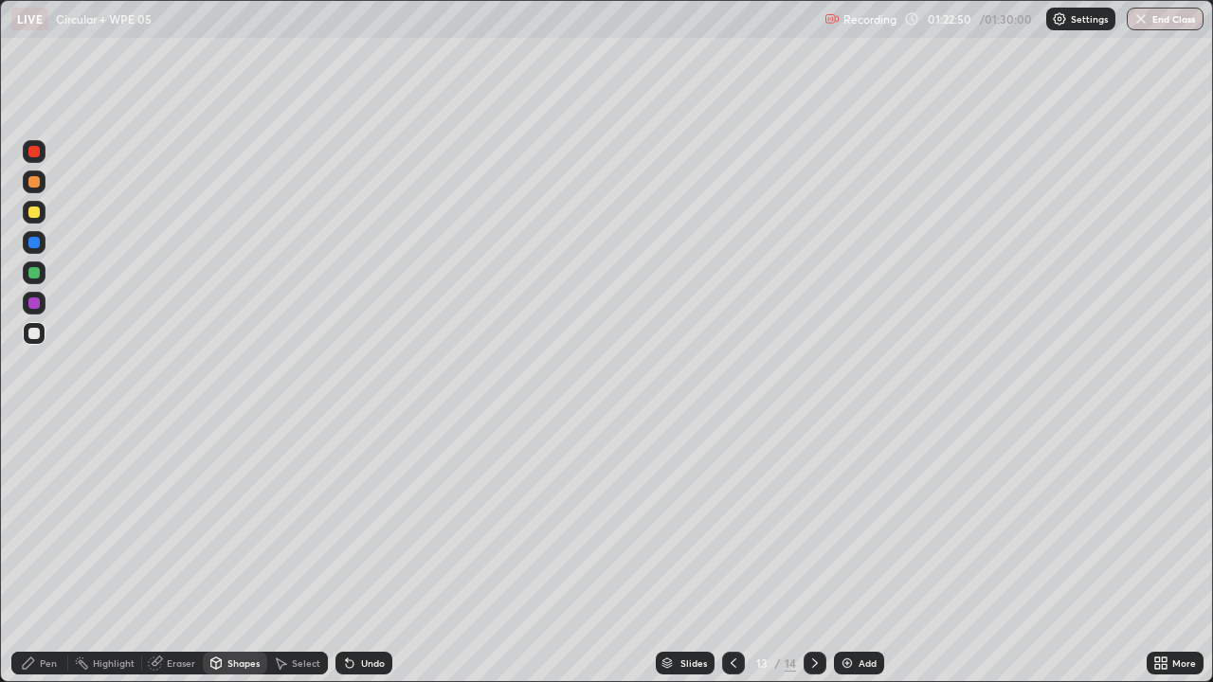
click at [42, 553] on div "Pen" at bounding box center [48, 662] width 17 height 9
click at [35, 273] on div at bounding box center [33, 272] width 11 height 11
click at [42, 303] on div at bounding box center [34, 303] width 23 height 23
click at [39, 243] on div at bounding box center [33, 242] width 11 height 11
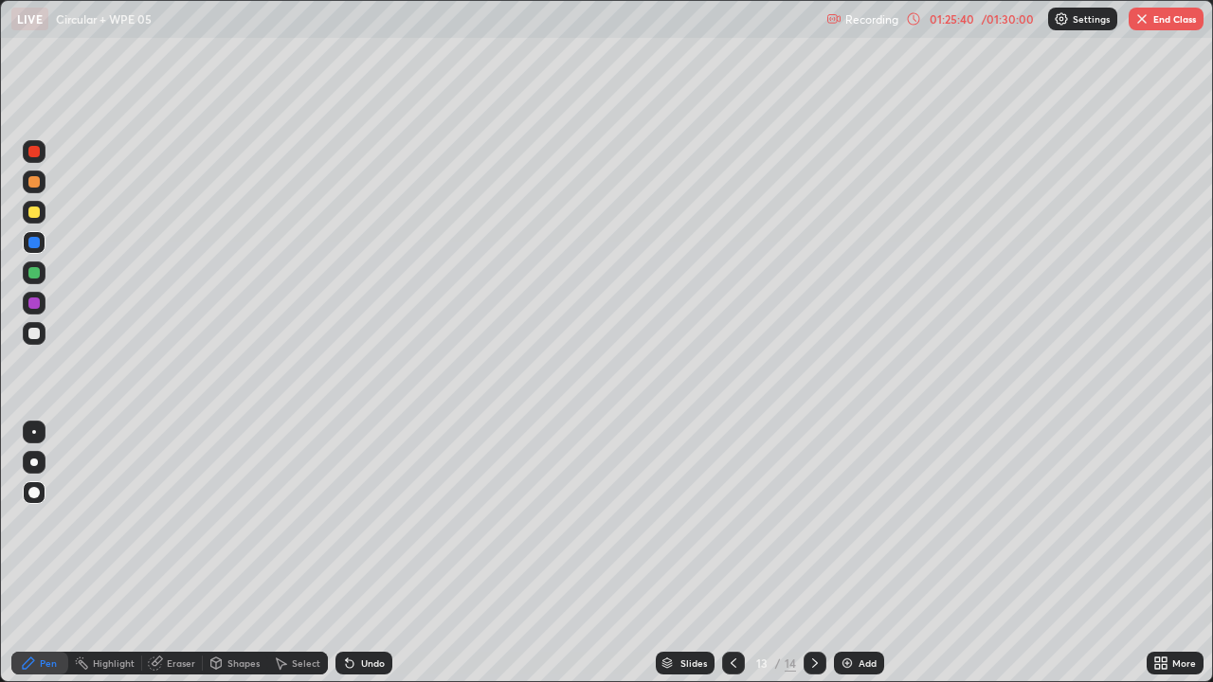
click at [41, 241] on div at bounding box center [34, 242] width 23 height 23
click at [414, 553] on div "Slides 13 / 14 Add" at bounding box center [769, 663] width 754 height 38
click at [427, 553] on div "Slides 13 / 14 Add" at bounding box center [769, 663] width 754 height 38
click at [407, 553] on div "Slides 13 / 14 Add" at bounding box center [769, 663] width 754 height 38
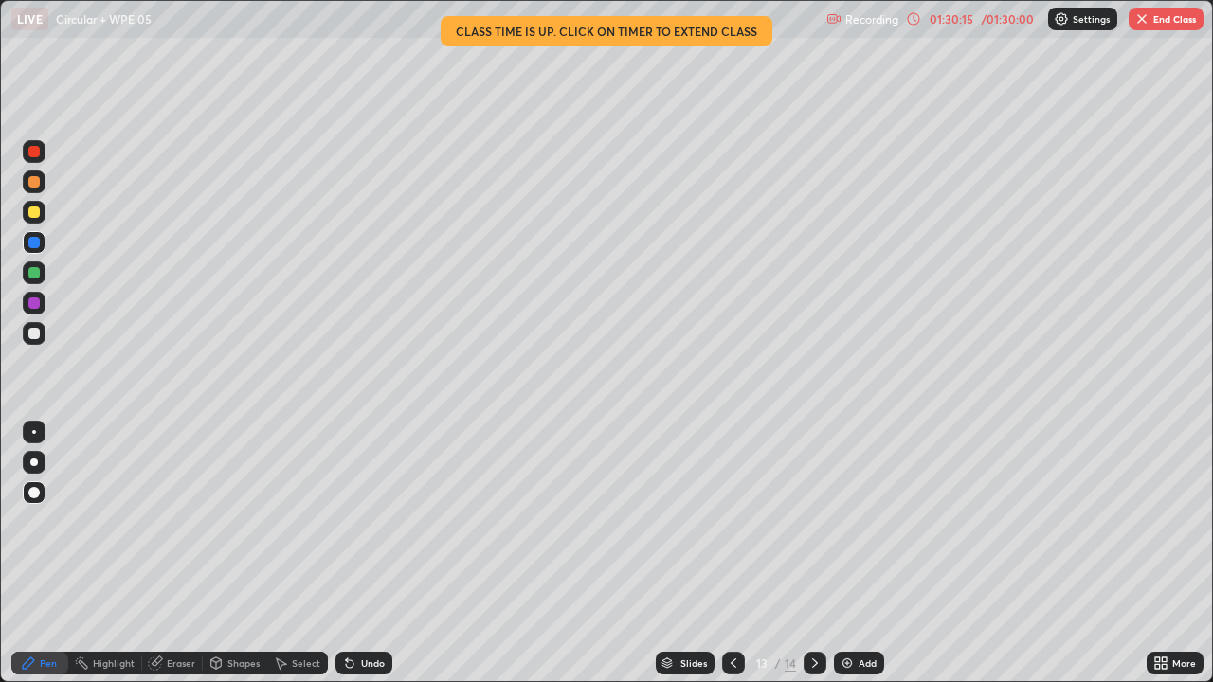
click at [737, 553] on icon at bounding box center [733, 663] width 15 height 15
click at [731, 553] on icon at bounding box center [733, 663] width 15 height 15
click at [1153, 23] on button "End Class" at bounding box center [1165, 19] width 75 height 23
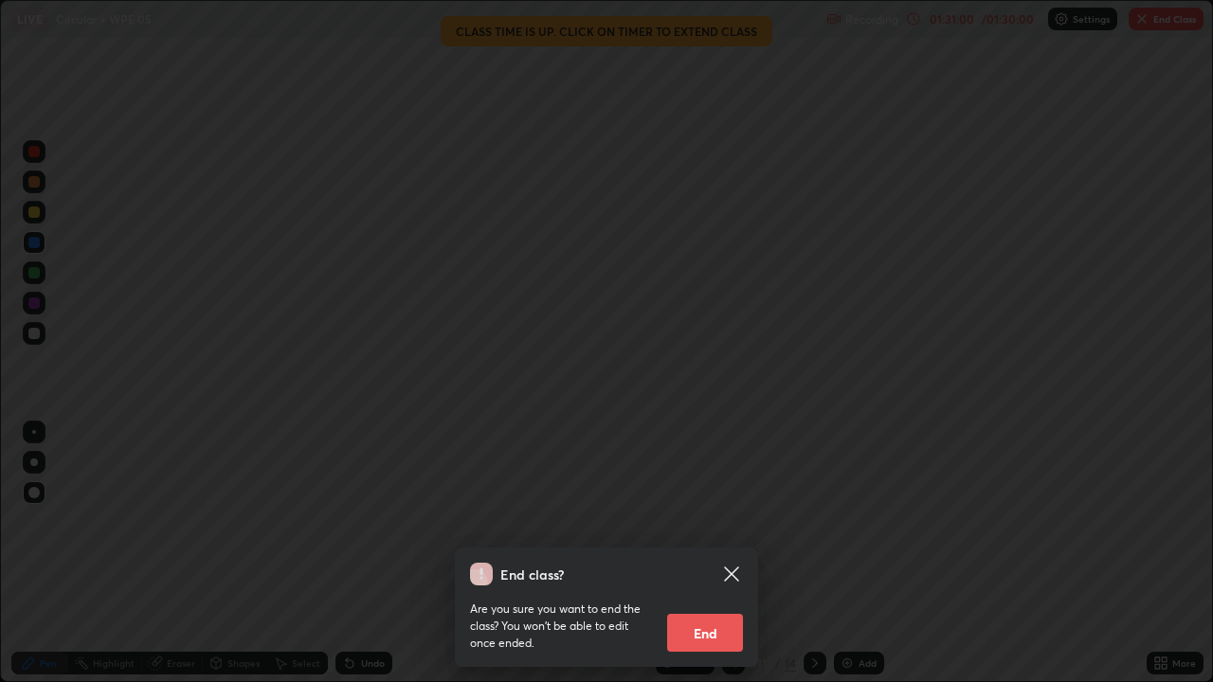
click at [710, 553] on button "End" at bounding box center [705, 633] width 76 height 38
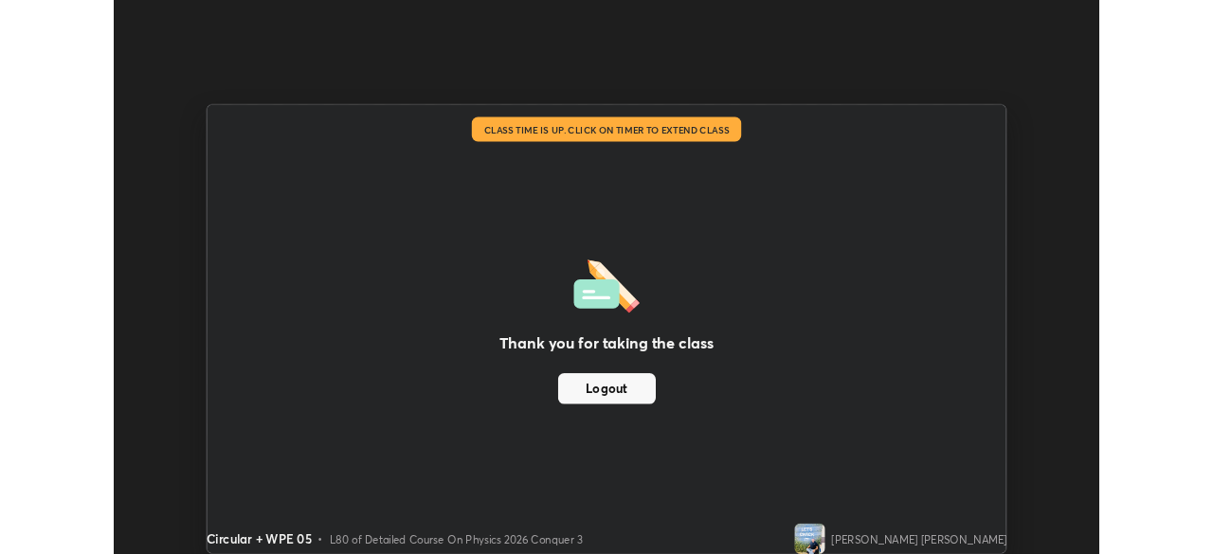
scroll to position [94174, 93515]
